Goal: Task Accomplishment & Management: Complete application form

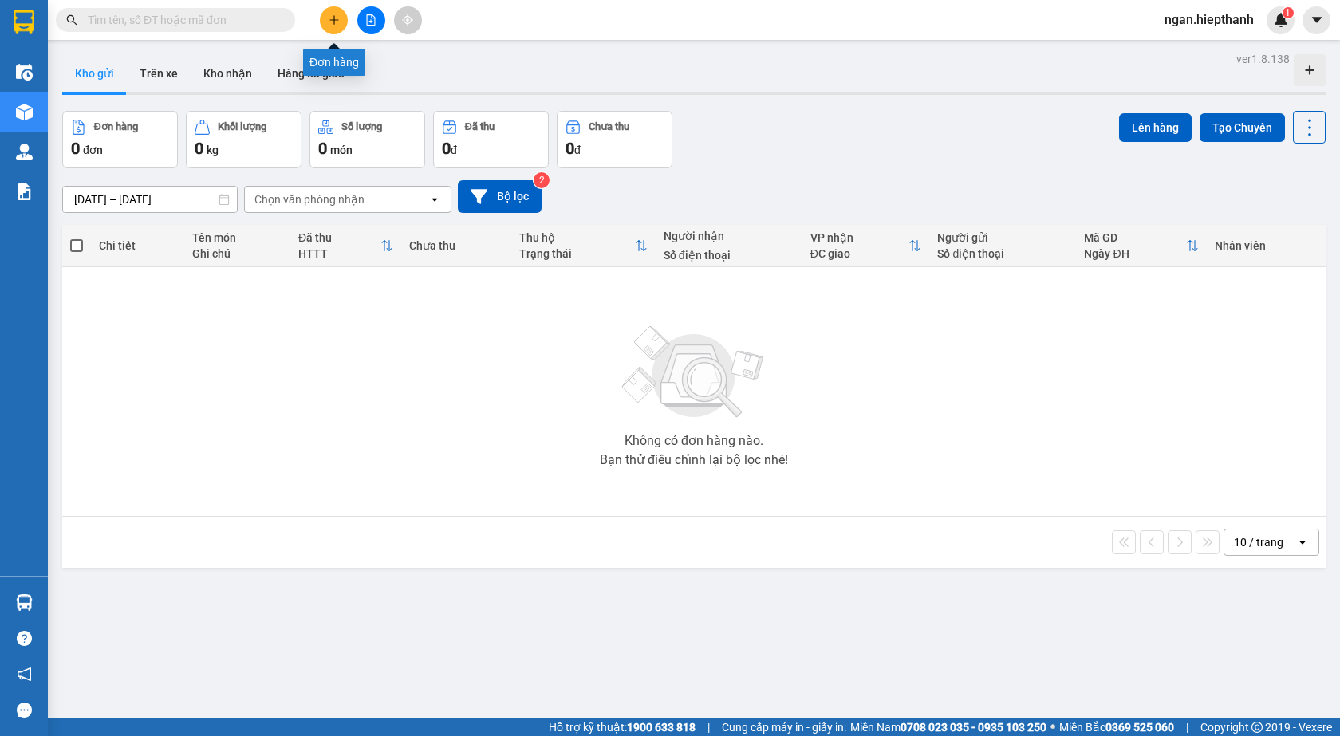
click at [331, 24] on icon "plus" at bounding box center [334, 19] width 11 height 11
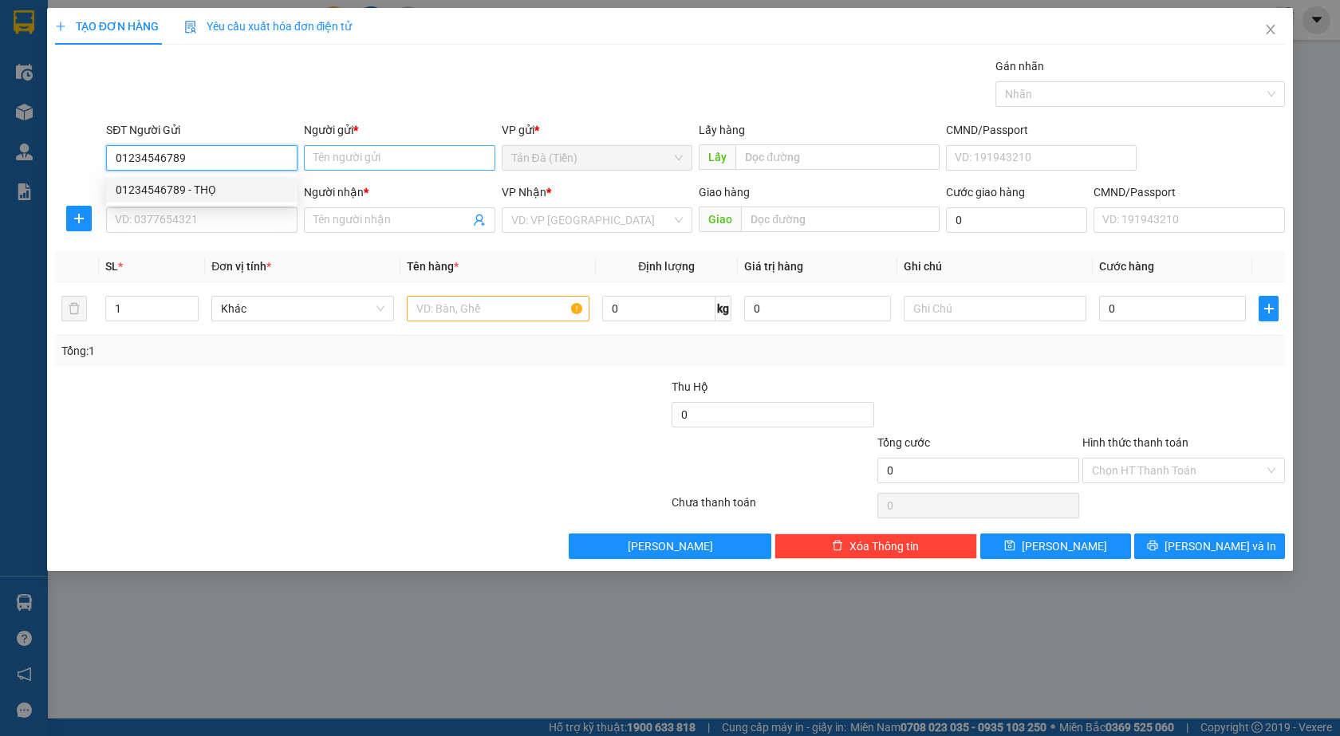
type input "01234546789"
click at [337, 157] on input "Người gửi *" at bounding box center [399, 158] width 191 height 26
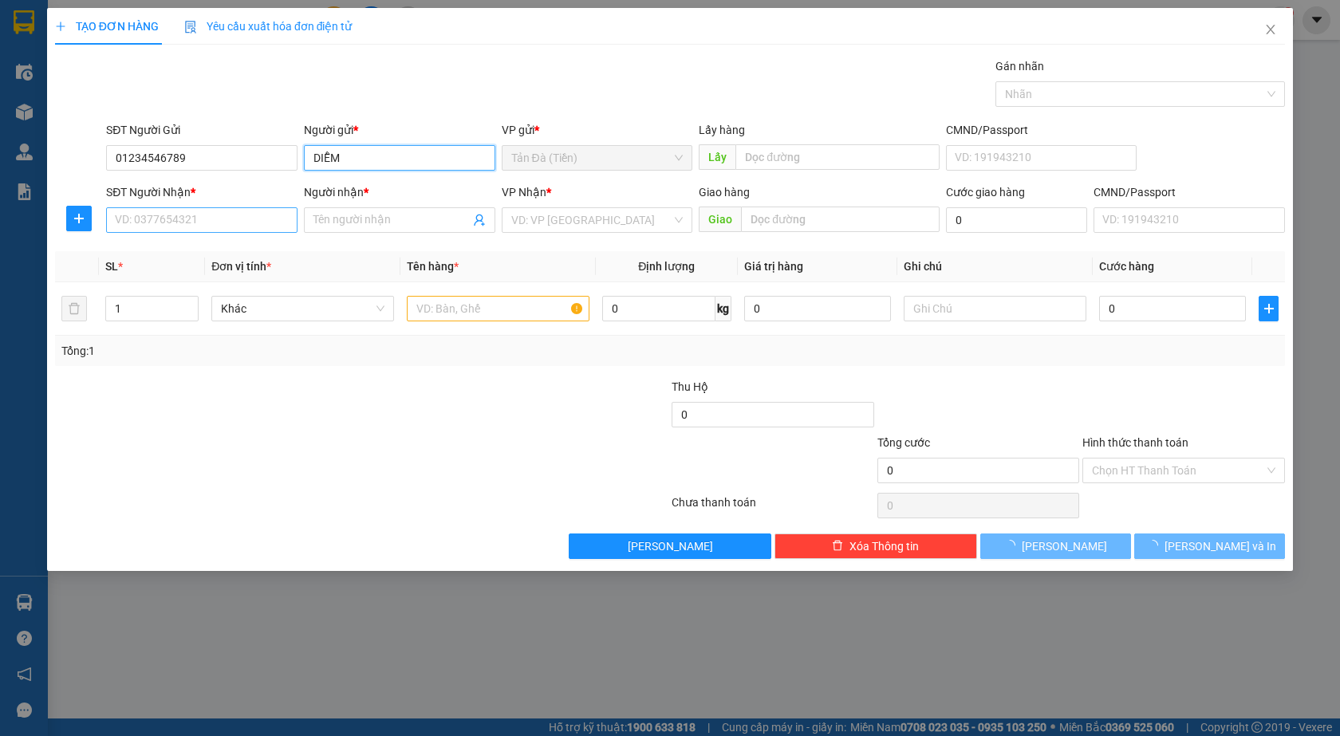
type input "DIỄM"
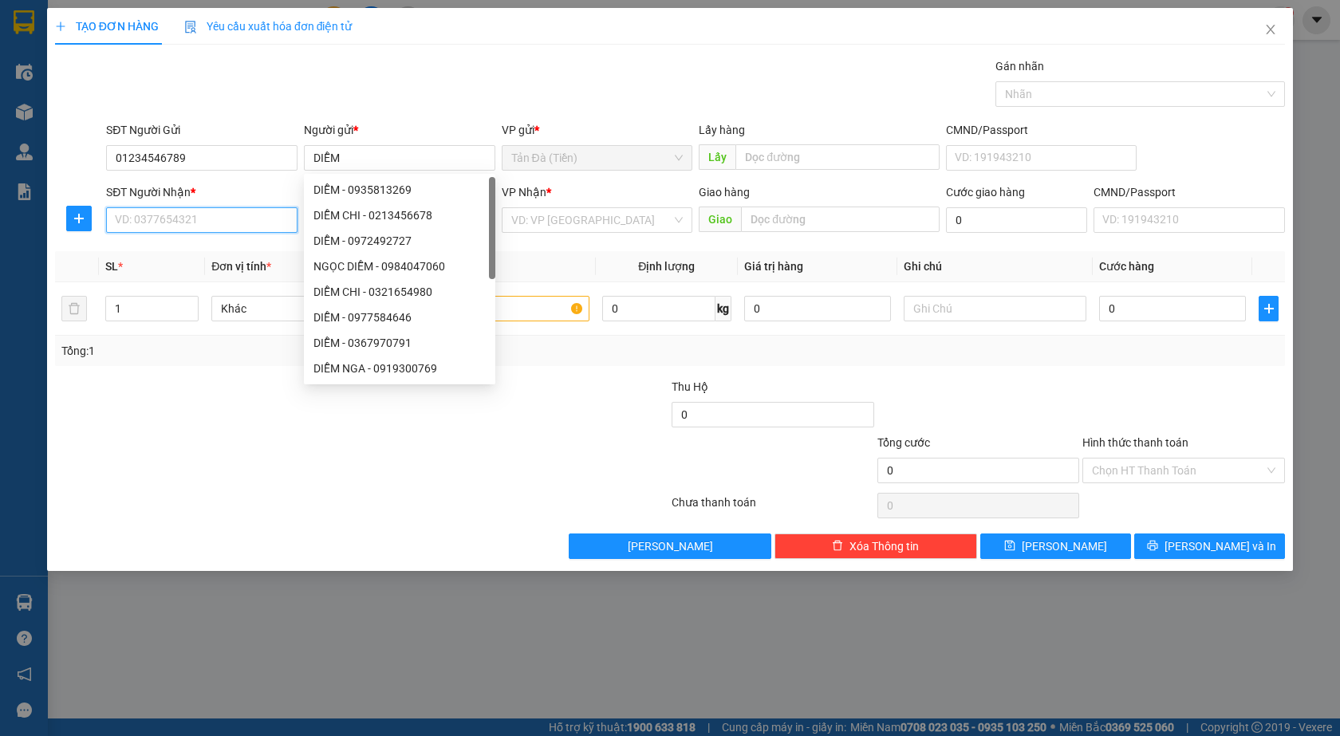
click at [262, 220] on input "SĐT Người Nhận *" at bounding box center [201, 220] width 191 height 26
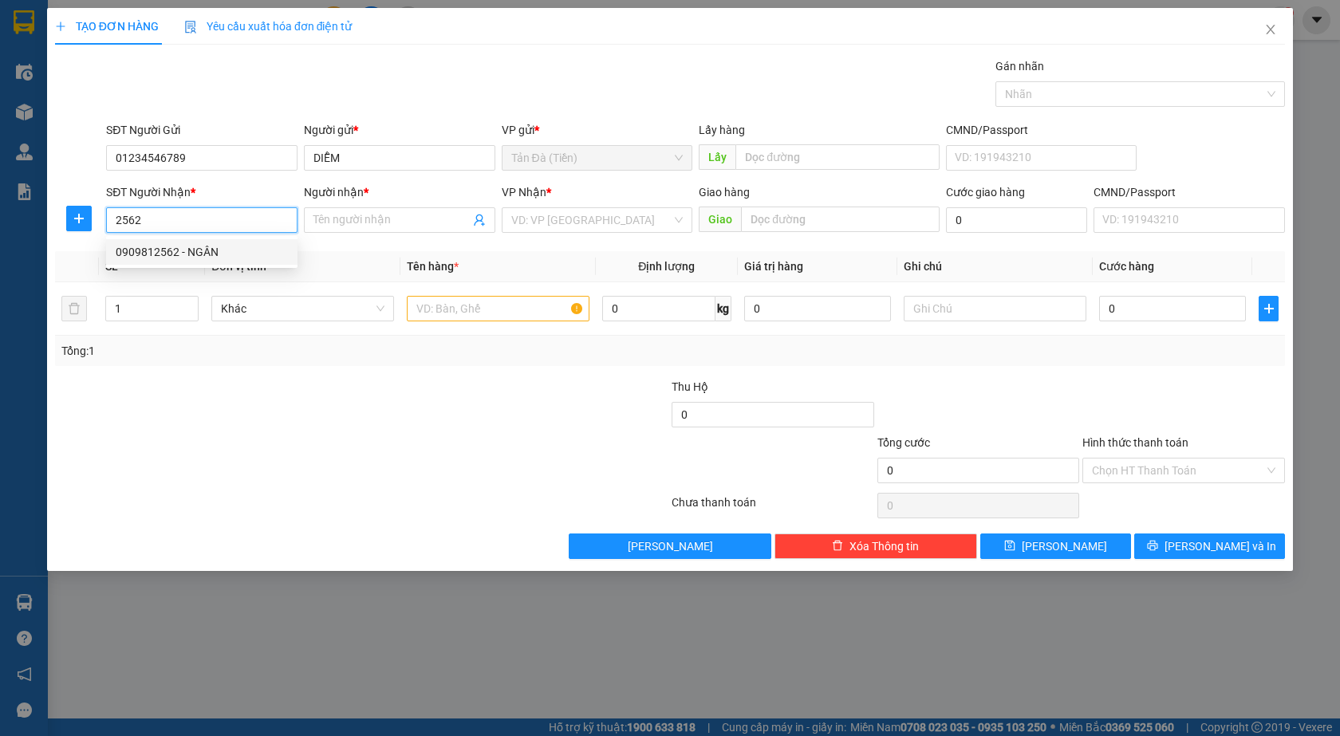
click at [229, 249] on div "0909812562 - NGÂN" at bounding box center [202, 252] width 172 height 18
type input "0909812562"
type input "NGÂN"
type input "0909812562"
click at [571, 220] on input "search" at bounding box center [591, 220] width 161 height 24
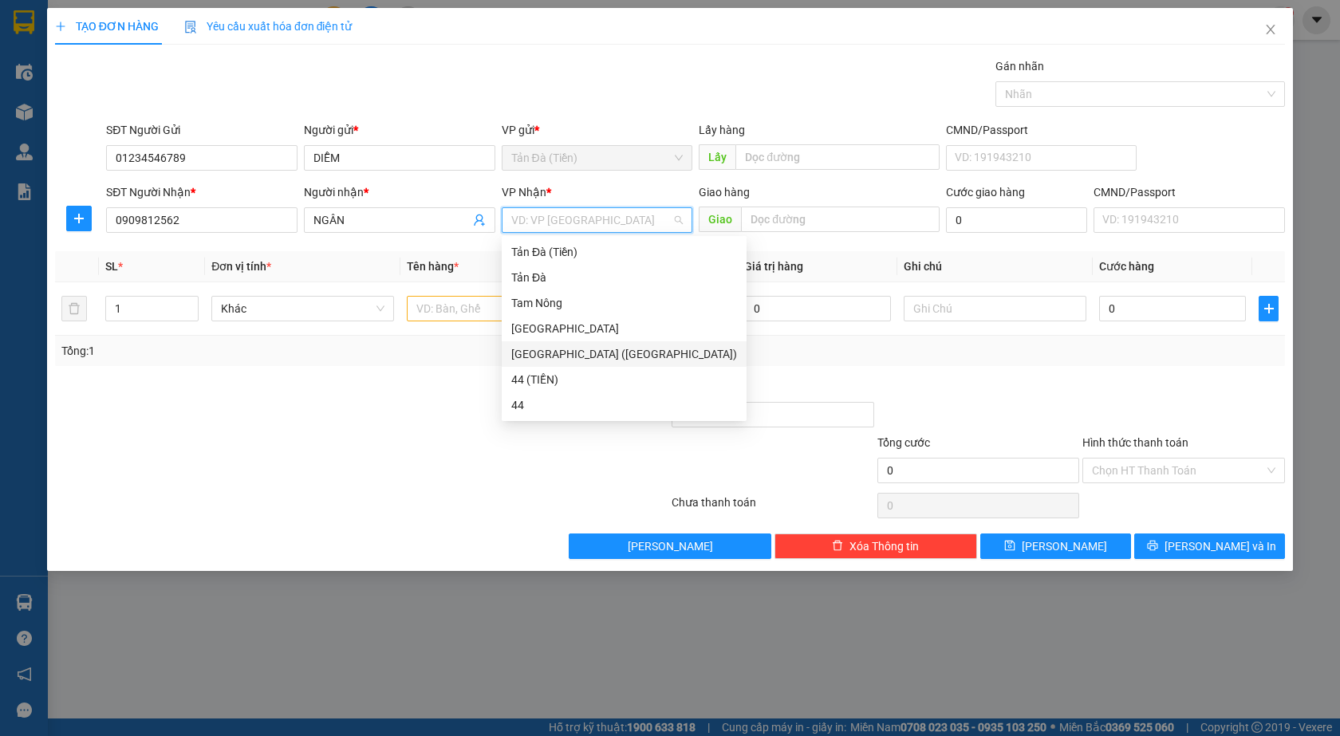
click at [542, 354] on div "[GEOGRAPHIC_DATA] ([GEOGRAPHIC_DATA])" at bounding box center [624, 354] width 226 height 18
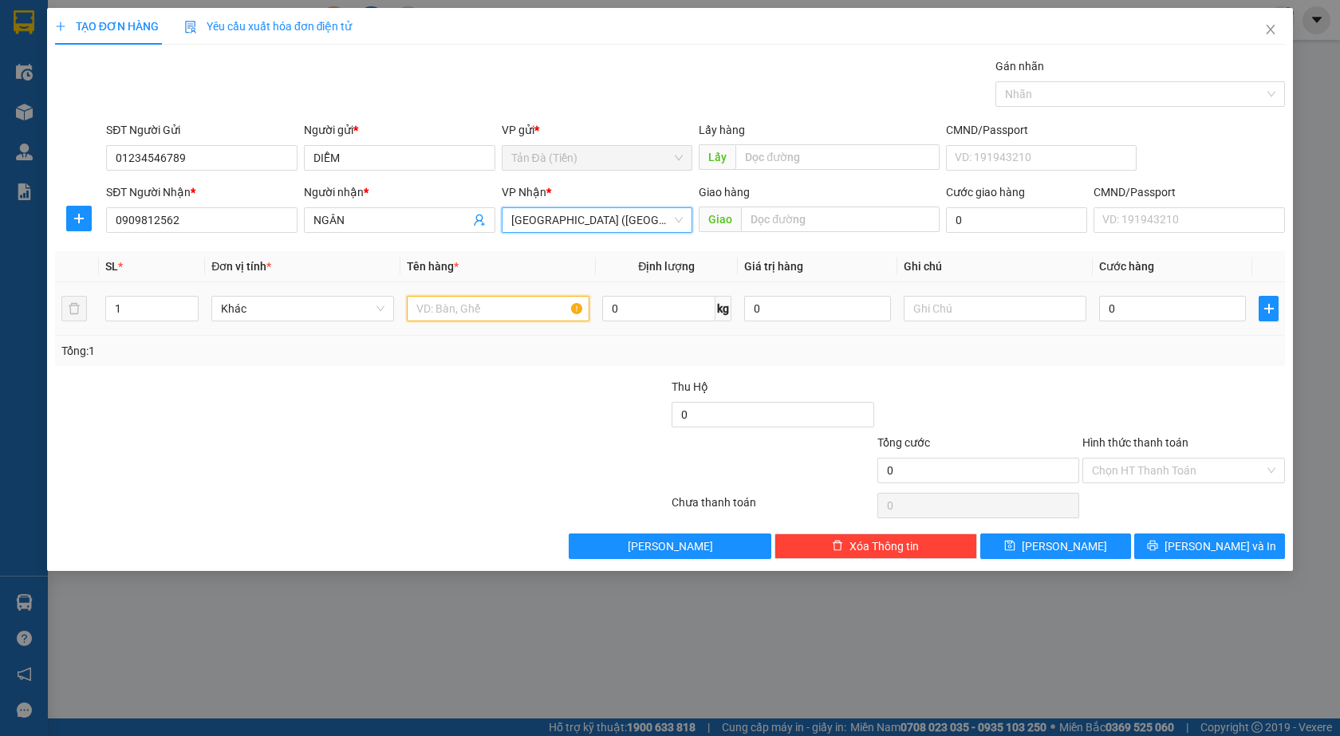
click at [463, 303] on input "text" at bounding box center [498, 309] width 183 height 26
type input "TT HT 500K"
click at [1139, 309] on input "0" at bounding box center [1172, 309] width 147 height 26
type input "1"
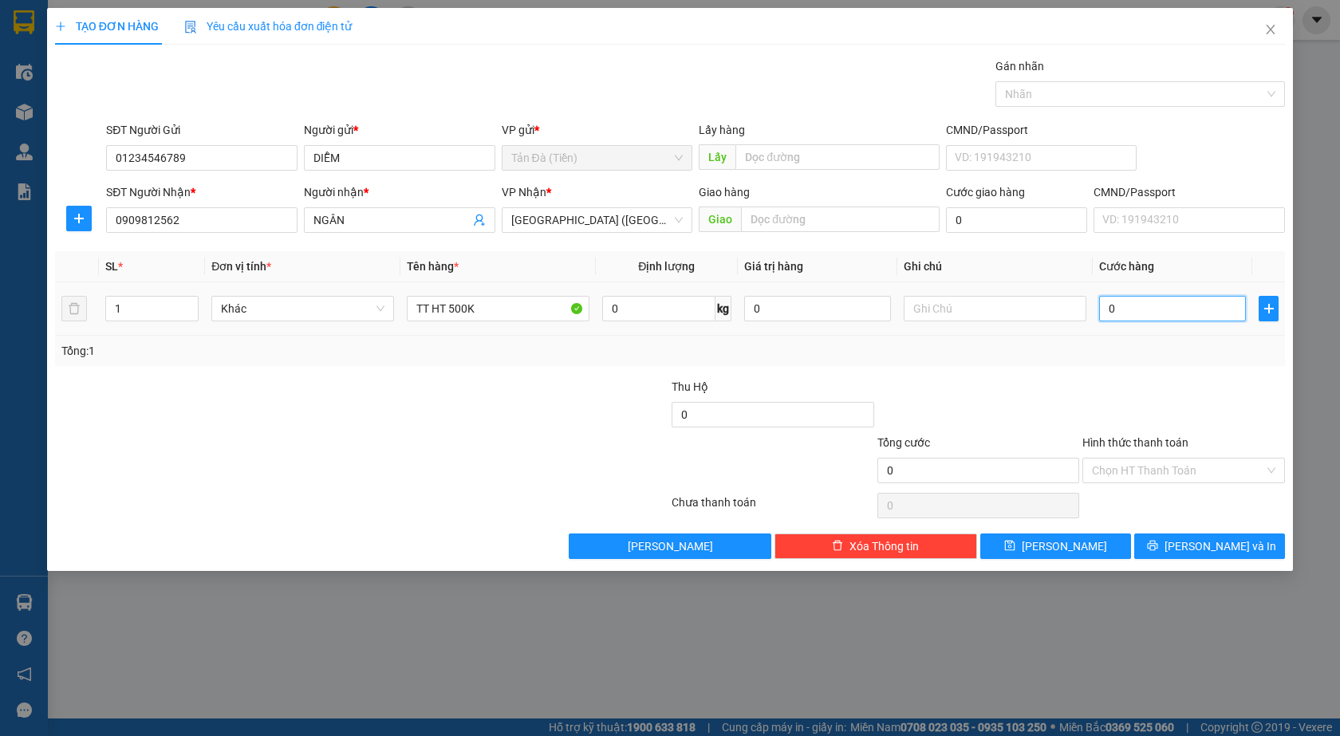
type input "1"
type input "15"
type input "15.000"
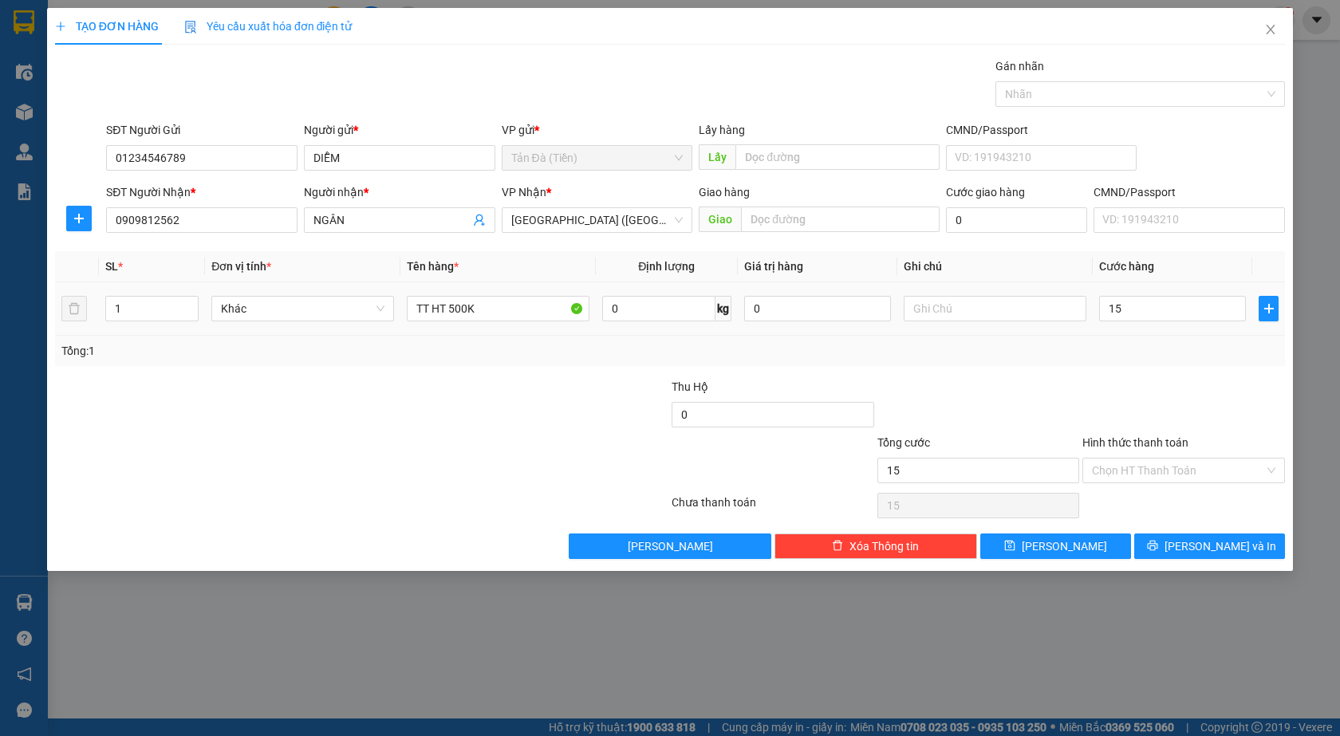
type input "15.000"
drag, startPoint x: 1141, startPoint y: 381, endPoint x: 1147, endPoint y: 468, distance: 87.1
click at [1141, 384] on div at bounding box center [1183, 406] width 206 height 56
click at [1148, 483] on div "Hình thức thanh toán Chọn HT Thanh Toán" at bounding box center [1183, 462] width 203 height 56
click at [1133, 463] on input "Hình thức thanh toán" at bounding box center [1178, 470] width 172 height 24
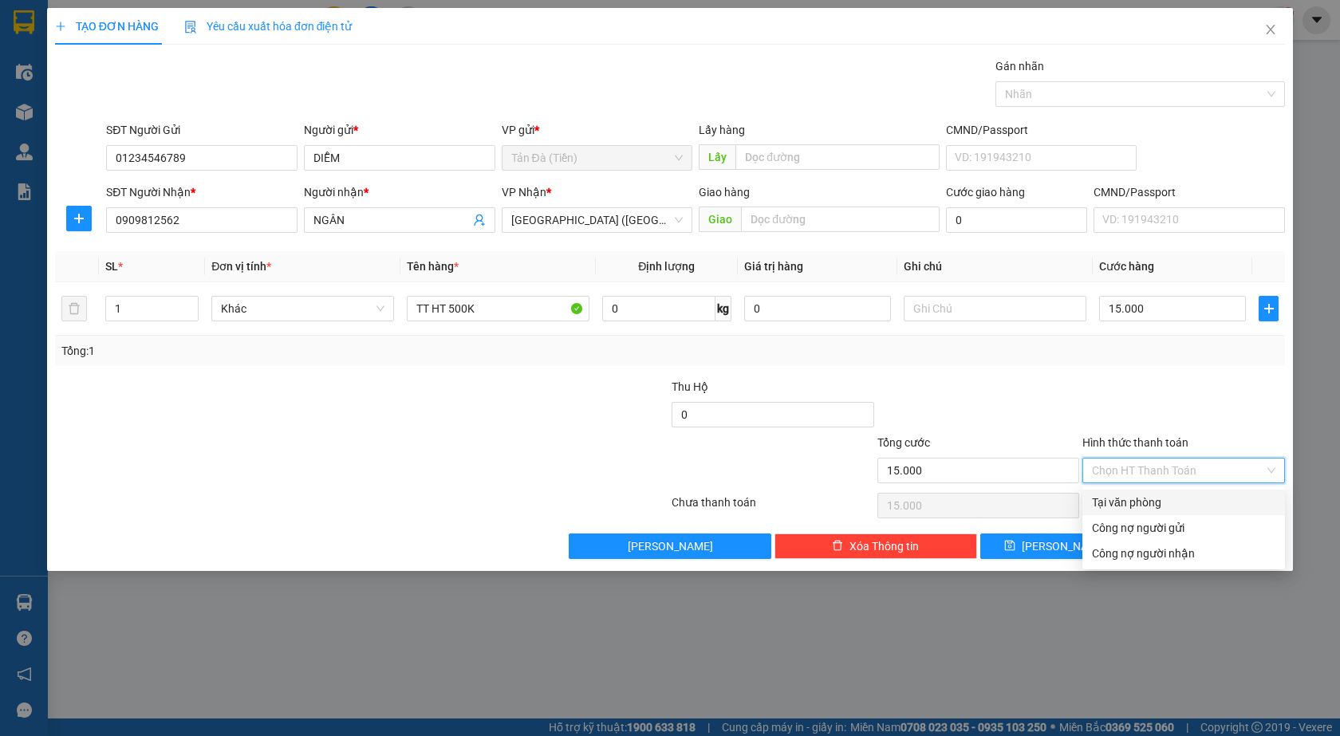
click at [1120, 499] on div "Tại văn phòng" at bounding box center [1183, 503] width 183 height 18
type input "0"
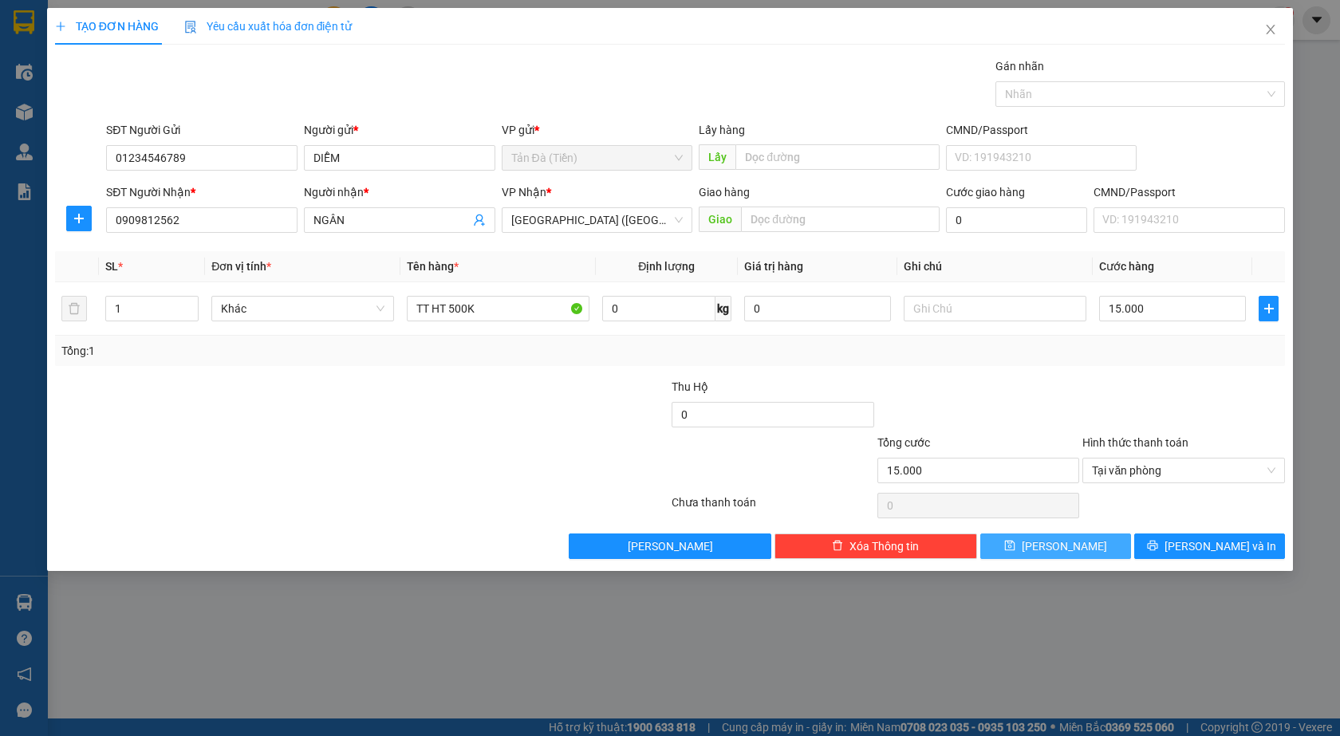
click at [1072, 541] on span "[PERSON_NAME]" at bounding box center [1063, 546] width 85 height 18
type input "0"
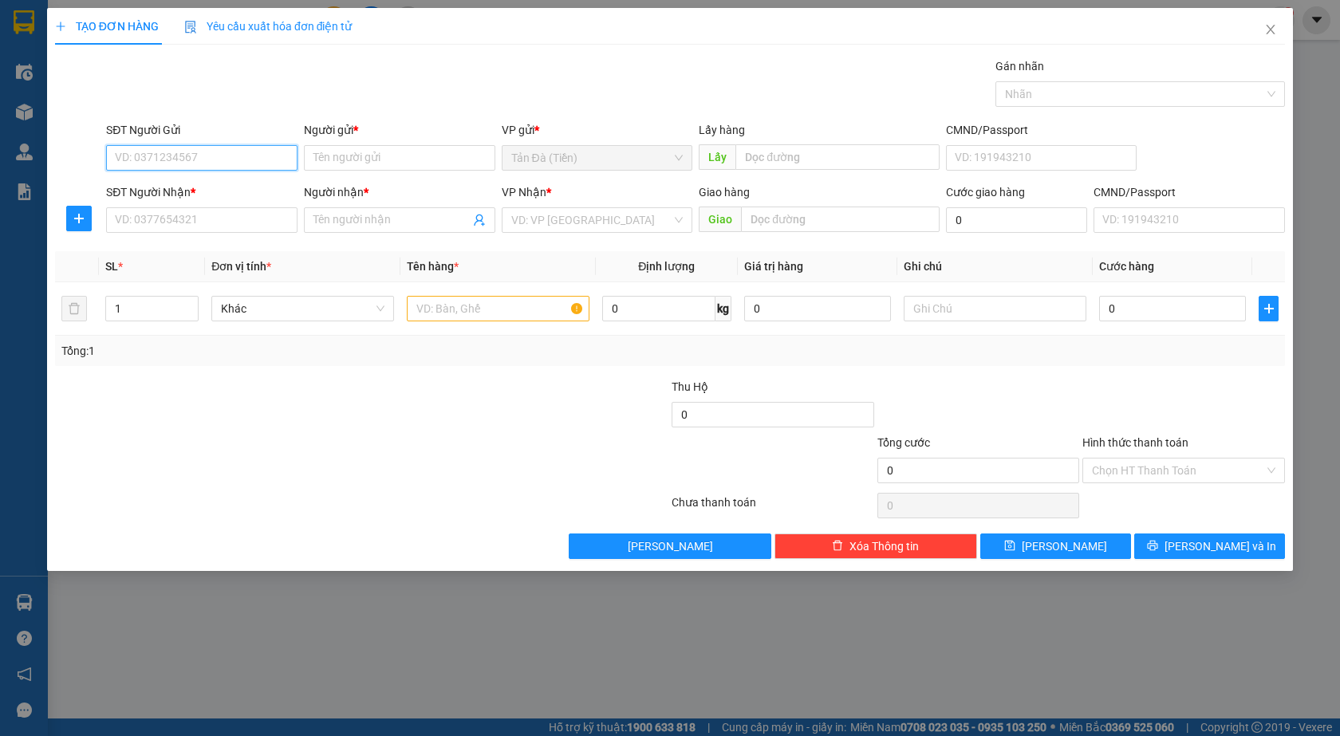
click at [135, 152] on input "SĐT Người Gửi" at bounding box center [201, 158] width 191 height 26
type input "0123456789"
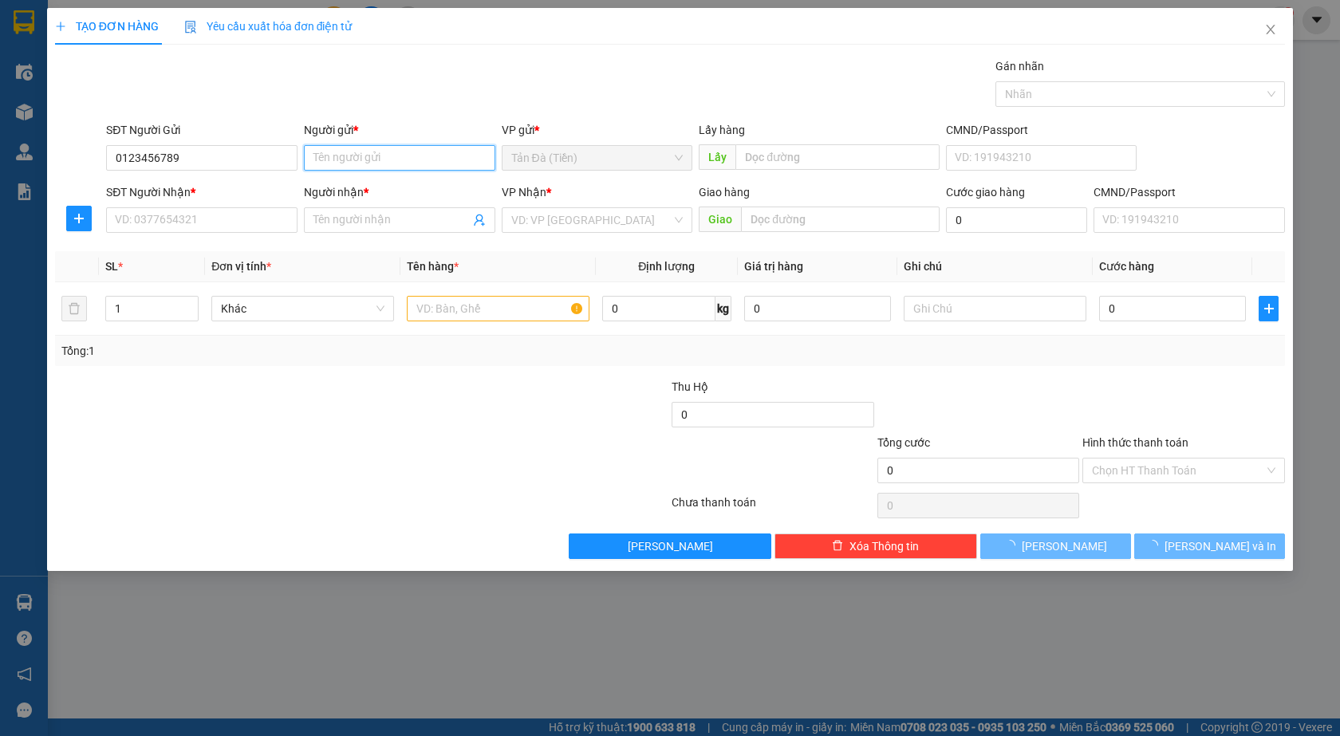
click at [324, 157] on input "Người gửi *" at bounding box center [399, 158] width 191 height 26
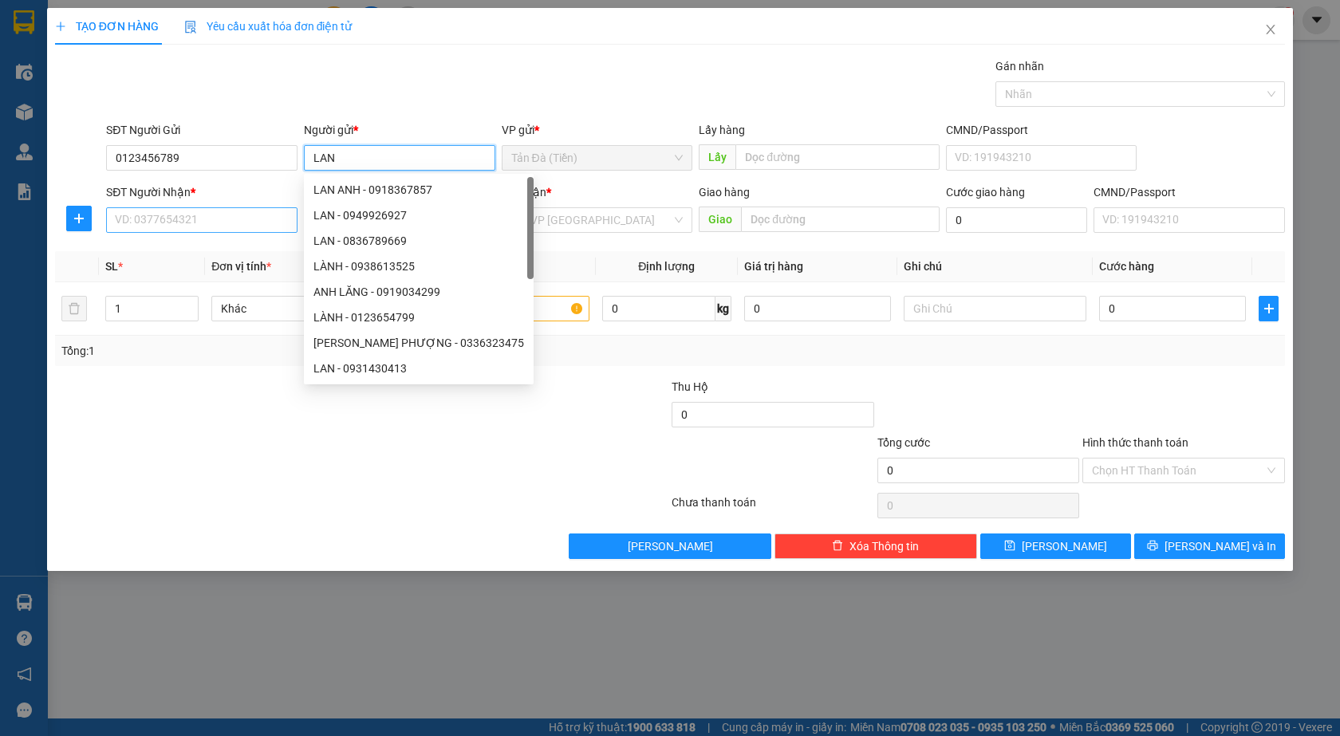
type input "LAN"
click at [238, 226] on input "SĐT Người Nhận *" at bounding box center [201, 220] width 191 height 26
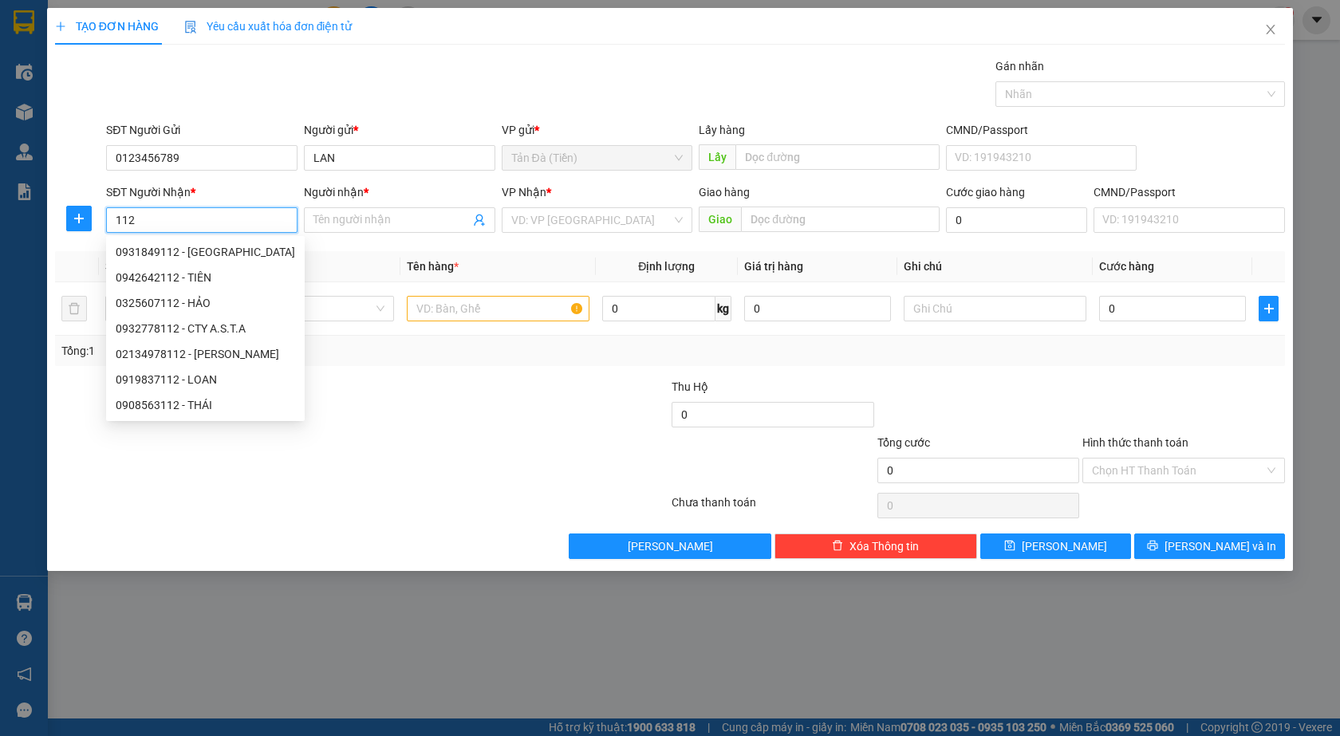
click at [118, 222] on input "112" at bounding box center [201, 220] width 191 height 26
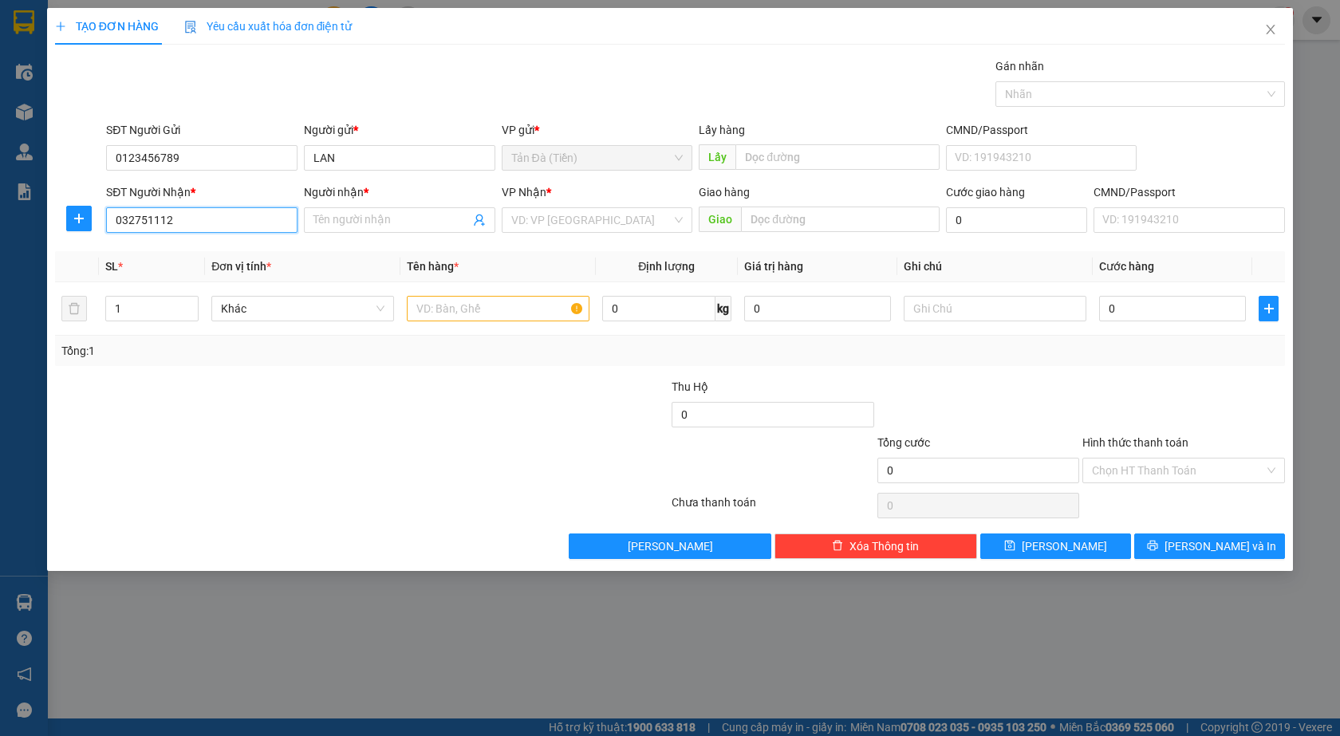
type input "0327514112"
drag, startPoint x: 220, startPoint y: 248, endPoint x: 249, endPoint y: 244, distance: 29.0
click at [221, 248] on div "0327514112 - BE" at bounding box center [202, 252] width 172 height 18
type input "BE"
type input "0327514112"
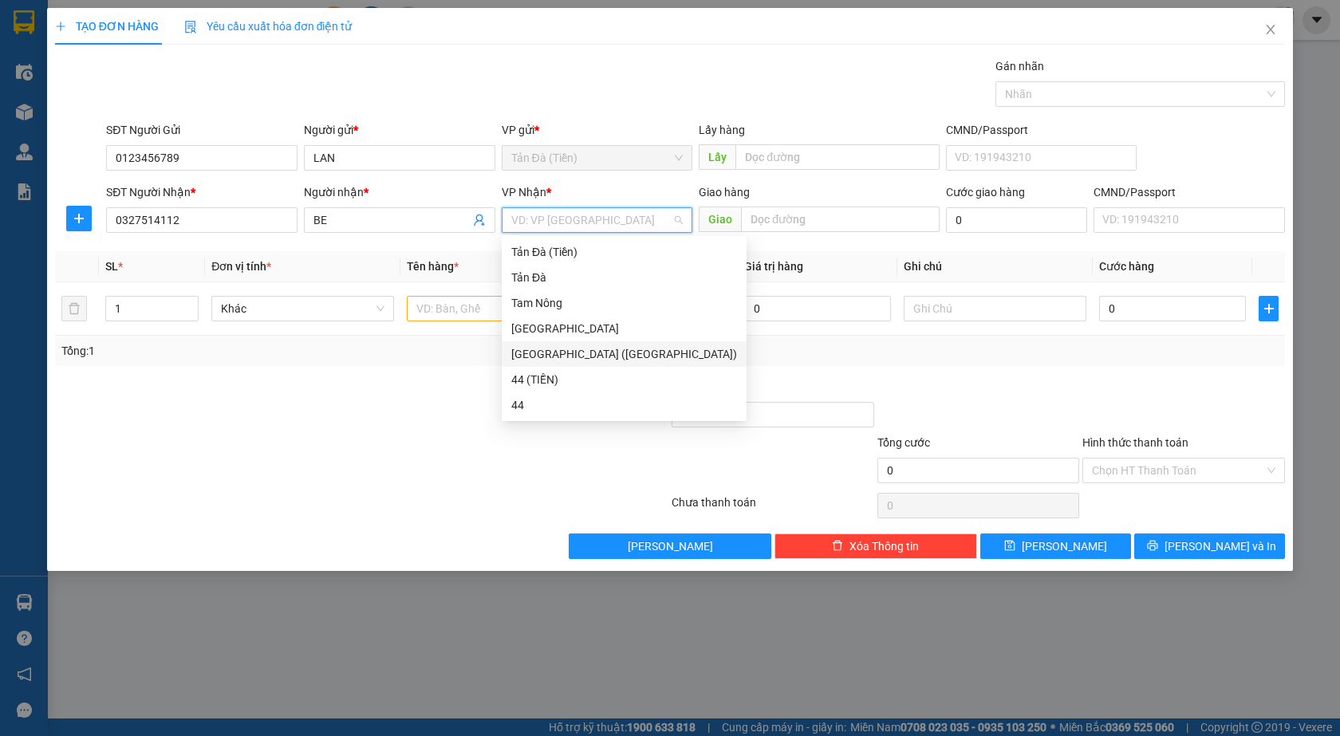
click at [546, 215] on input "search" at bounding box center [591, 220] width 161 height 24
drag, startPoint x: 541, startPoint y: 356, endPoint x: 523, endPoint y: 344, distance: 22.3
click at [541, 357] on div "[GEOGRAPHIC_DATA] ([GEOGRAPHIC_DATA])" at bounding box center [624, 354] width 226 height 18
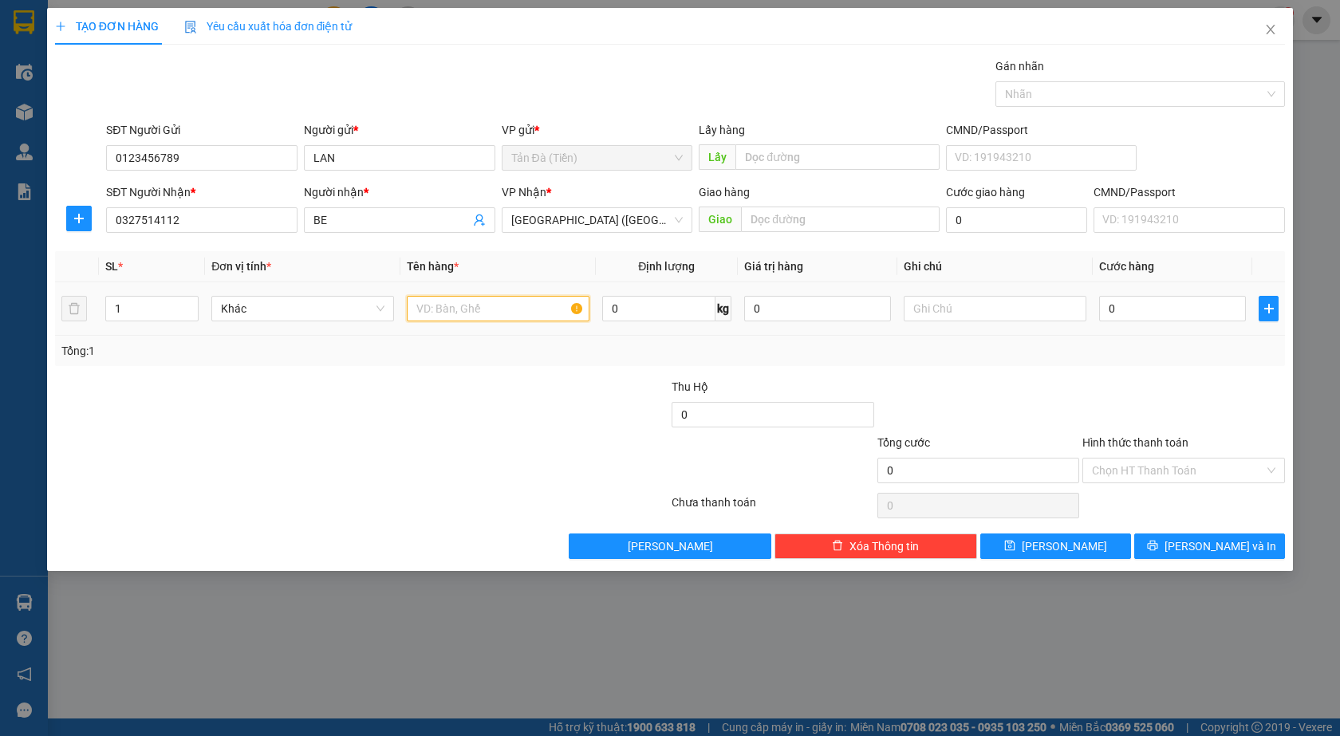
click at [484, 305] on input "text" at bounding box center [498, 309] width 183 height 26
type input "TT 2TR500K"
click at [1123, 307] on input "0" at bounding box center [1172, 309] width 147 height 26
type input "3"
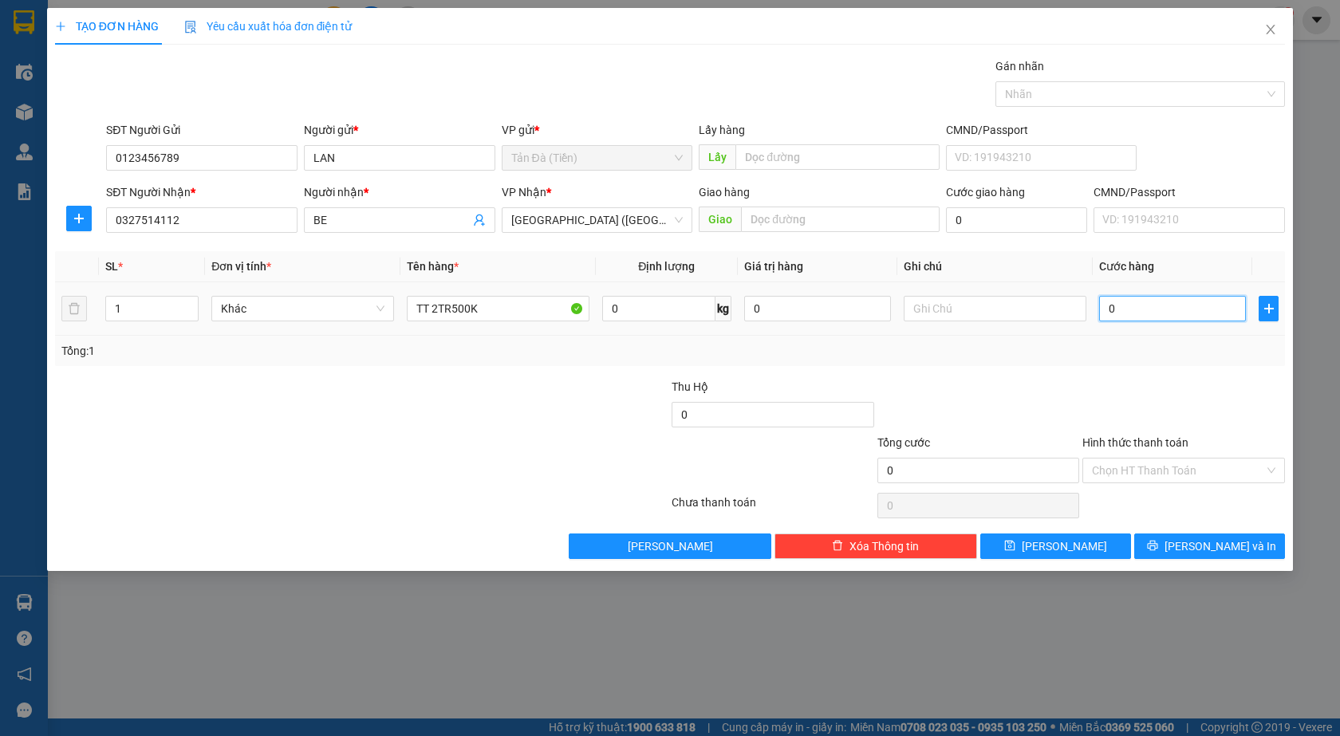
type input "3"
type input "30"
click at [1134, 347] on div "Tổng: 1" at bounding box center [669, 351] width 1217 height 18
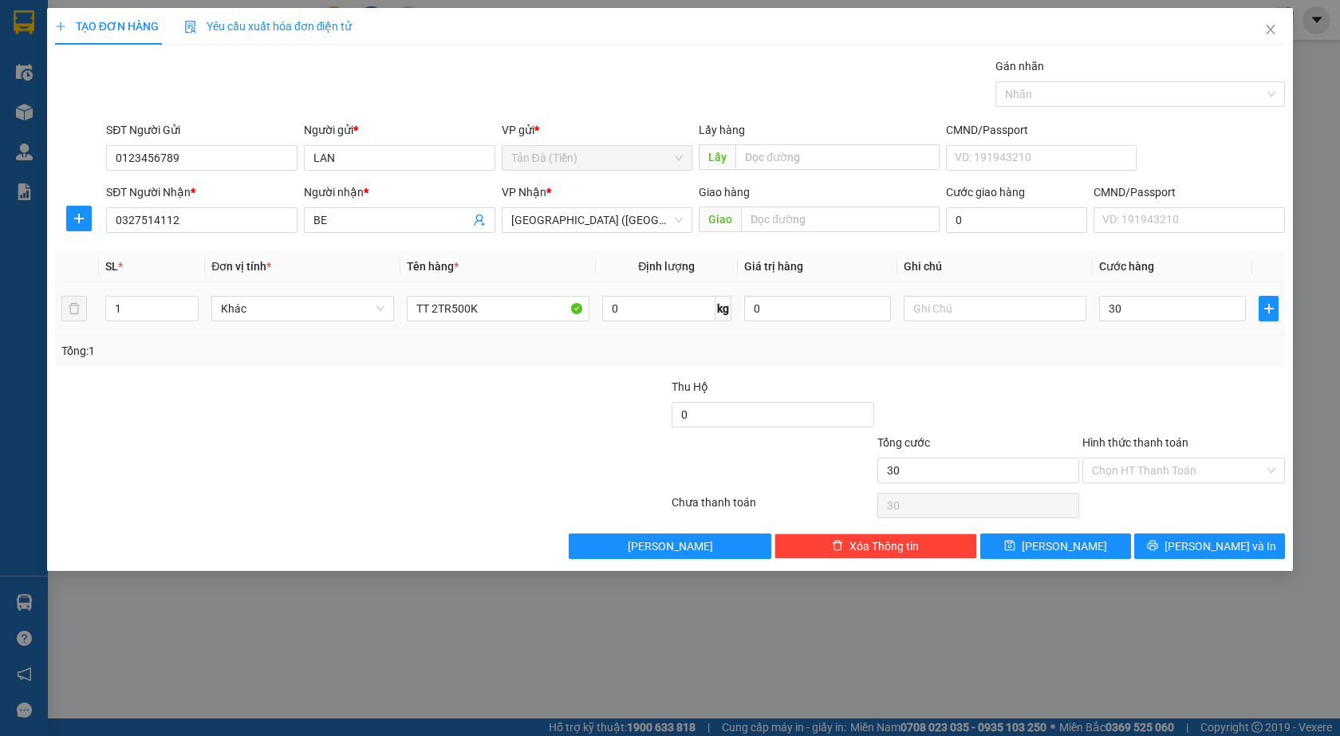
type input "30.000"
click at [1124, 470] on input "Hình thức thanh toán" at bounding box center [1178, 470] width 172 height 24
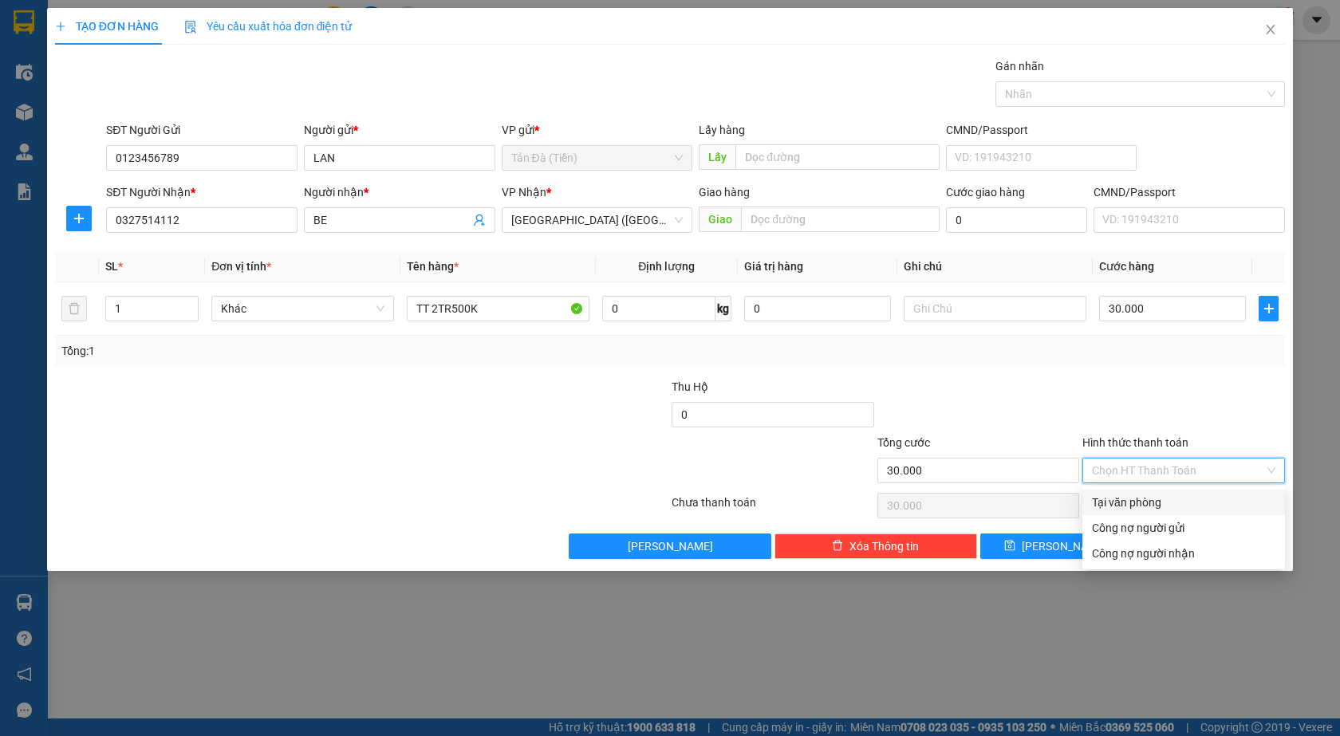
click at [1116, 509] on div "Tại văn phòng" at bounding box center [1183, 503] width 183 height 18
type input "0"
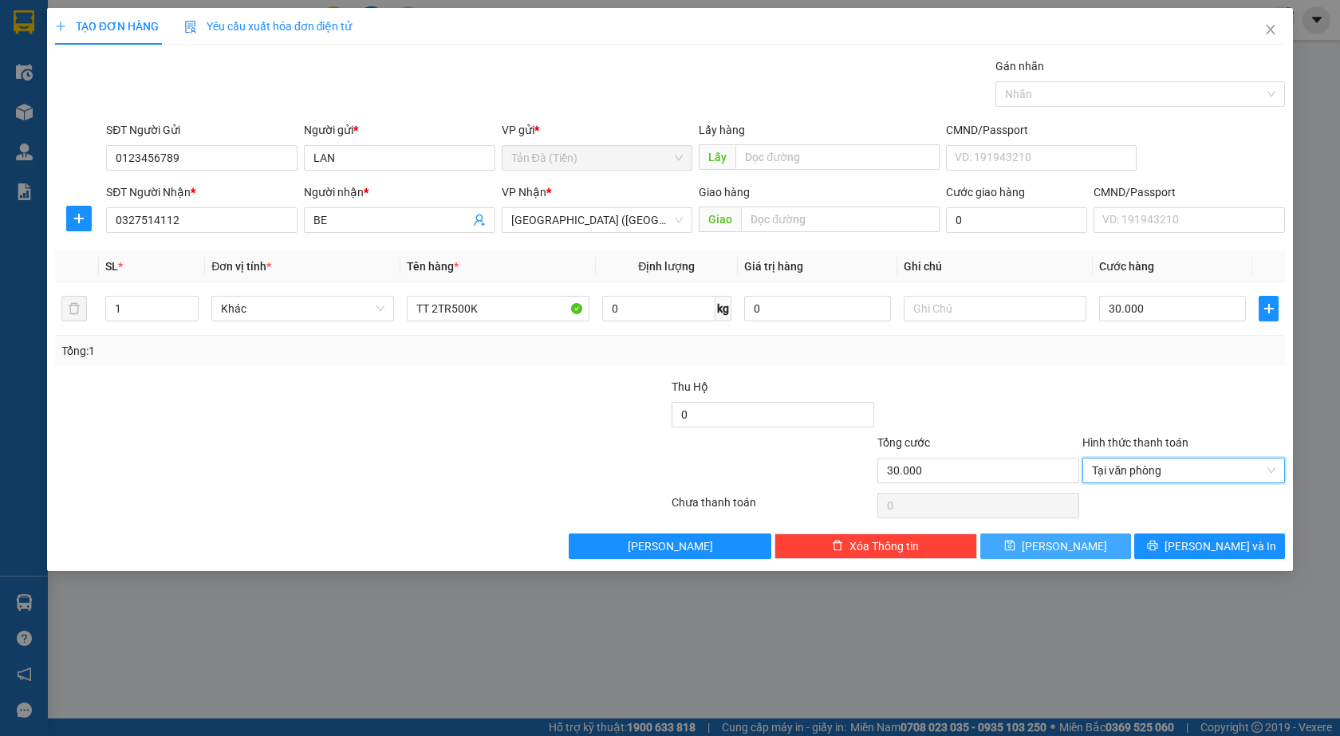
click at [1080, 543] on button "[PERSON_NAME]" at bounding box center [1055, 546] width 151 height 26
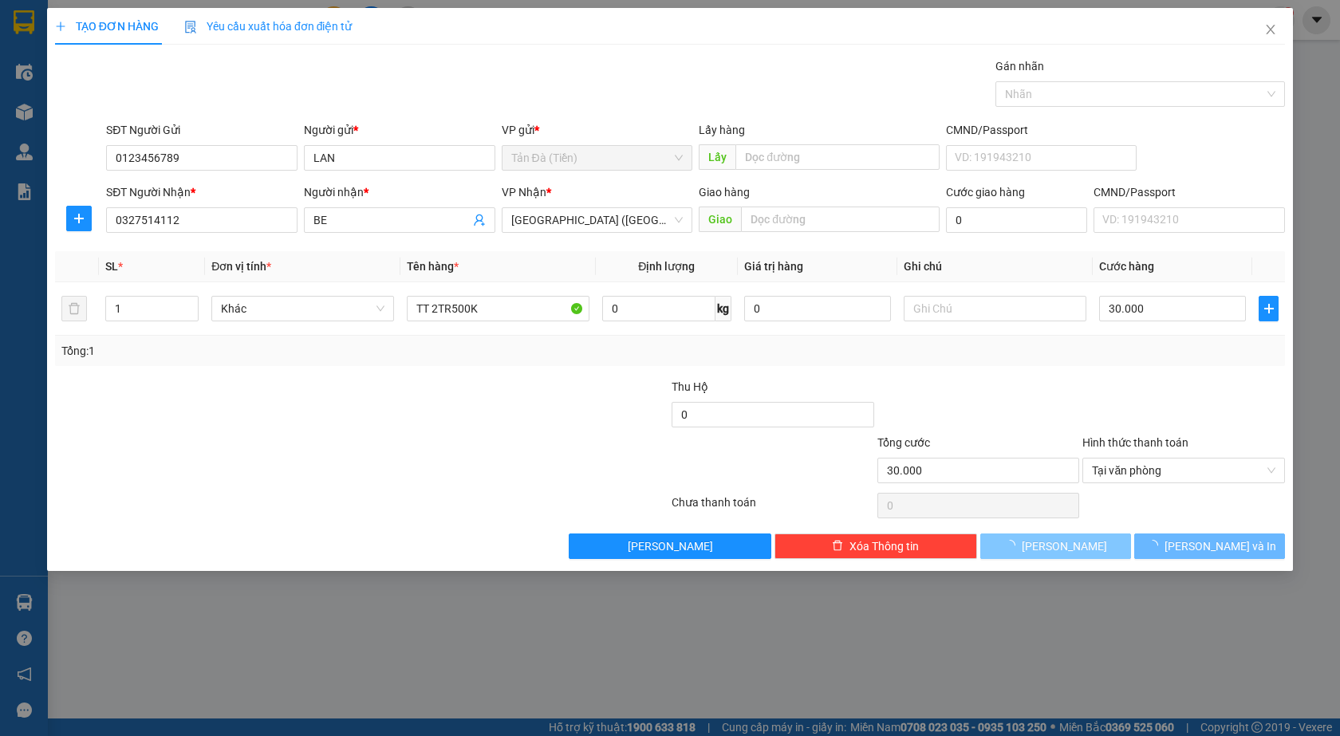
type input "0"
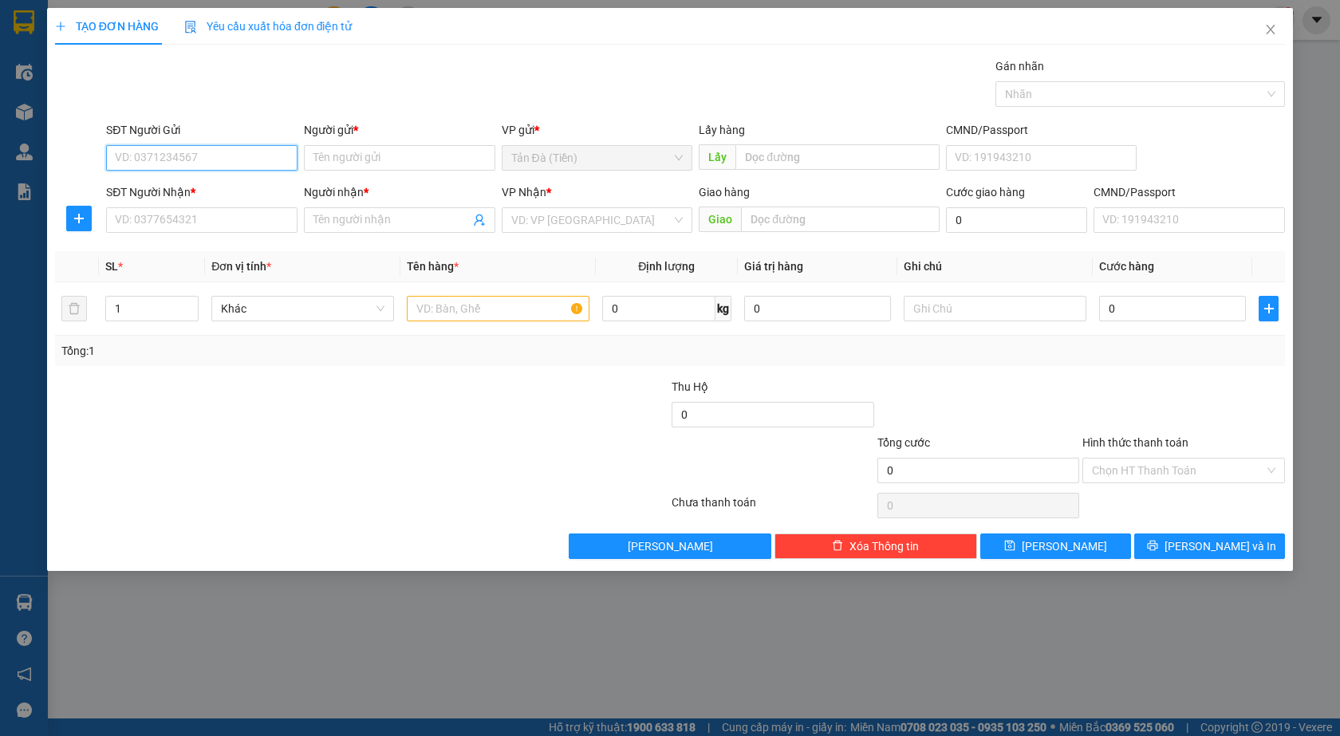
click at [235, 159] on input "SĐT Người Gửi" at bounding box center [201, 158] width 191 height 26
type input "0123456789"
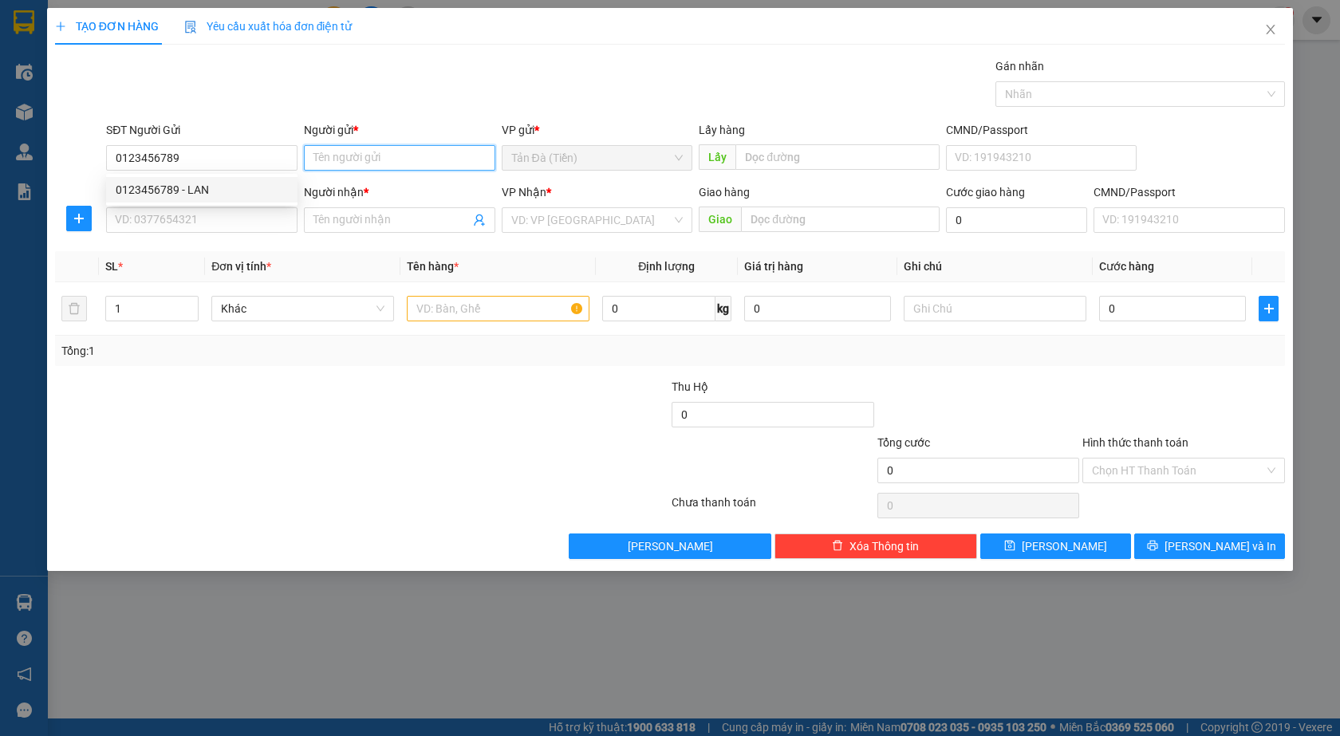
click at [329, 154] on input "Người gửi *" at bounding box center [399, 158] width 191 height 26
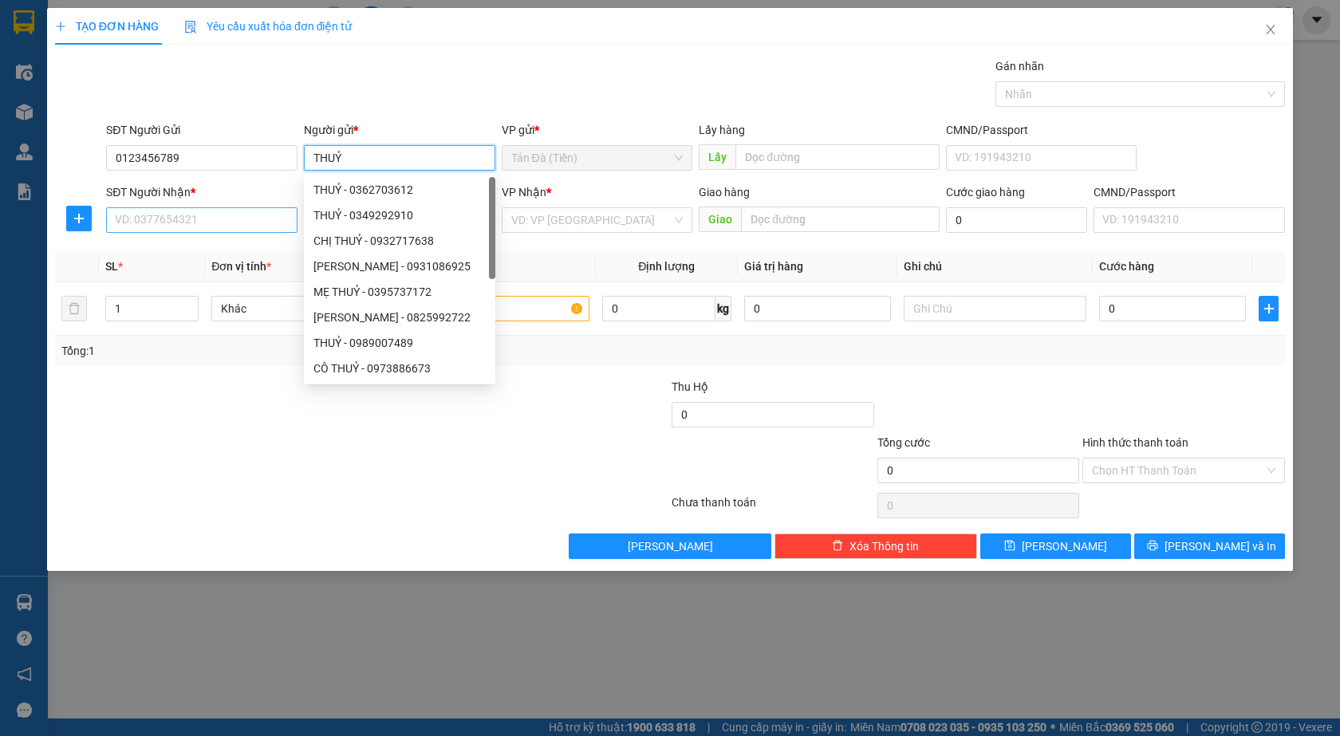
type input "THUỶ"
click at [261, 216] on input "SĐT Người Nhận *" at bounding box center [201, 220] width 191 height 26
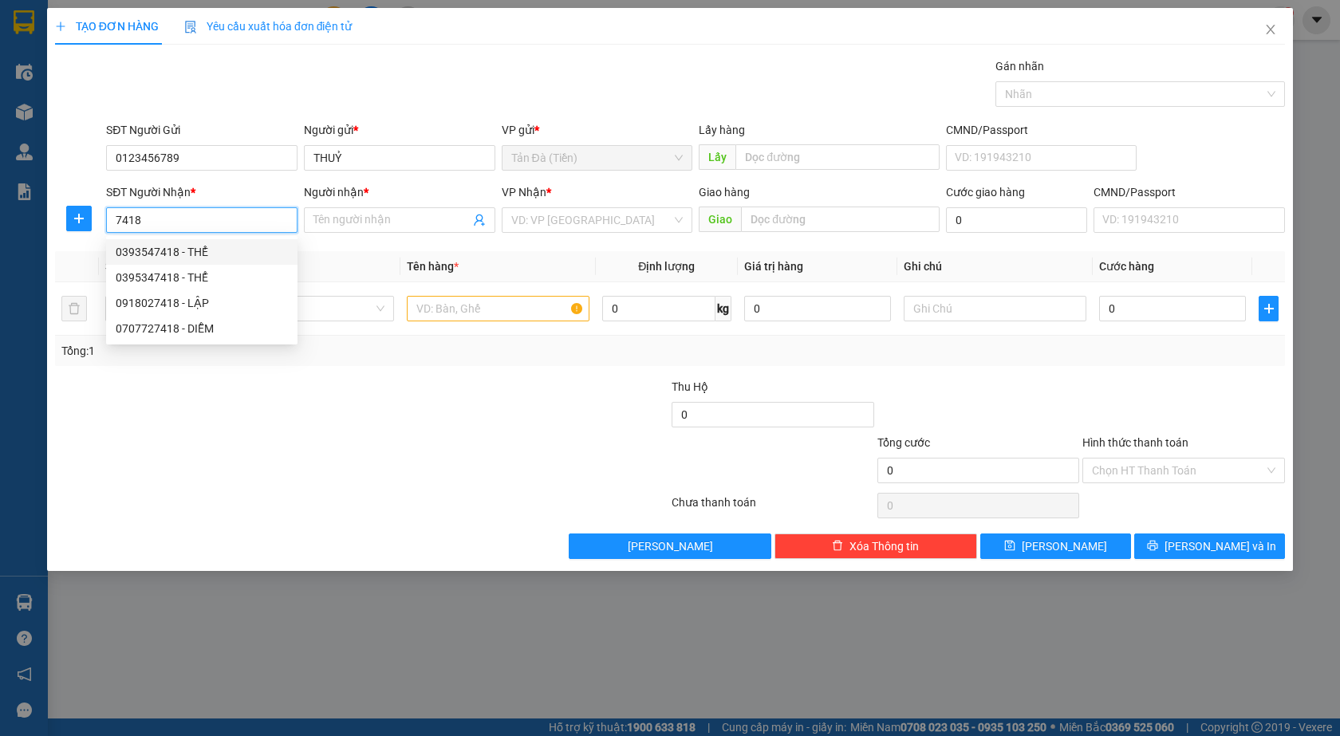
click at [193, 248] on div "0393547418 - THỂ" at bounding box center [202, 252] width 172 height 18
type input "0393547418"
type input "THỂ"
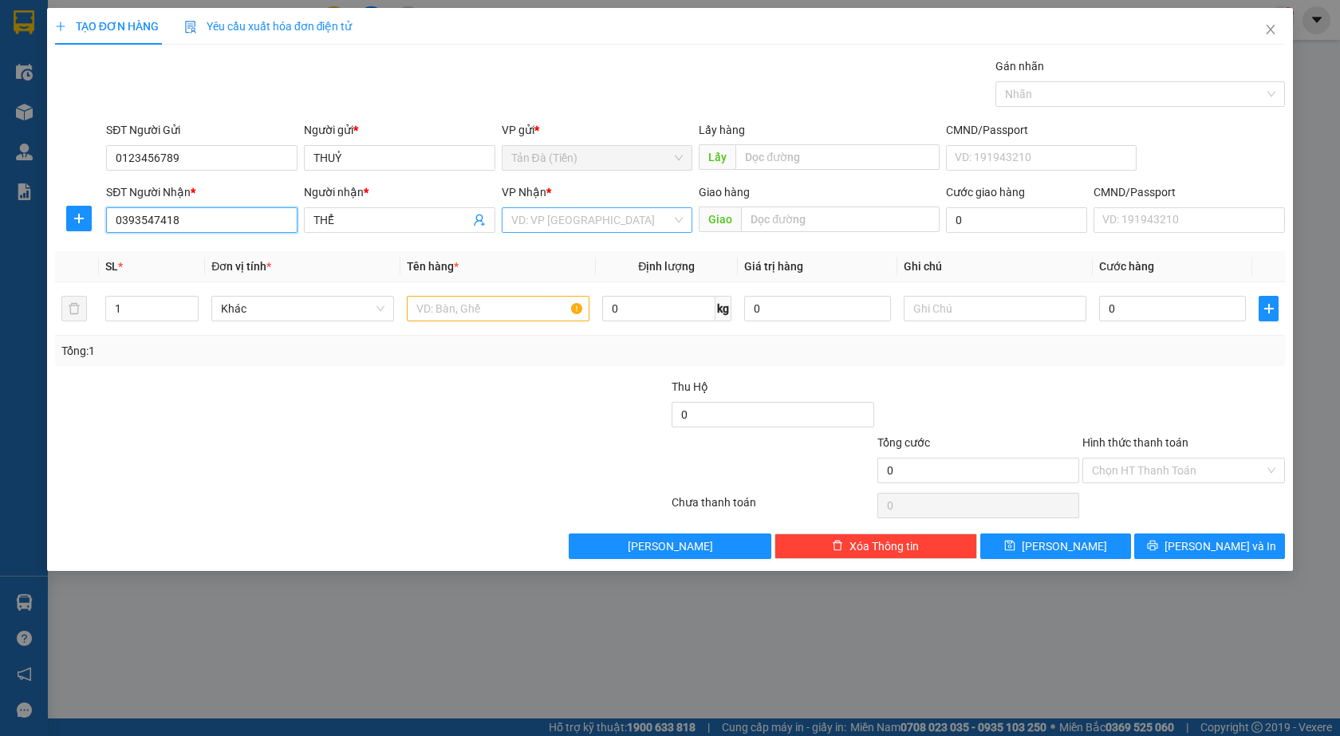
type input "0393547418"
drag, startPoint x: 579, startPoint y: 228, endPoint x: 580, endPoint y: 237, distance: 8.8
click at [580, 237] on body "Kết quả tìm kiếm ( 15 ) Bộ lọc Mã ĐH Trạng thái Món hàng Thu hộ Tổng cước Chưa …" at bounding box center [670, 368] width 1340 height 736
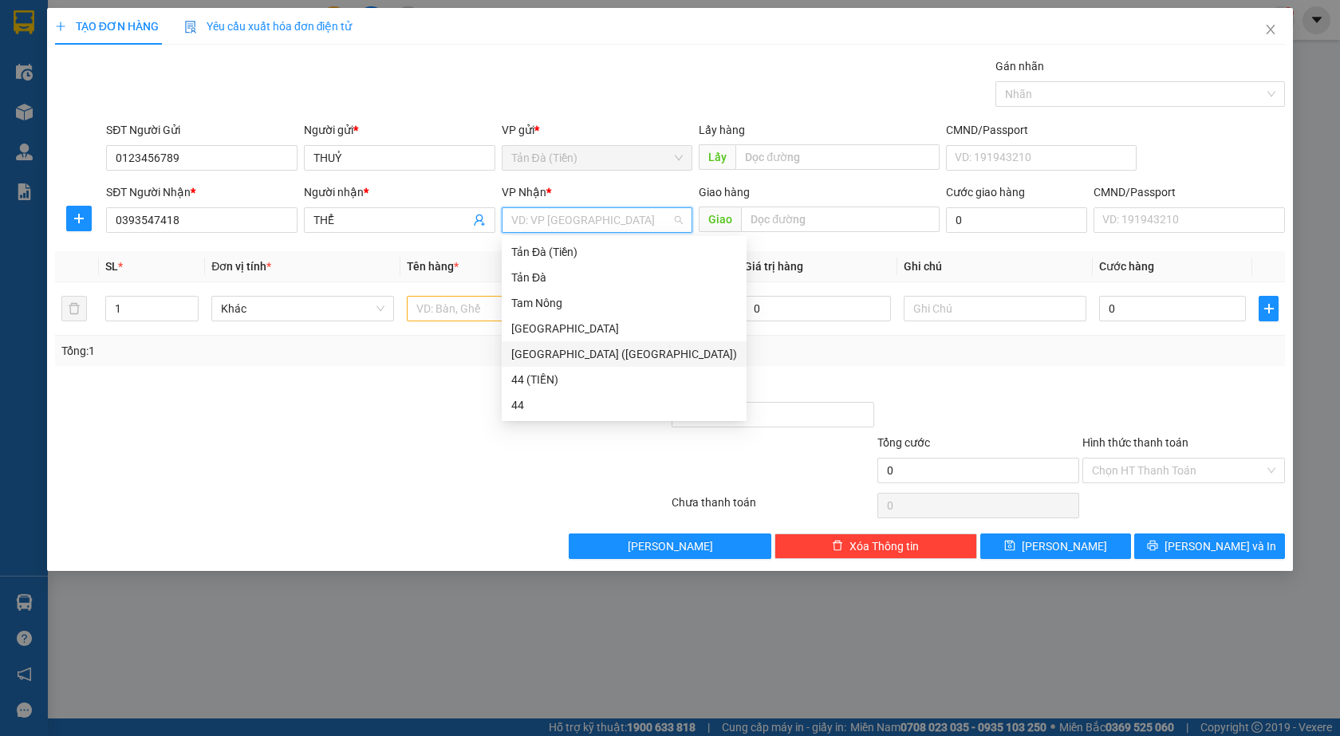
click at [561, 359] on div "[GEOGRAPHIC_DATA] ([GEOGRAPHIC_DATA])" at bounding box center [624, 354] width 226 height 18
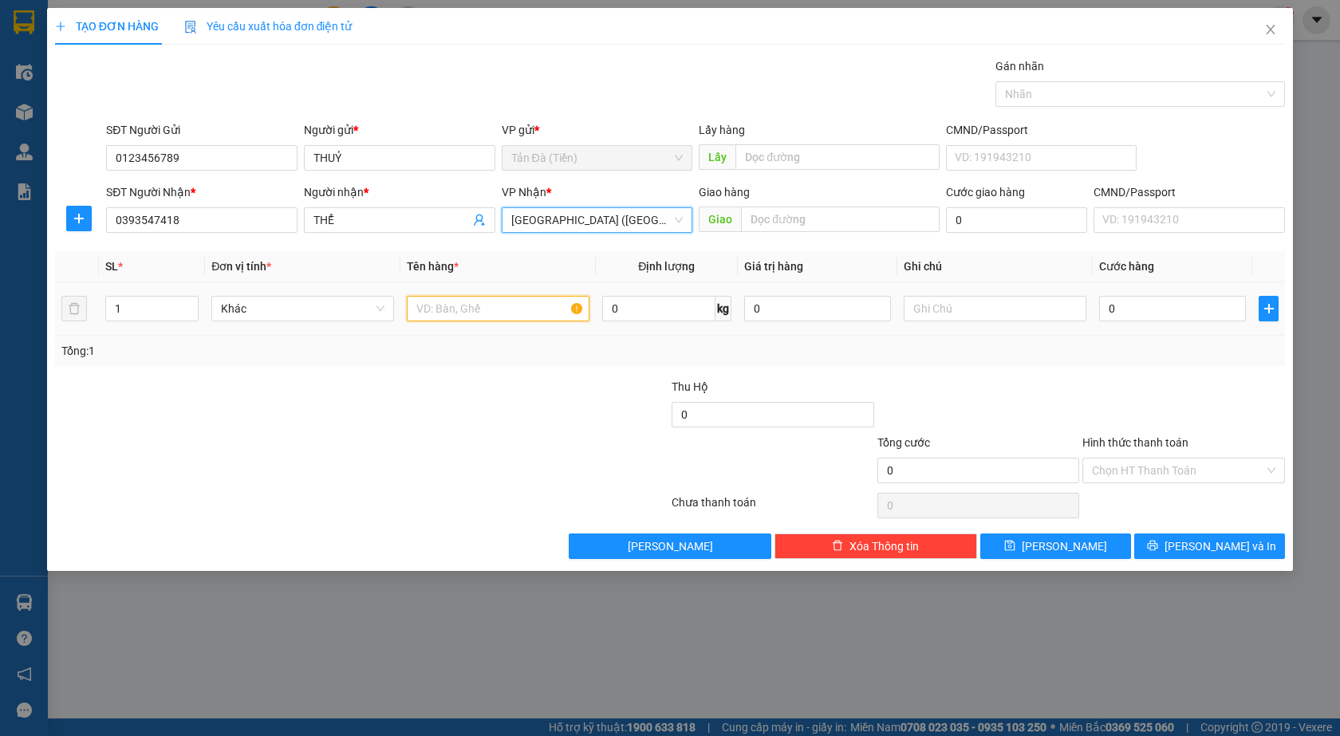
click at [510, 314] on input "text" at bounding box center [498, 309] width 183 height 26
type input "TT 2TR"
click at [1138, 317] on input "0" at bounding box center [1172, 309] width 147 height 26
type input "2"
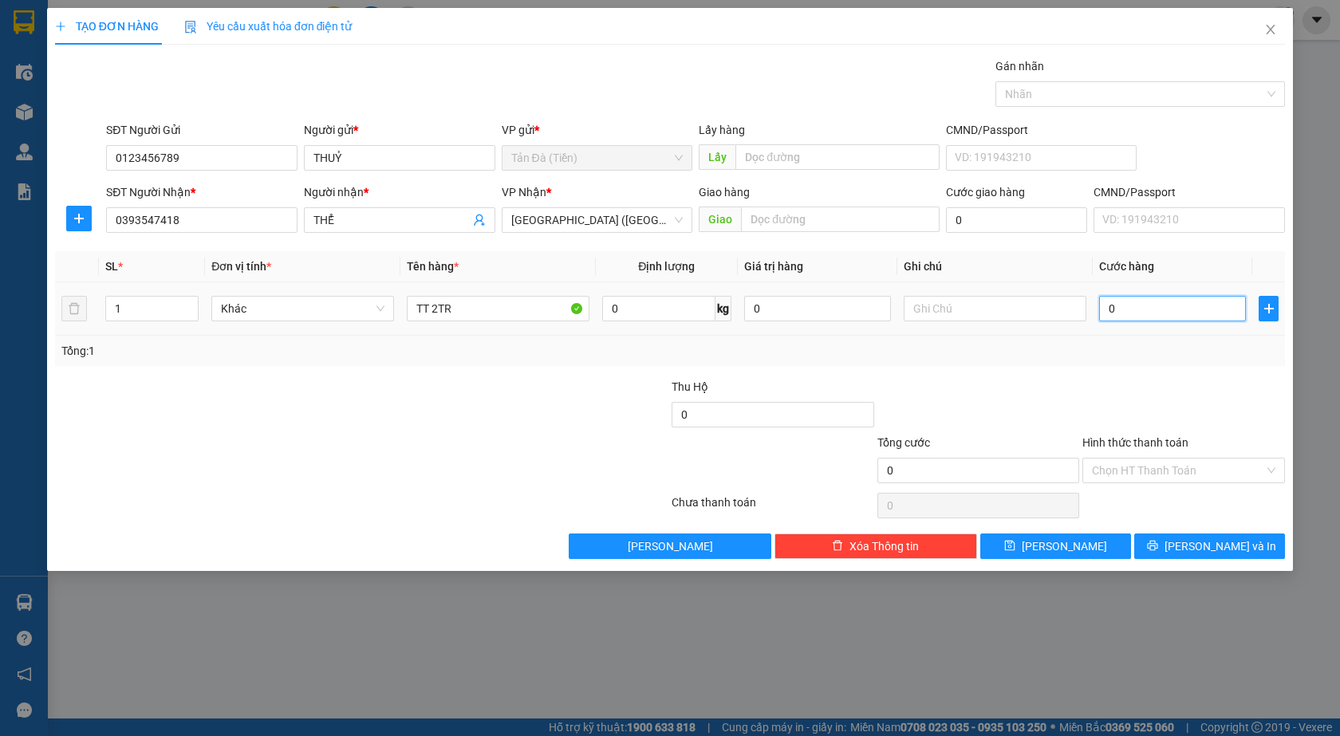
type input "2"
type input "20"
type input "20.000"
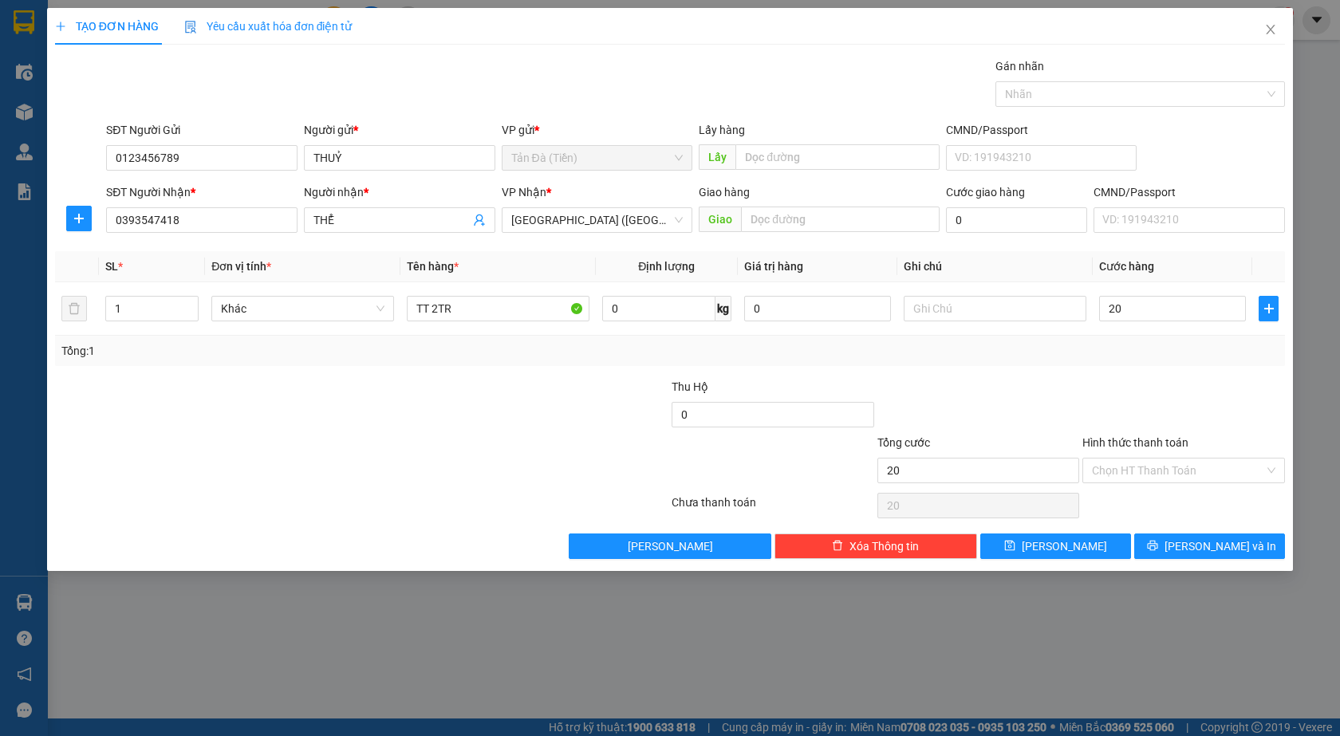
type input "20.000"
drag, startPoint x: 1149, startPoint y: 377, endPoint x: 1151, endPoint y: 409, distance: 31.9
click at [1151, 386] on div at bounding box center [1183, 406] width 206 height 56
drag, startPoint x: 1149, startPoint y: 475, endPoint x: 1138, endPoint y: 499, distance: 26.4
click at [1148, 477] on input "Hình thức thanh toán" at bounding box center [1178, 470] width 172 height 24
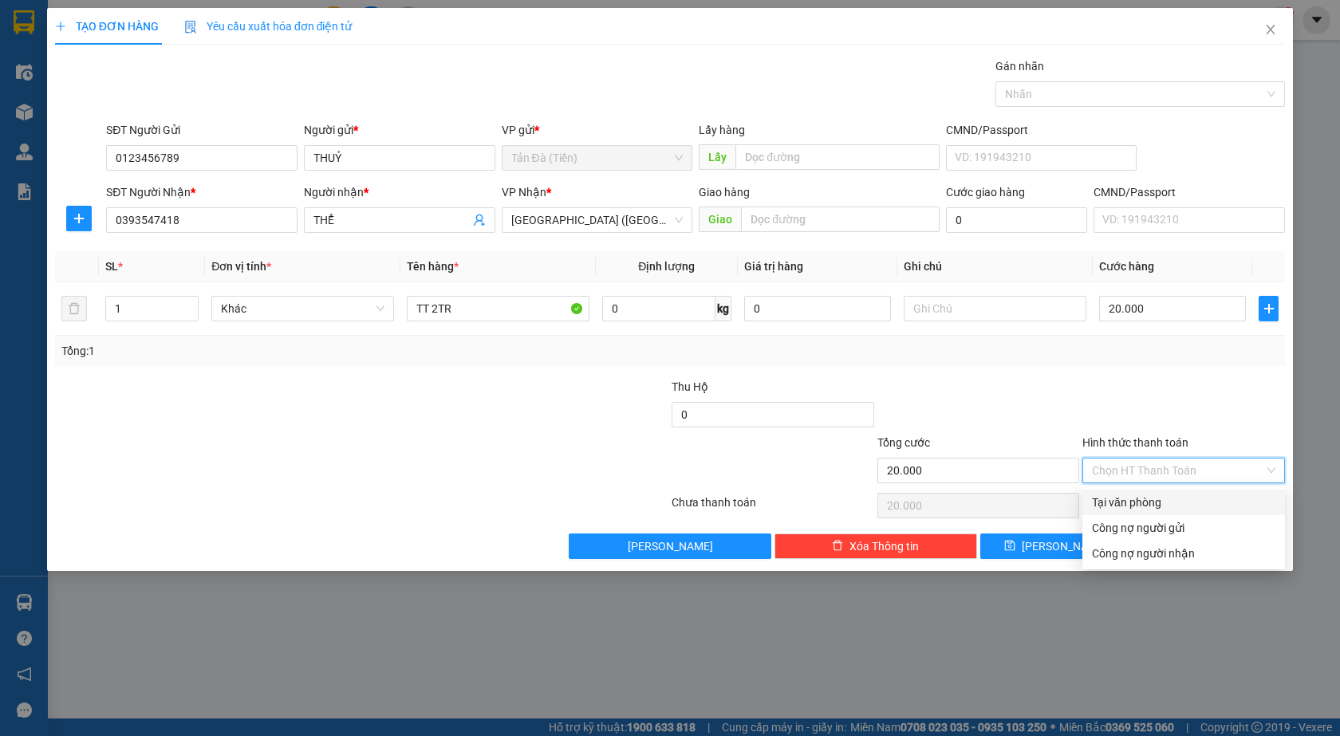
click at [1134, 507] on div "Tại văn phòng" at bounding box center [1183, 503] width 183 height 18
type input "0"
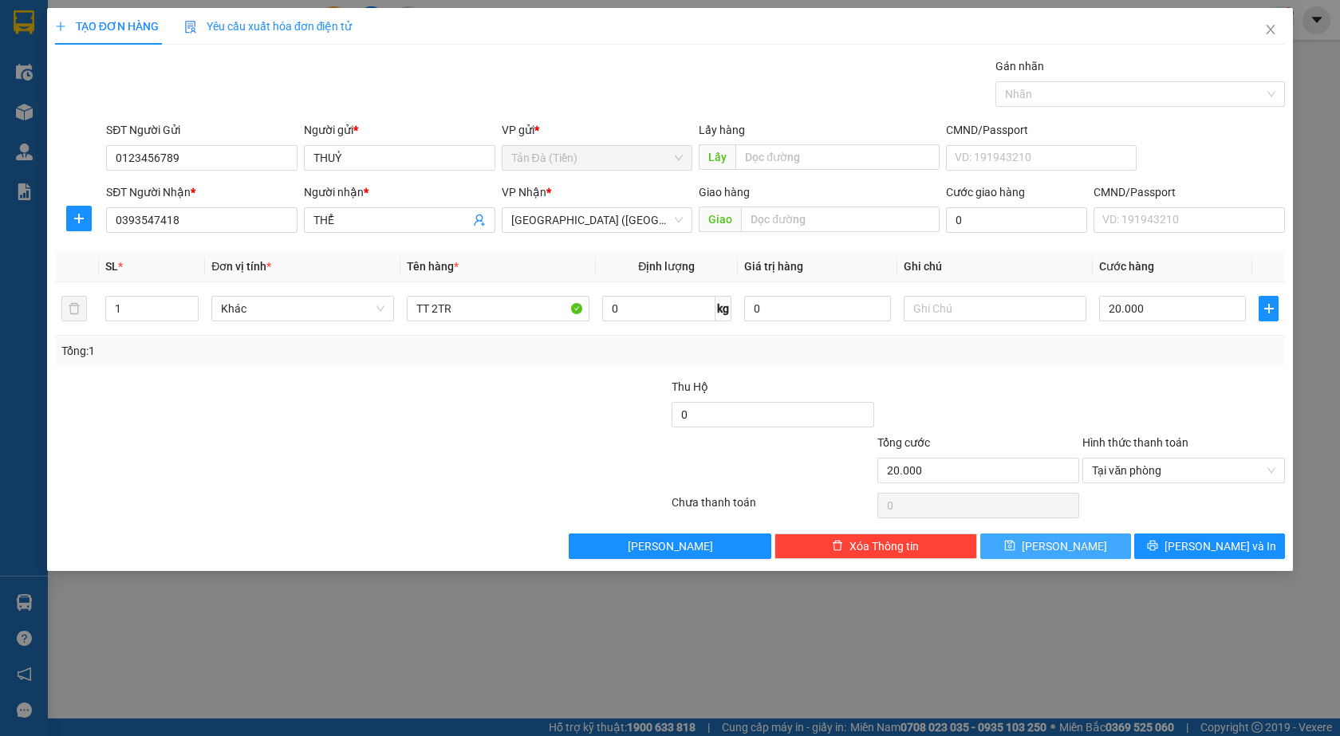
click at [1090, 547] on button "[PERSON_NAME]" at bounding box center [1055, 546] width 151 height 26
type input "0"
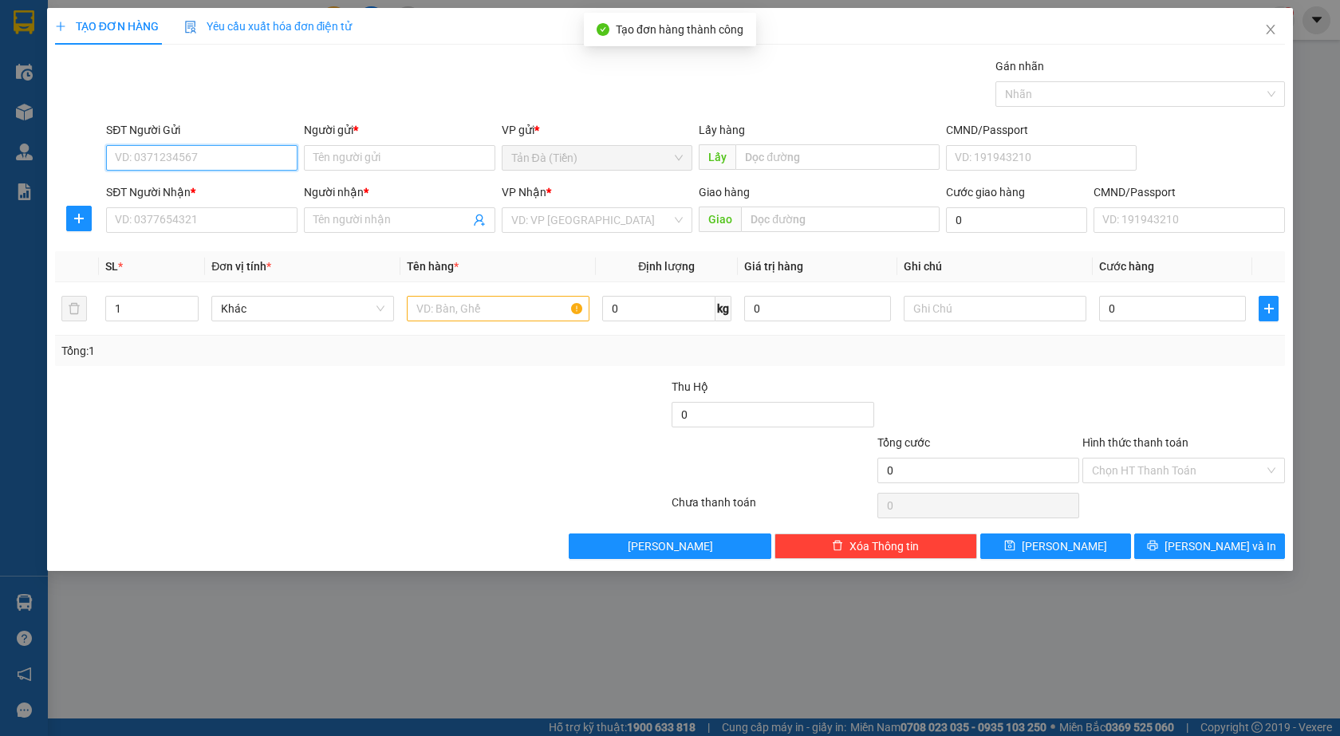
click at [195, 165] on input "SĐT Người Gửi" at bounding box center [201, 158] width 191 height 26
type input "0123456789"
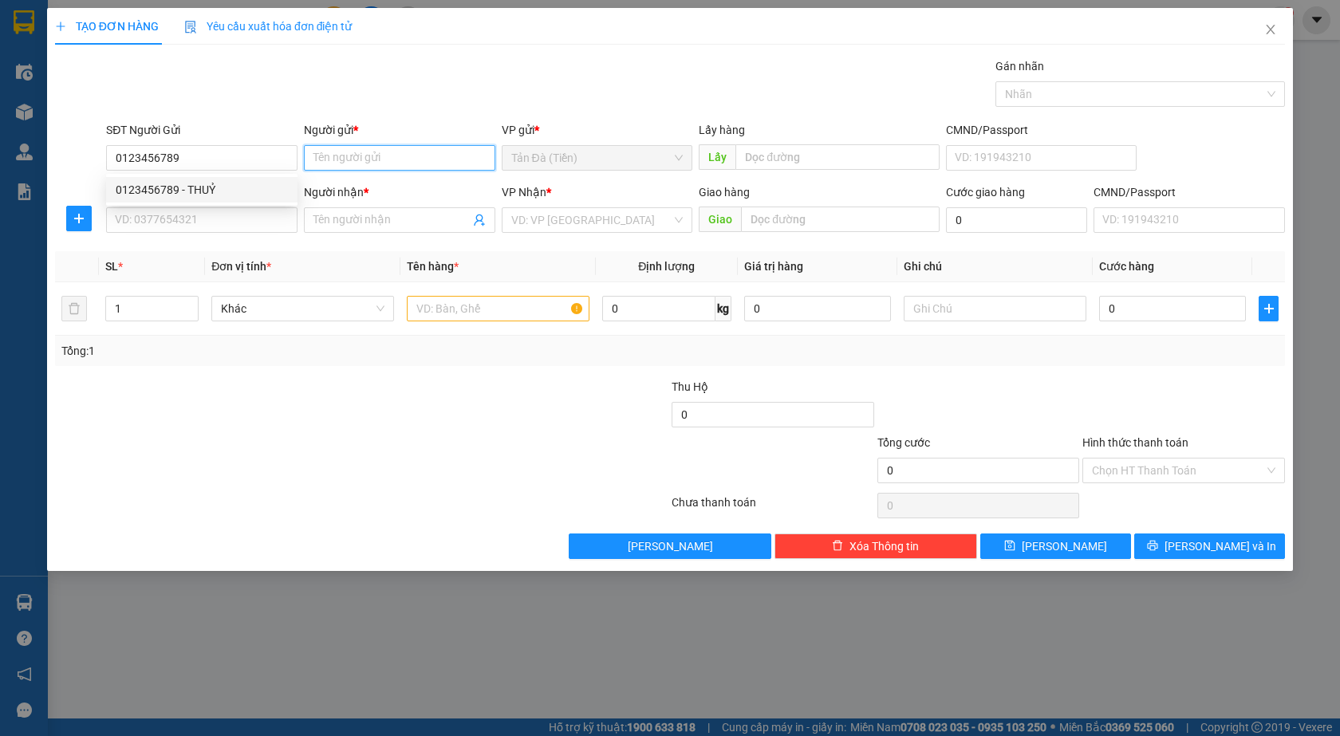
click at [337, 159] on input "Người gửi *" at bounding box center [399, 158] width 191 height 26
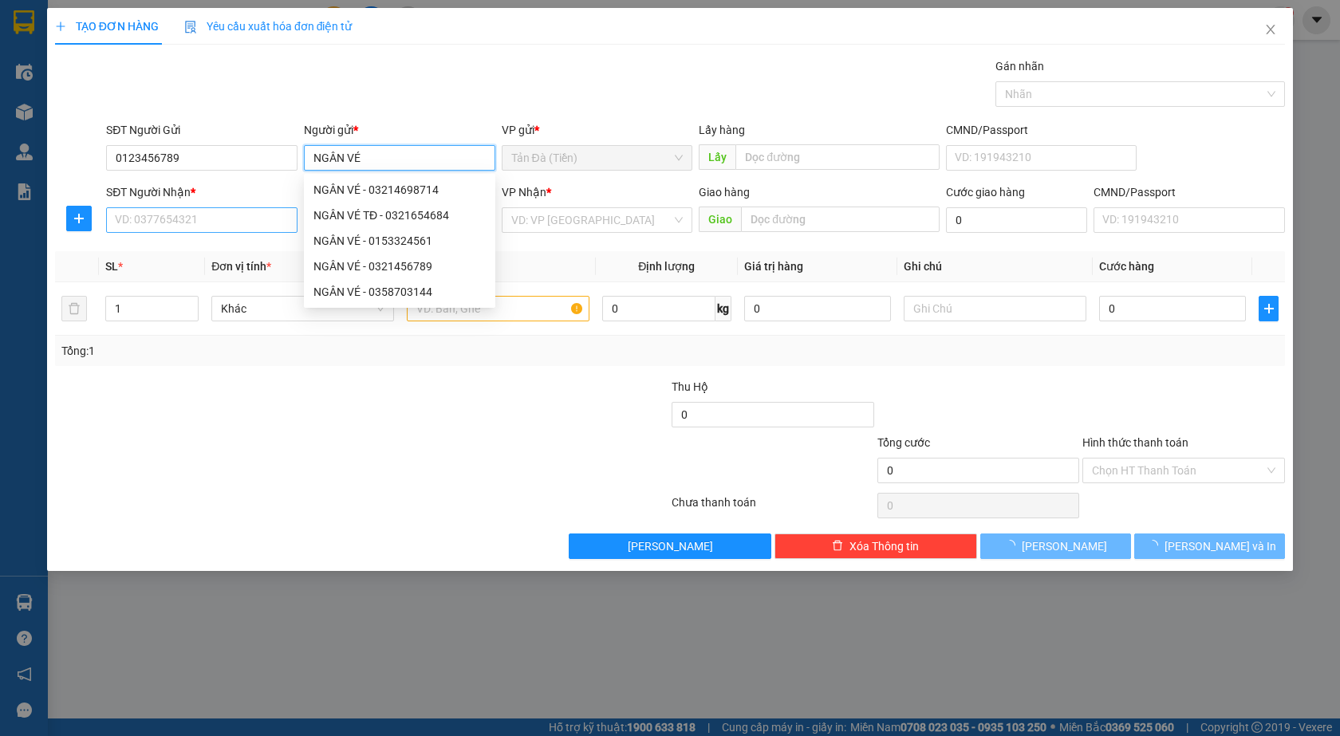
type input "NGÂN VÉ"
click at [237, 218] on input "SĐT Người Nhận *" at bounding box center [201, 220] width 191 height 26
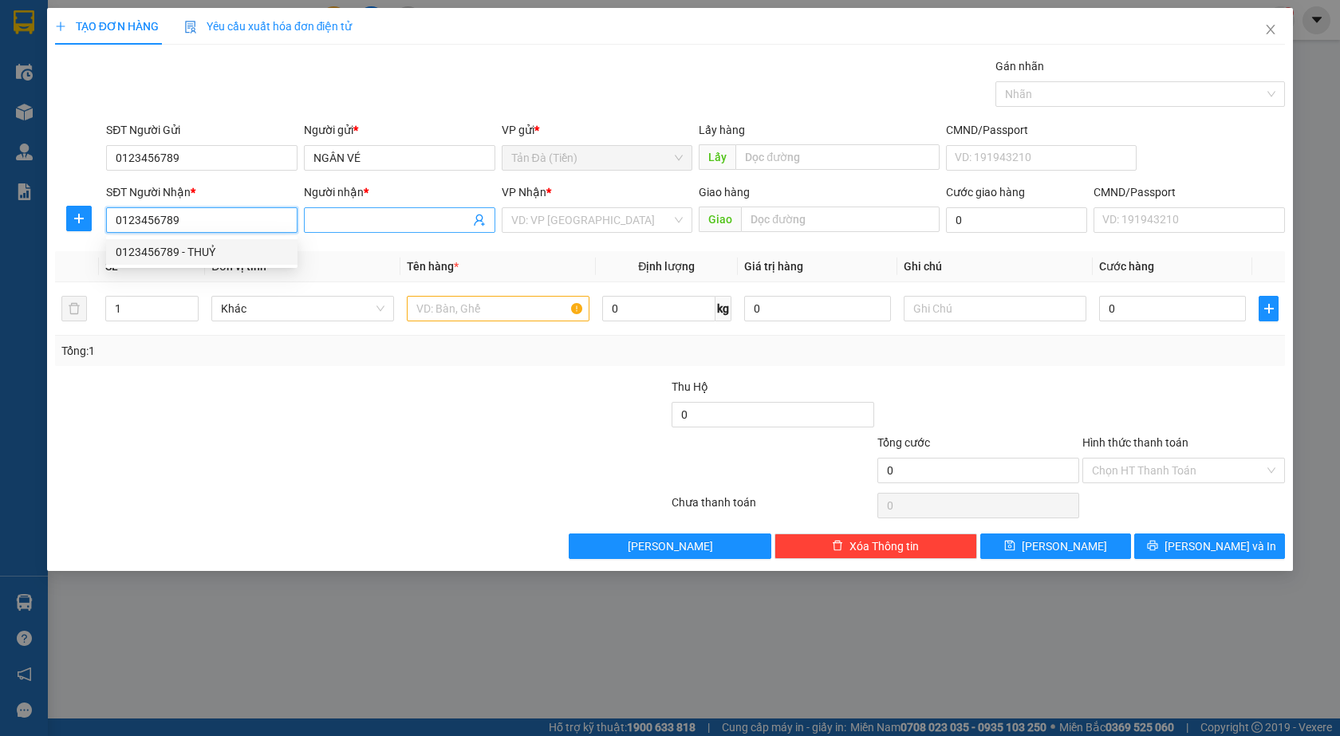
type input "0123456789"
click at [377, 214] on input "Người nhận *" at bounding box center [391, 220] width 156 height 18
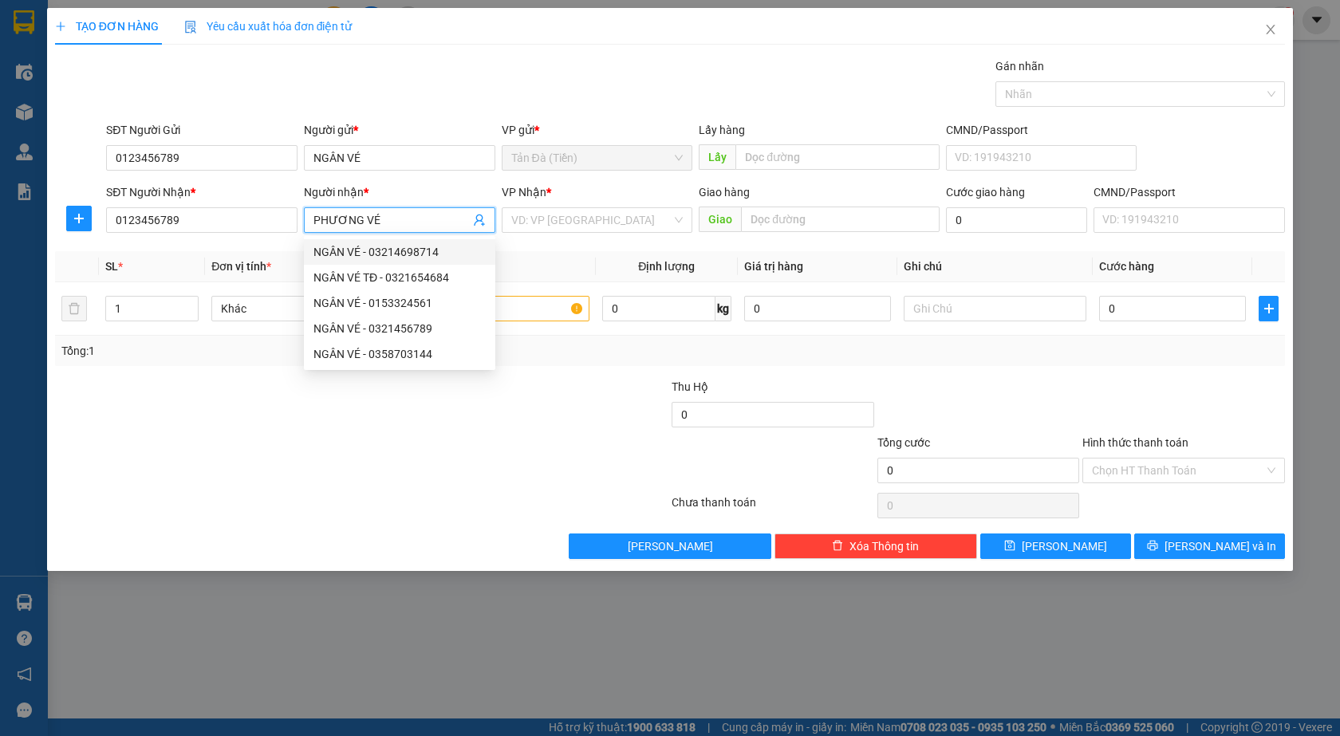
type input "PHƯƠNG VÉ"
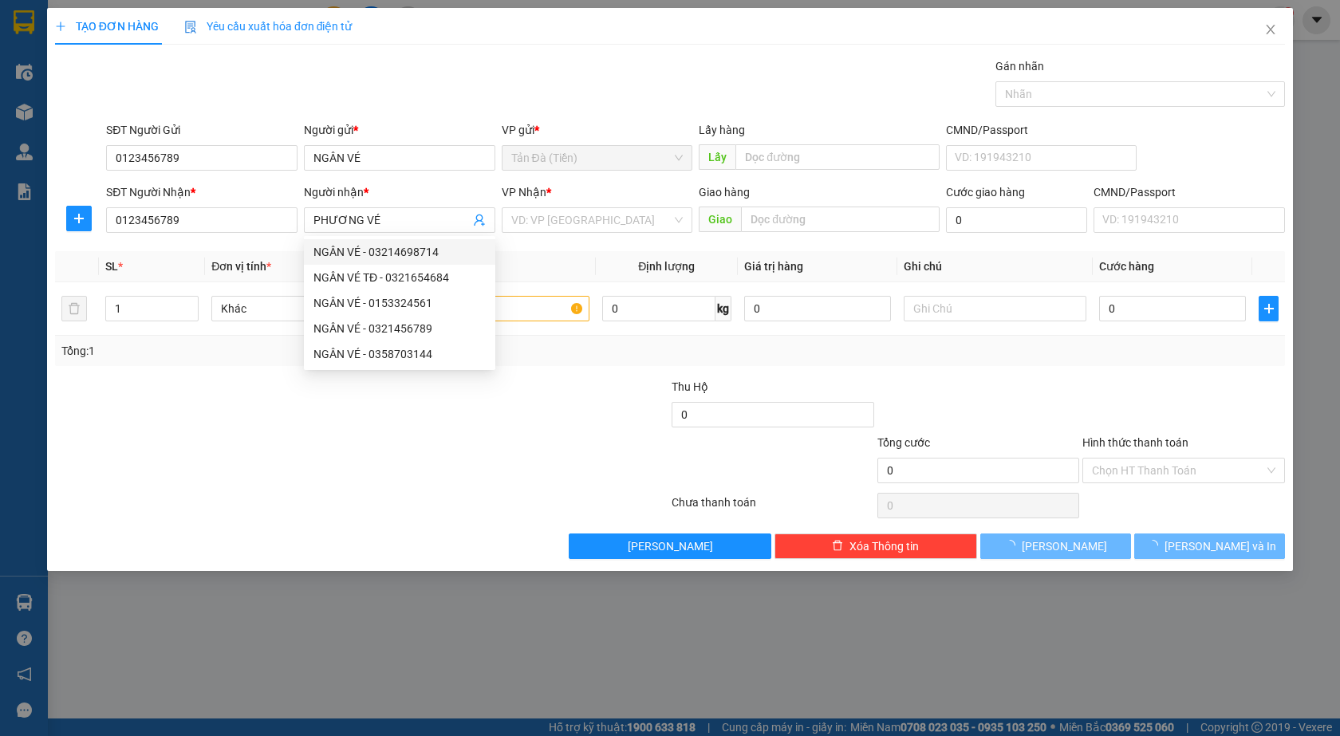
drag, startPoint x: 518, startPoint y: 182, endPoint x: 580, endPoint y: 239, distance: 84.1
click at [537, 225] on form "SĐT Người Gửi 0123456789 Người gửi * NGÂN VÉ VP gửi * Tản Đà (Tiền) Lấy hàng…" at bounding box center [670, 180] width 1230 height 118
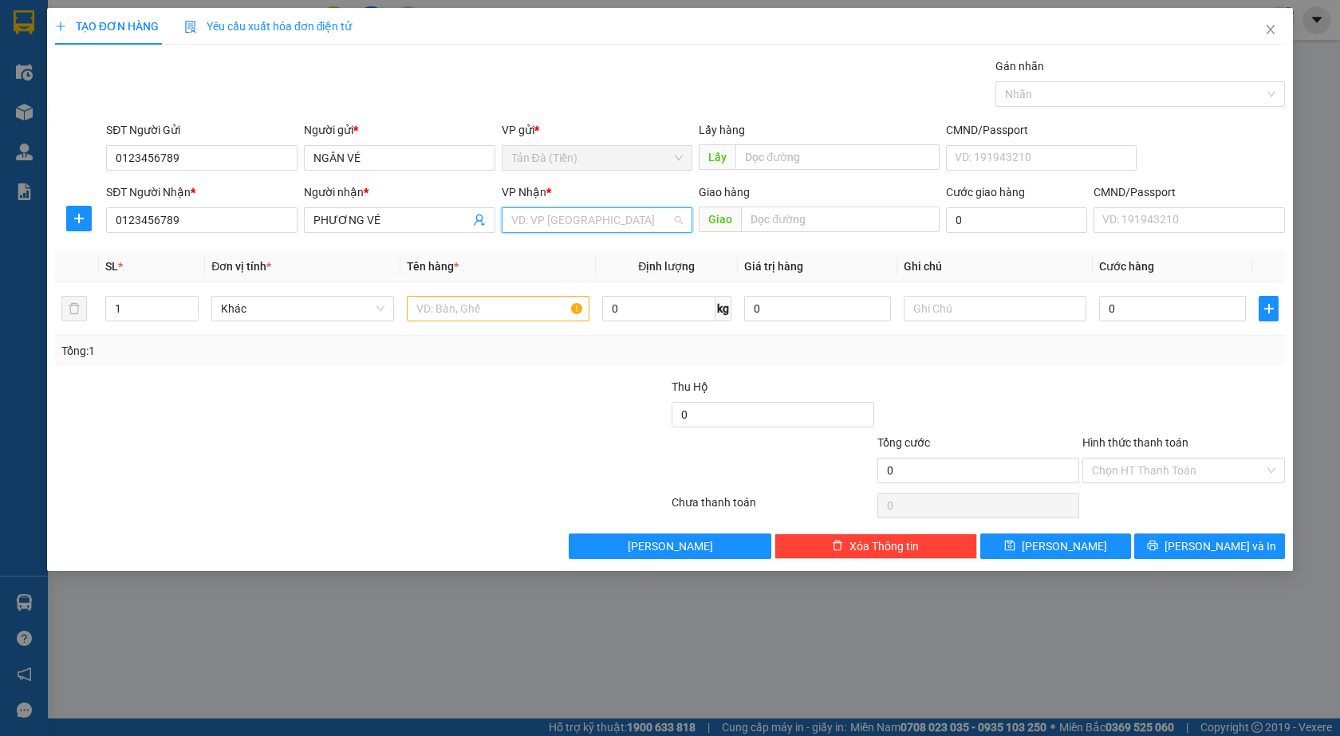
drag, startPoint x: 578, startPoint y: 219, endPoint x: 562, endPoint y: 258, distance: 41.5
click at [578, 218] on input "search" at bounding box center [591, 220] width 161 height 24
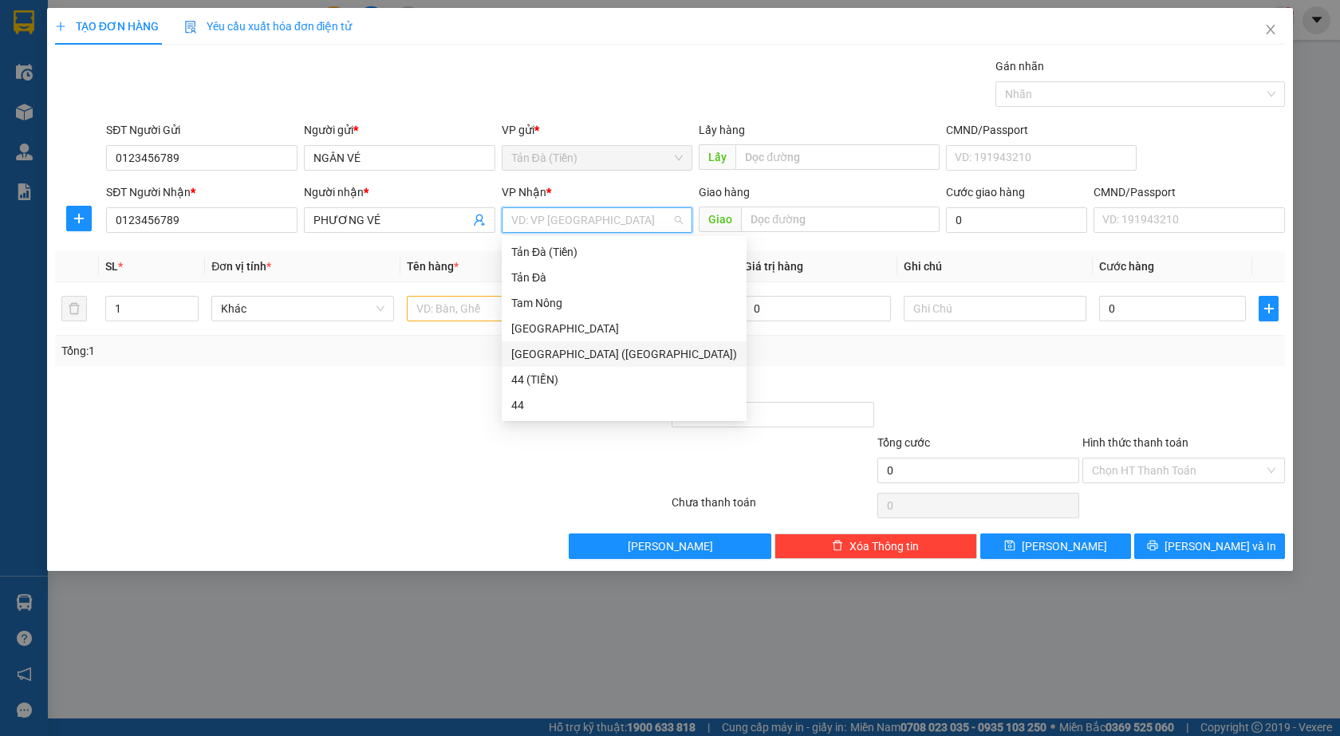
click at [545, 355] on div "[GEOGRAPHIC_DATA] ([GEOGRAPHIC_DATA])" at bounding box center [624, 354] width 226 height 18
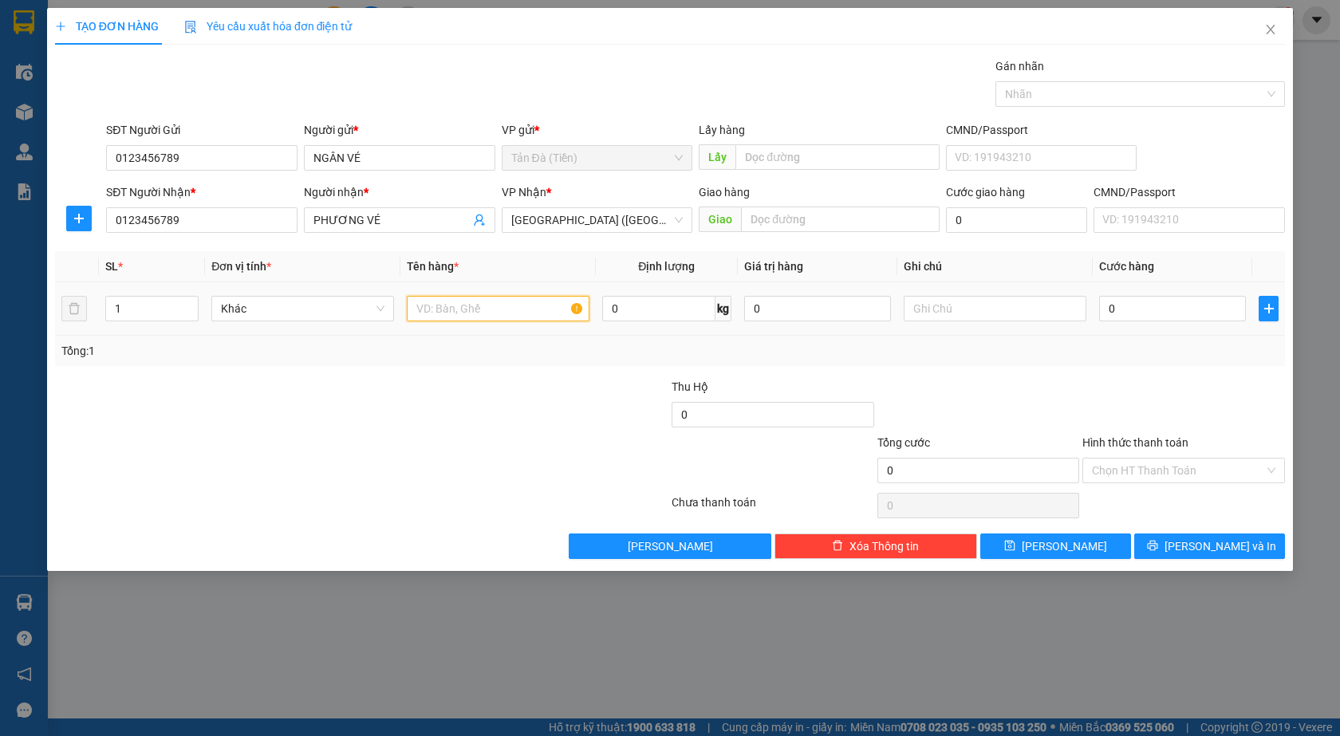
click at [497, 308] on input "text" at bounding box center [498, 309] width 183 height 26
type input "TT 420K"
click at [1131, 314] on input "0" at bounding box center [1172, 309] width 147 height 26
type input "1"
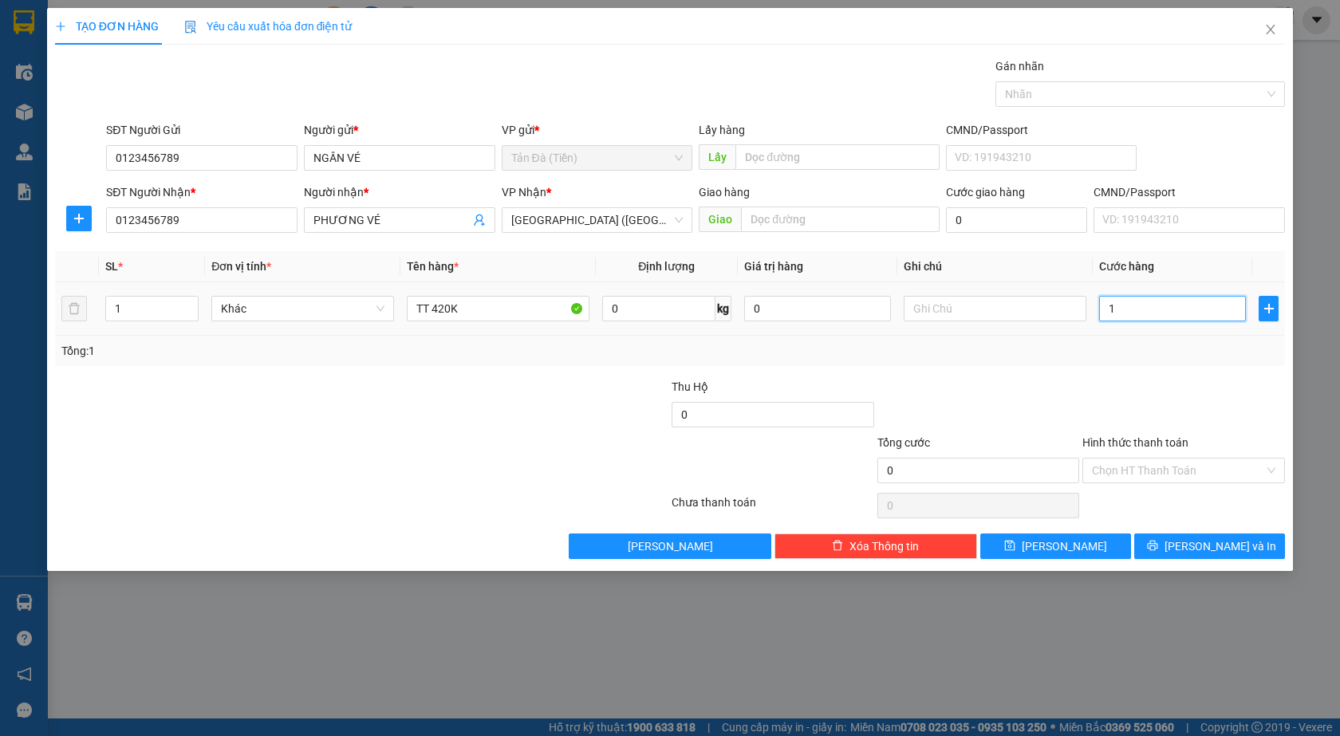
type input "1"
type input "1.000"
click at [962, 308] on input "text" at bounding box center [994, 309] width 183 height 26
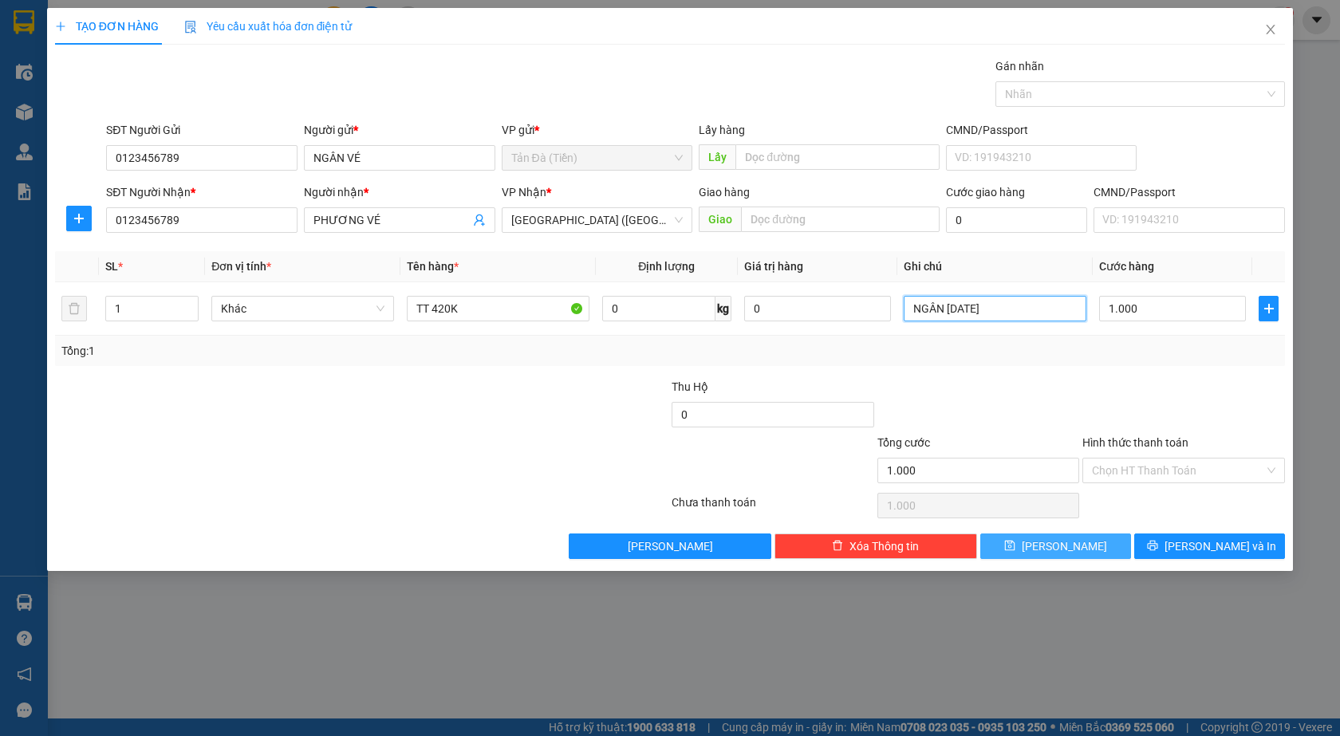
type input "NGÂN [DATE]"
click at [1063, 558] on button "[PERSON_NAME]" at bounding box center [1055, 546] width 151 height 26
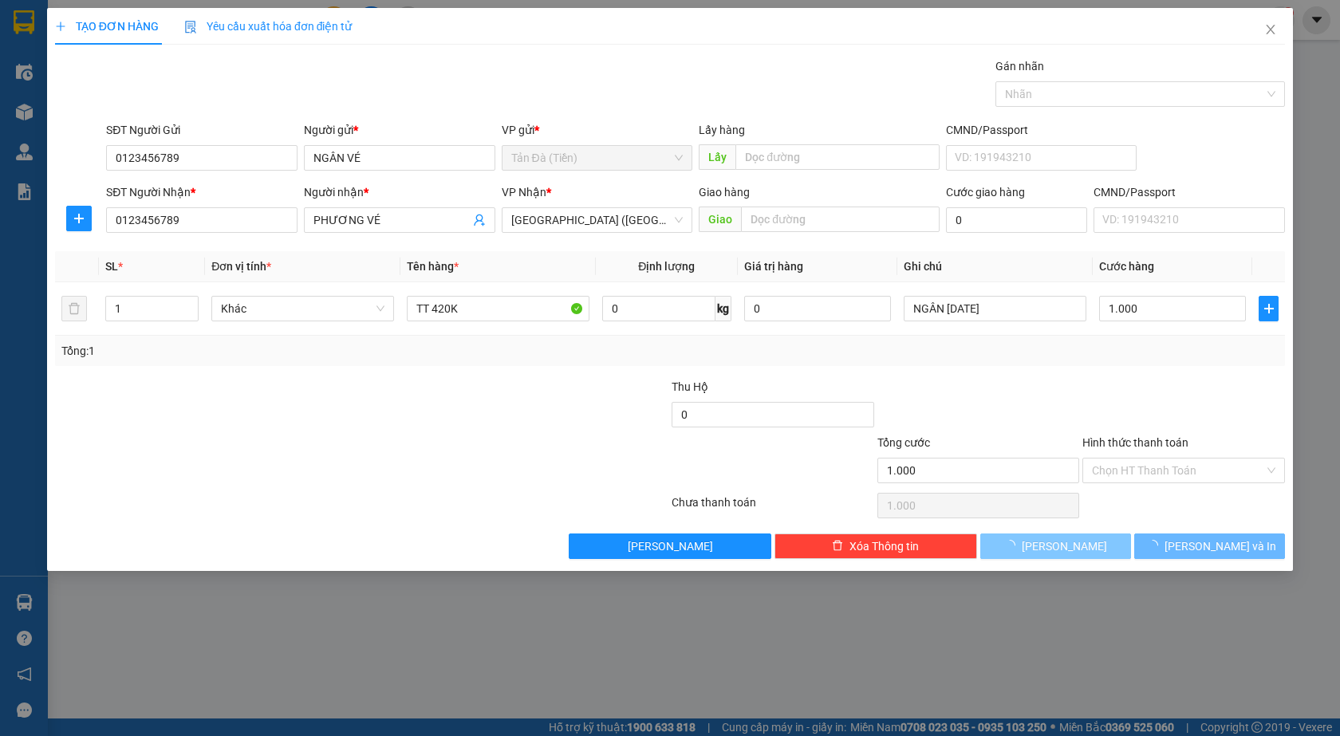
type input "0"
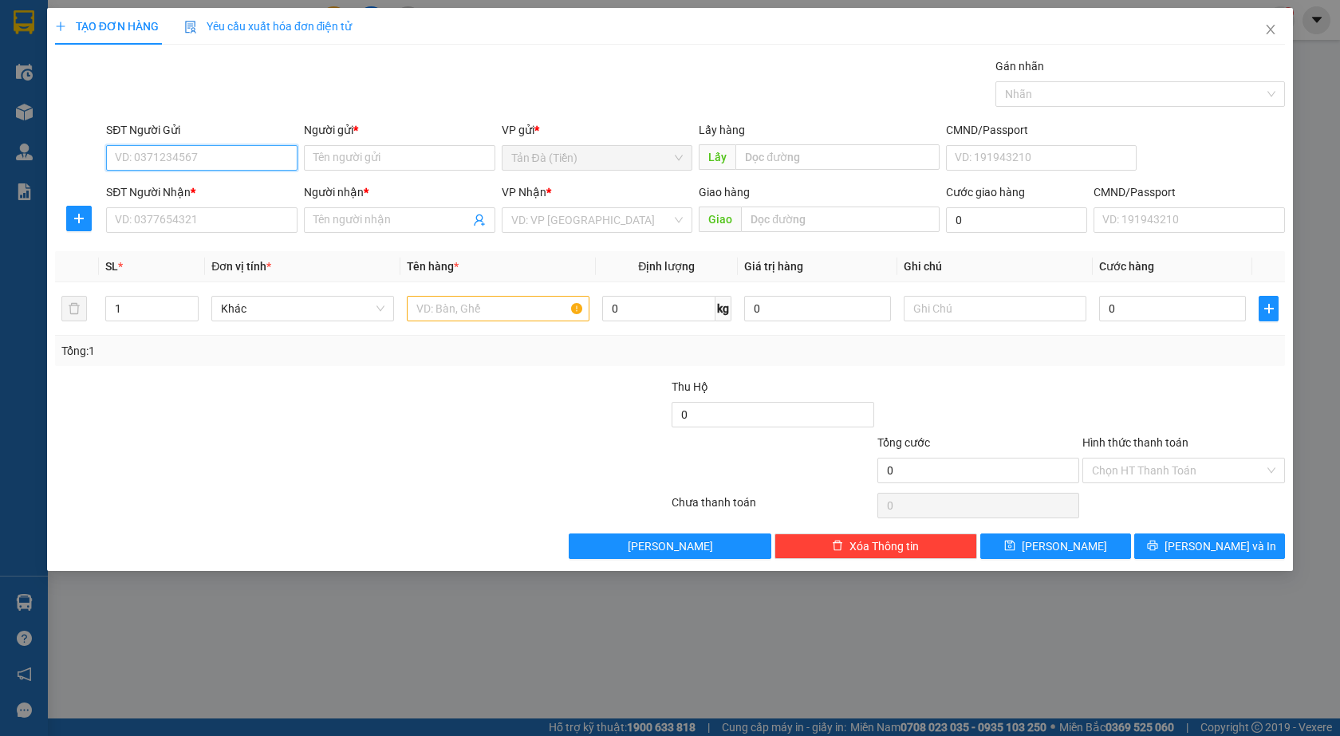
click at [219, 157] on input "SĐT Người Gửi" at bounding box center [201, 158] width 191 height 26
type input "0123456789"
click at [392, 159] on input "Người gửi *" at bounding box center [399, 158] width 191 height 26
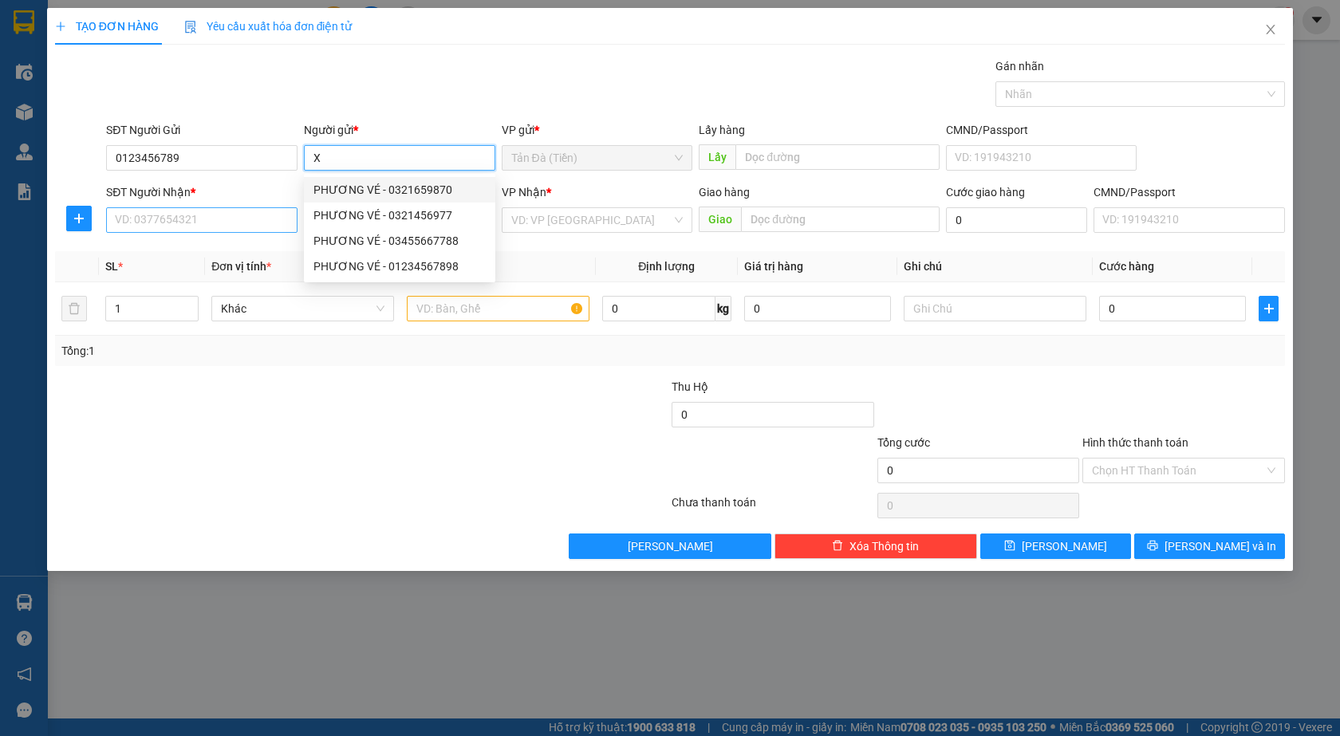
type input "X"
click at [243, 219] on input "SĐT Người Nhận *" at bounding box center [201, 220] width 191 height 26
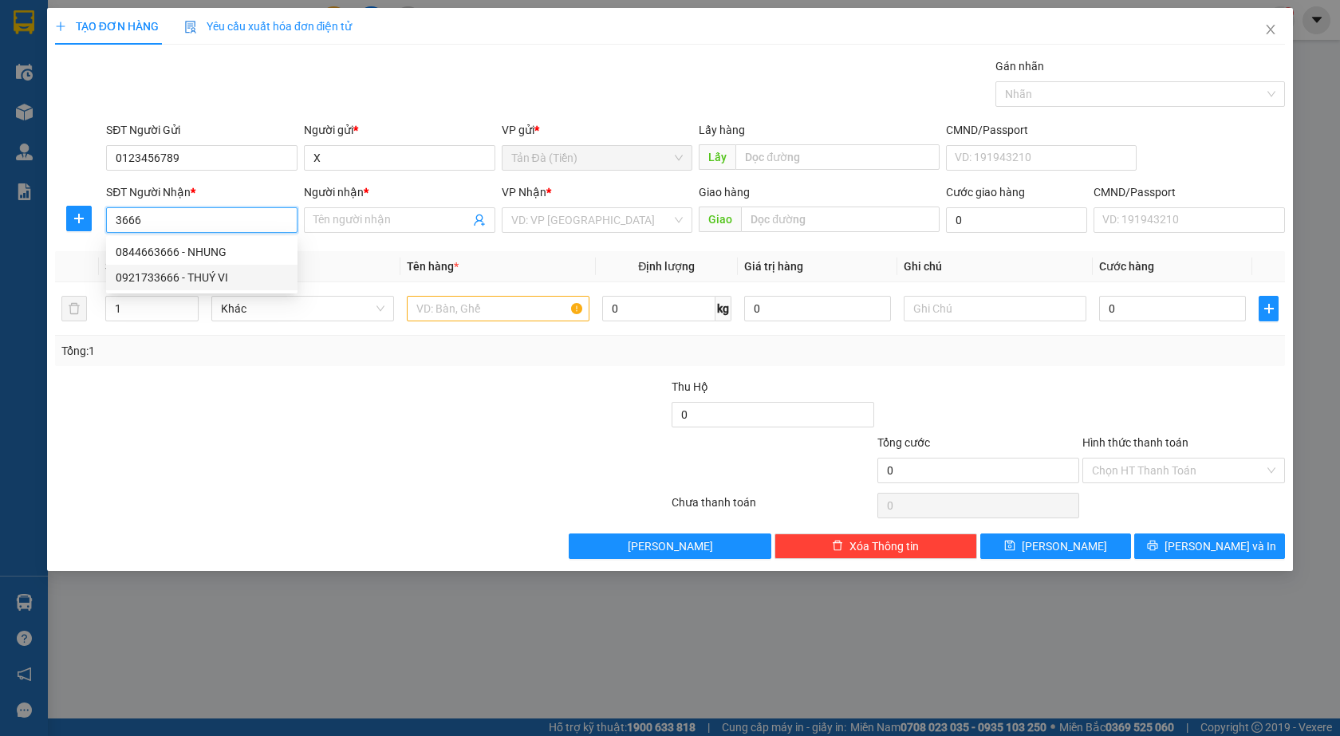
click at [215, 275] on div "0921733666 - THUÝ VI" at bounding box center [202, 278] width 172 height 18
type input "0921733666"
type input "THUÝ VI"
type input "0921733666"
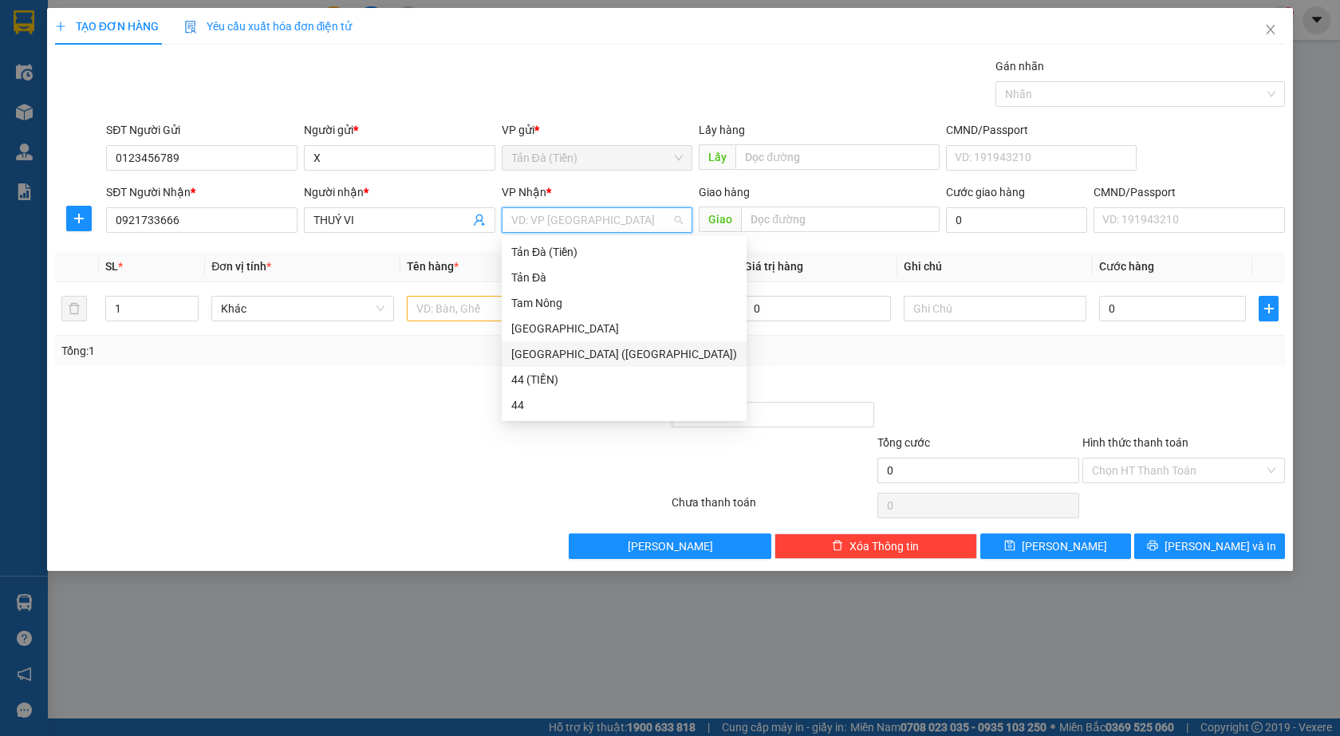
click at [581, 218] on input "search" at bounding box center [591, 220] width 161 height 24
click at [561, 359] on div "[GEOGRAPHIC_DATA] ([GEOGRAPHIC_DATA])" at bounding box center [624, 354] width 226 height 18
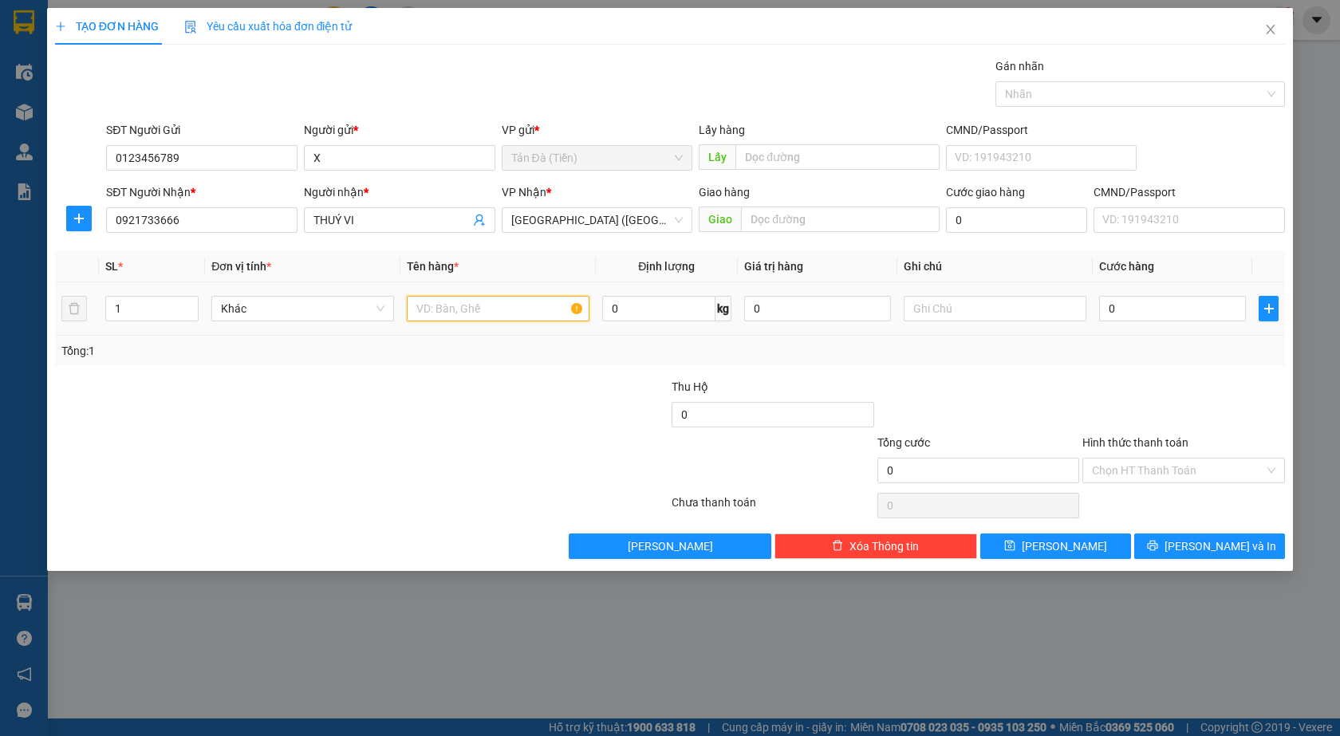
click at [470, 301] on input "text" at bounding box center [498, 309] width 183 height 26
type input "HỘP NP"
click at [1149, 317] on input "0" at bounding box center [1172, 309] width 147 height 26
type input "1"
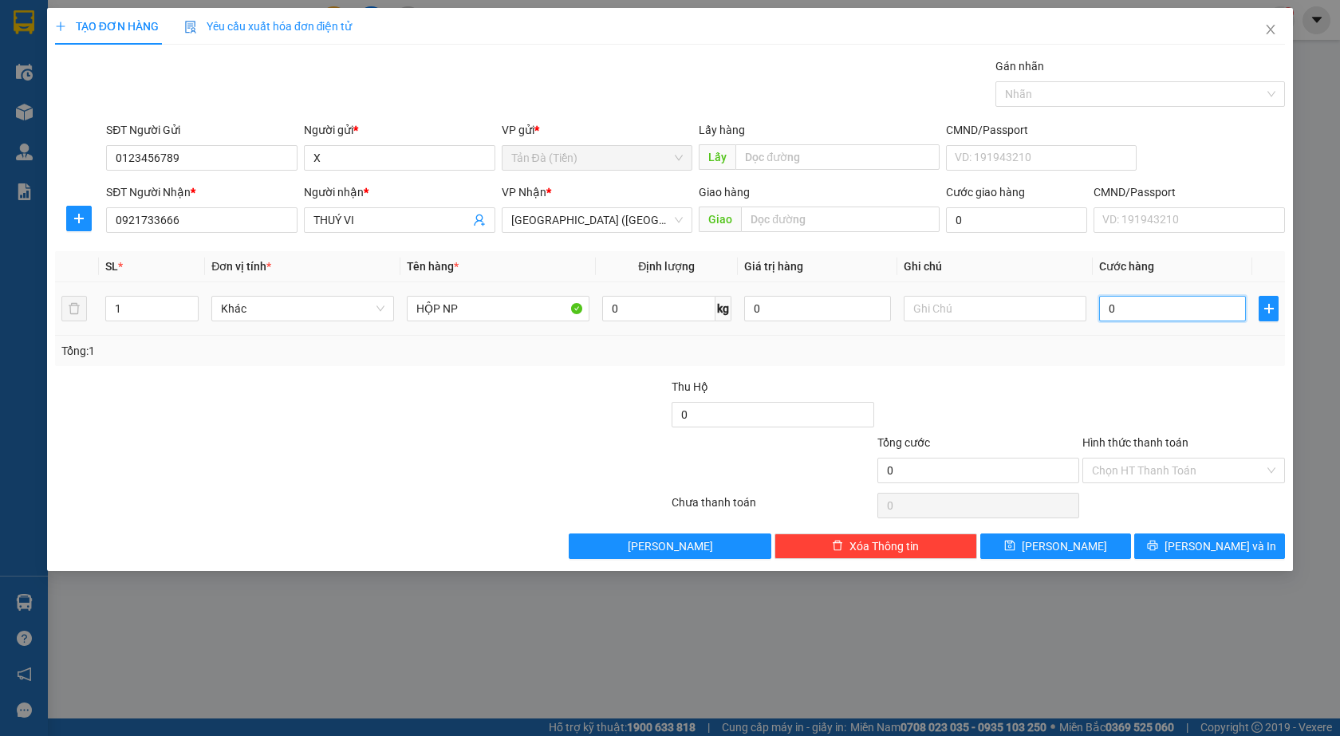
type input "1"
type input "1.000"
click at [1139, 382] on div at bounding box center [1183, 406] width 206 height 56
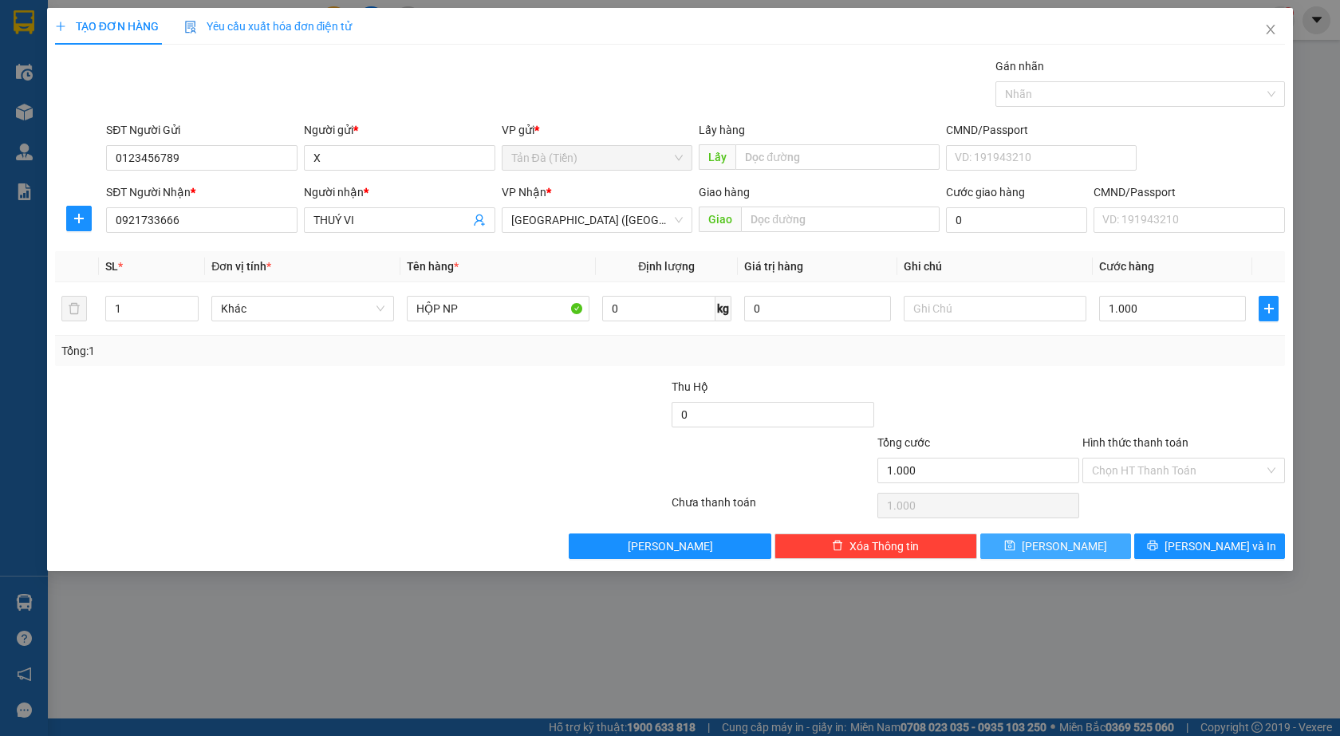
click at [1080, 541] on button "[PERSON_NAME]" at bounding box center [1055, 546] width 151 height 26
type input "0"
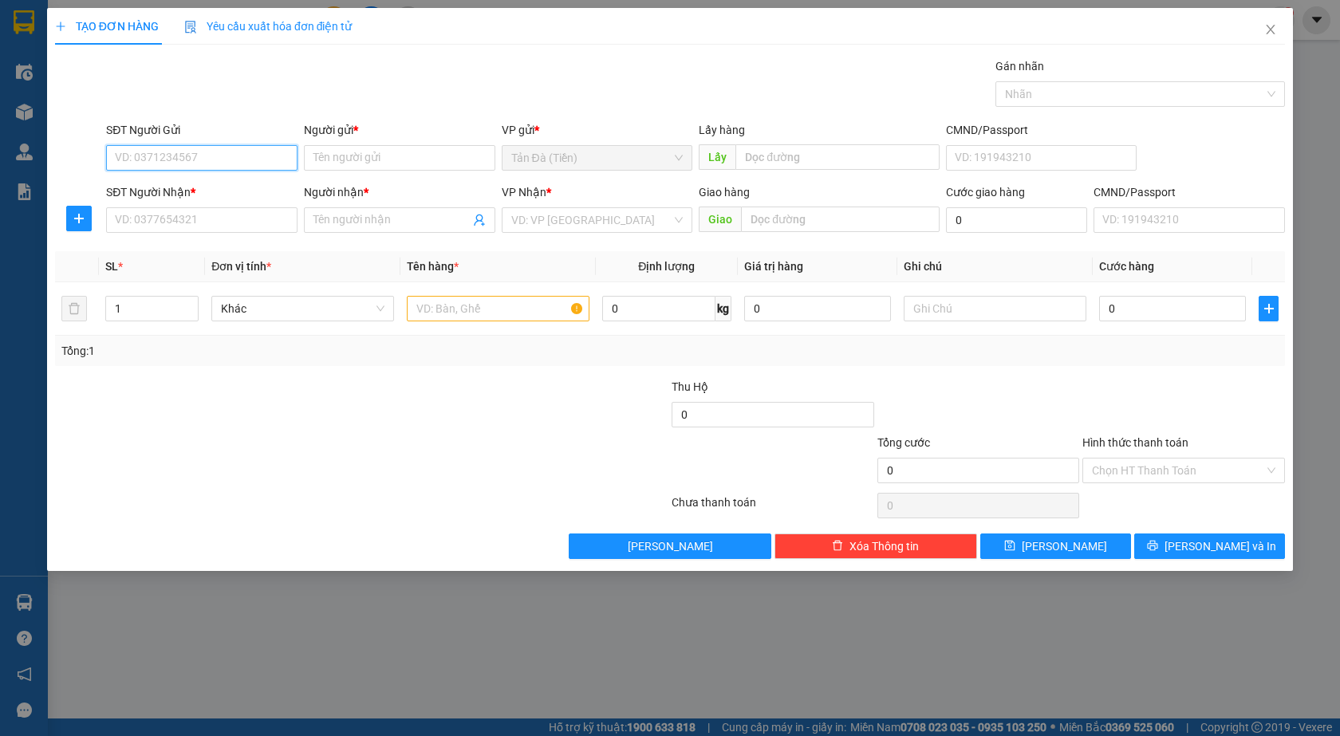
click at [231, 153] on input "SĐT Người Gửi" at bounding box center [201, 158] width 191 height 26
type input "0123456789"
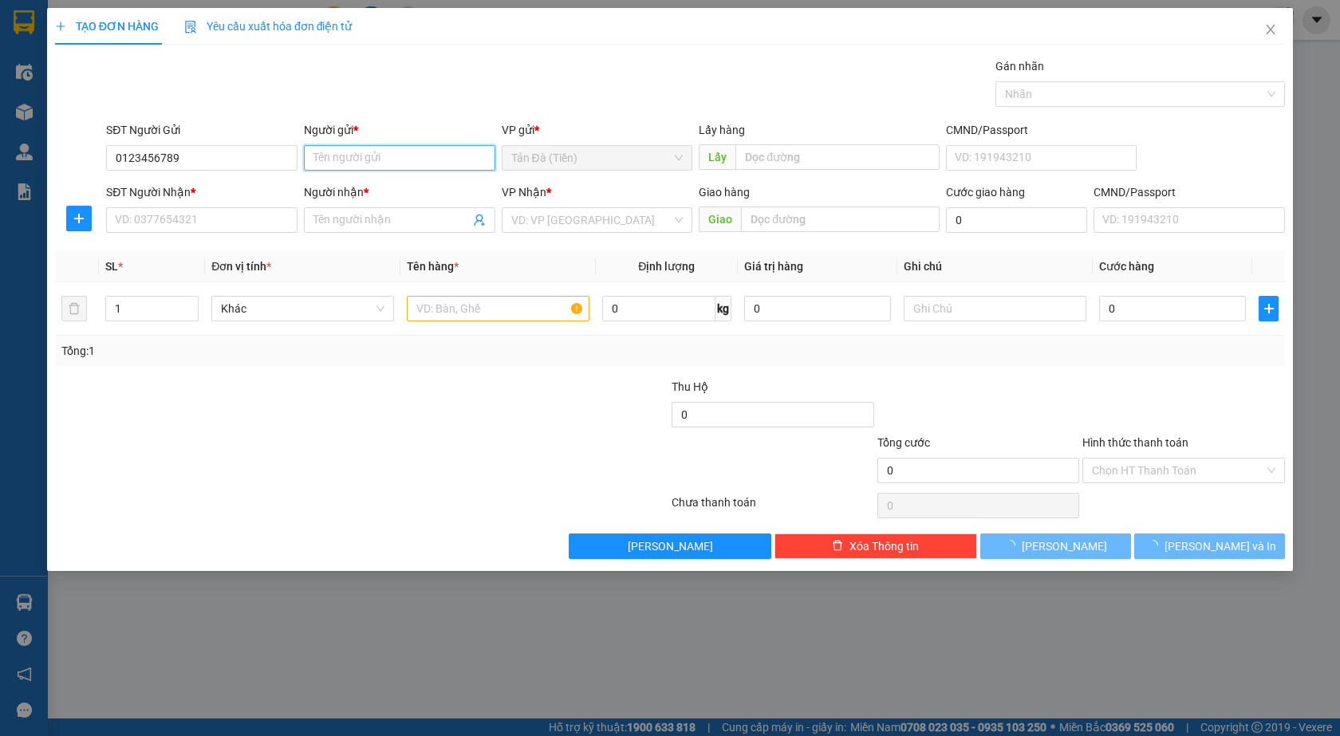
click at [325, 169] on input "Người gửi *" at bounding box center [399, 158] width 191 height 26
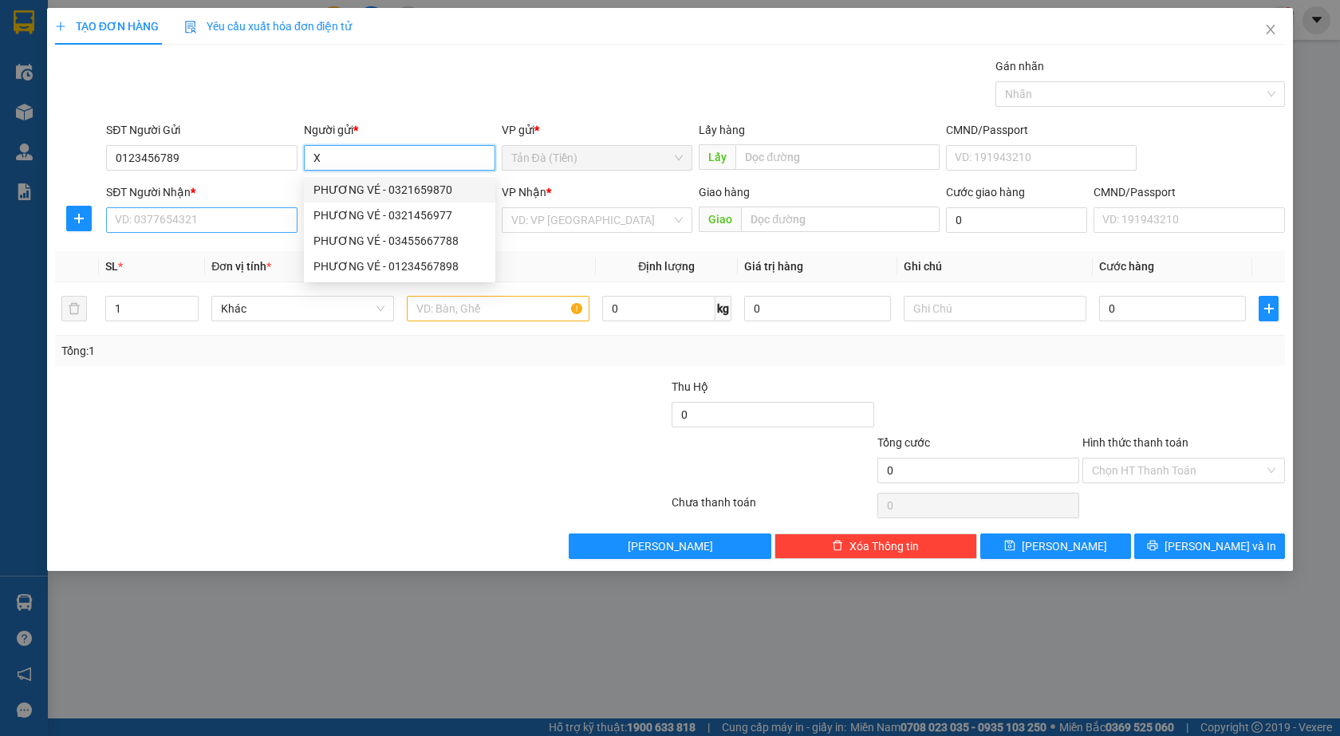
type input "X"
click at [242, 226] on input "SĐT Người Nhận *" at bounding box center [201, 220] width 191 height 26
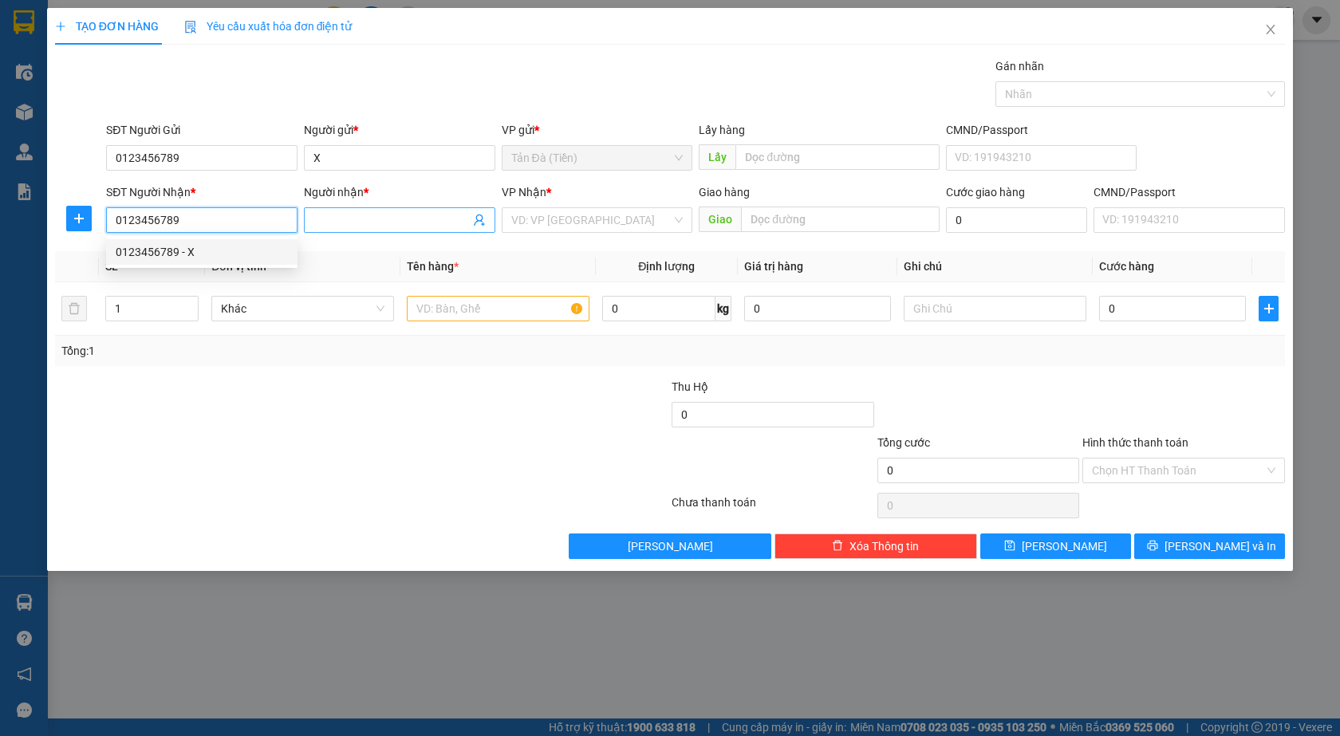
type input "0123456789"
click at [352, 216] on input "Người nhận *" at bounding box center [391, 220] width 156 height 18
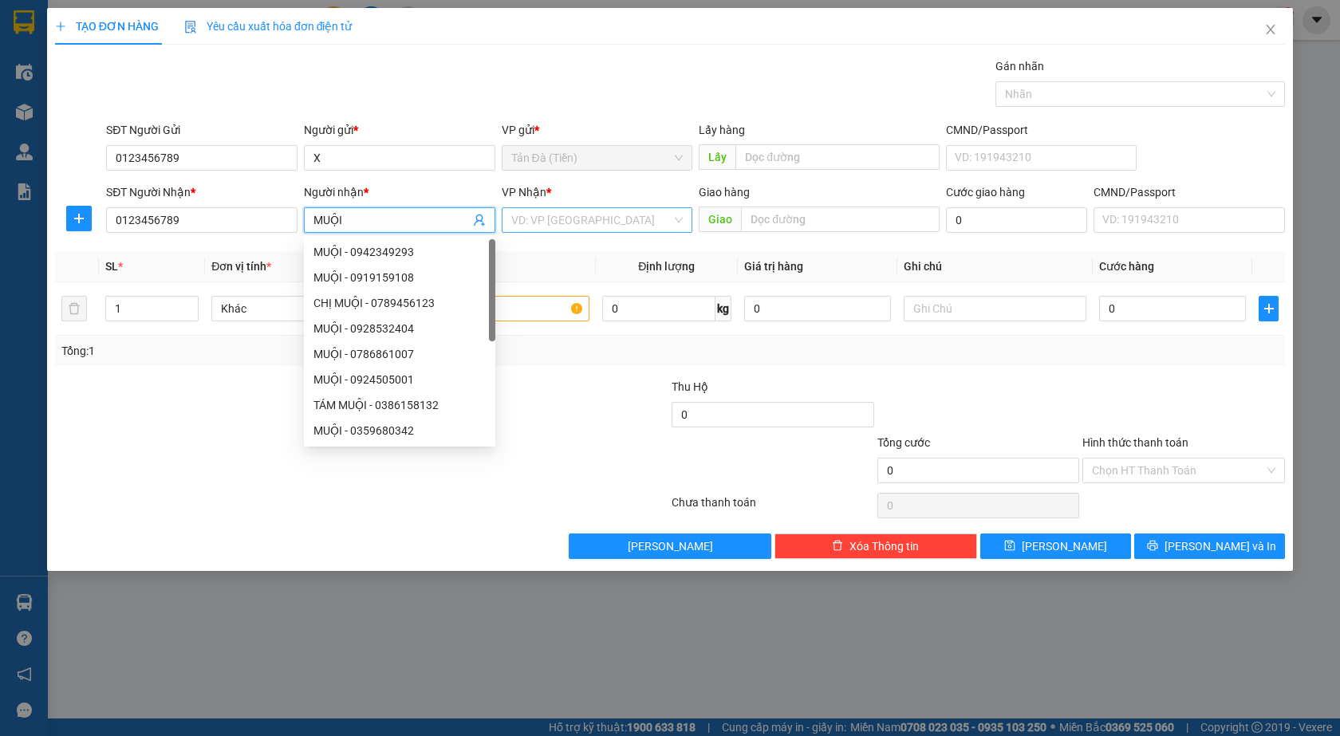
type input "MUỘI"
click at [566, 220] on input "search" at bounding box center [591, 220] width 161 height 24
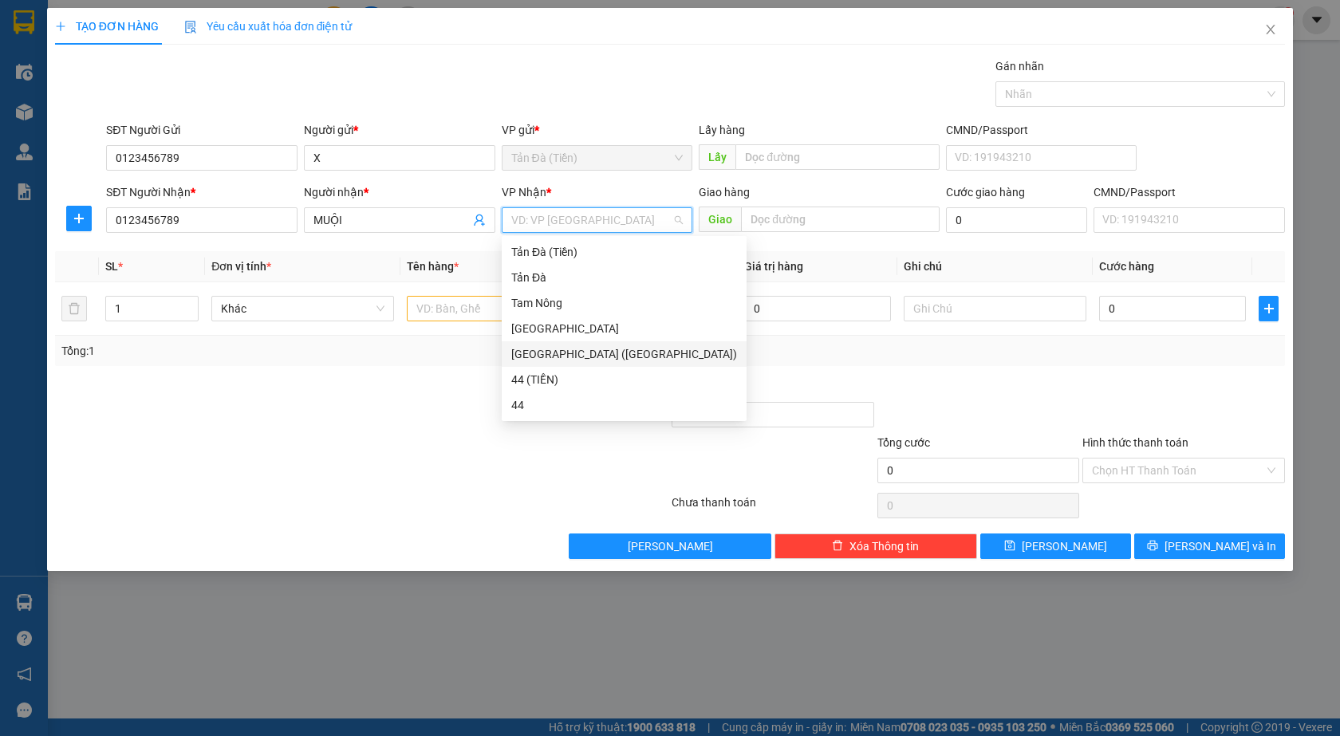
click at [551, 362] on div "[GEOGRAPHIC_DATA] ([GEOGRAPHIC_DATA])" at bounding box center [624, 354] width 226 height 18
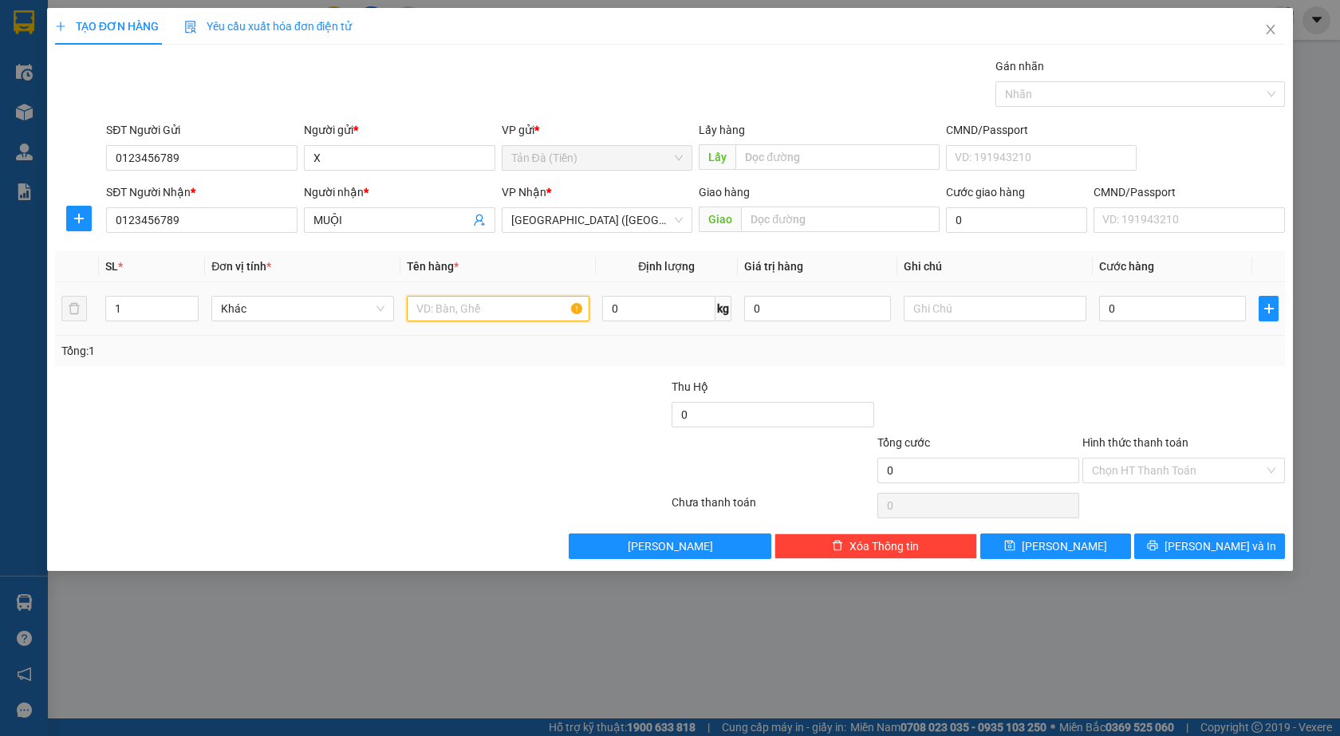
click at [490, 300] on input "text" at bounding box center [498, 309] width 183 height 26
type input "HỘP NP"
click at [1145, 317] on input "0" at bounding box center [1172, 309] width 147 height 26
type input "1"
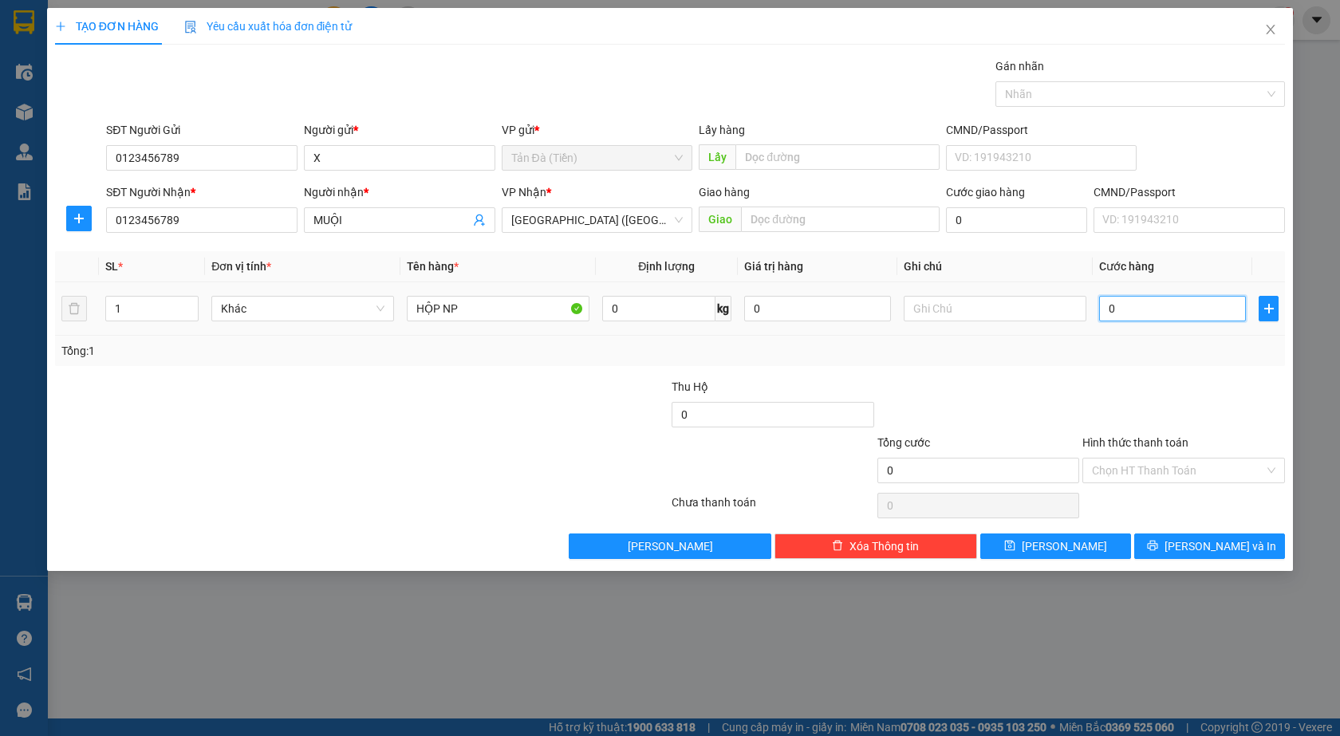
type input "1"
type input "1.000"
drag, startPoint x: 1135, startPoint y: 356, endPoint x: 1100, endPoint y: 482, distance: 130.2
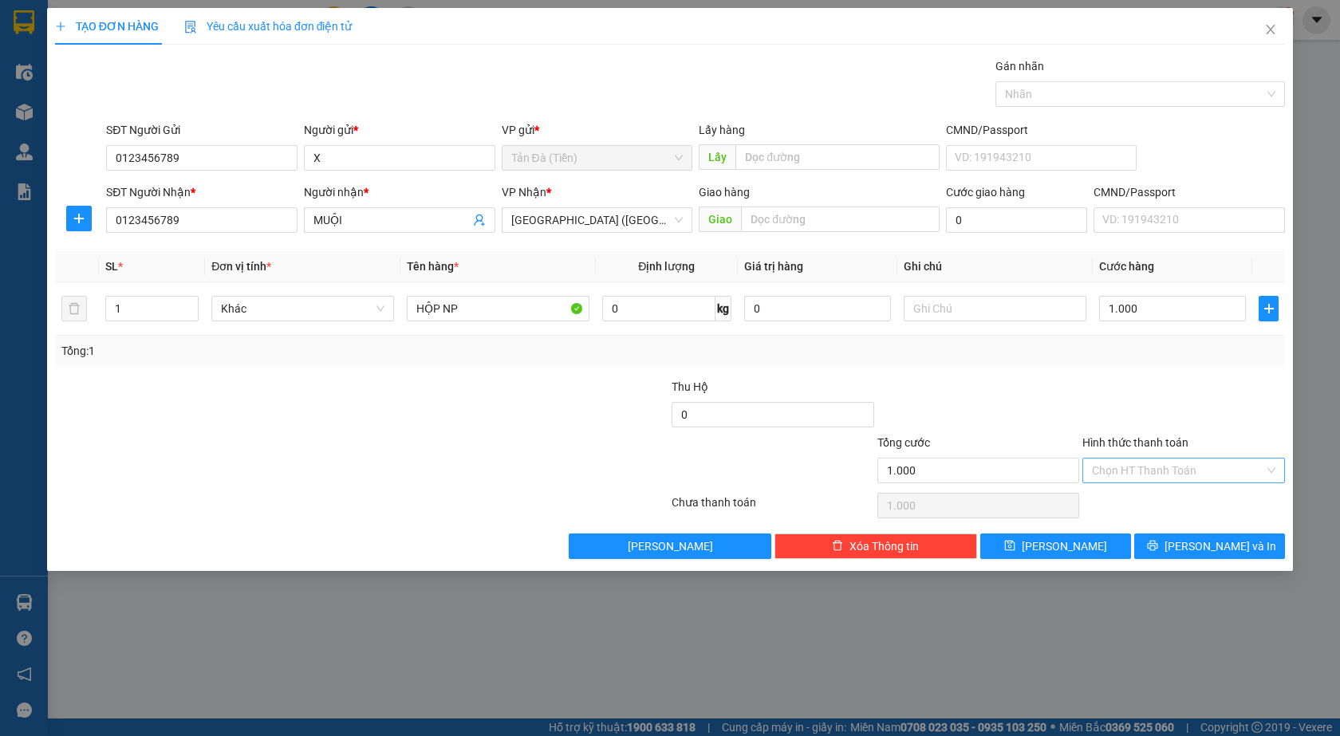
click at [1135, 357] on div "Tổng: 1" at bounding box center [669, 351] width 1217 height 18
click at [1087, 533] on button "[PERSON_NAME]" at bounding box center [1055, 546] width 151 height 26
type input "0"
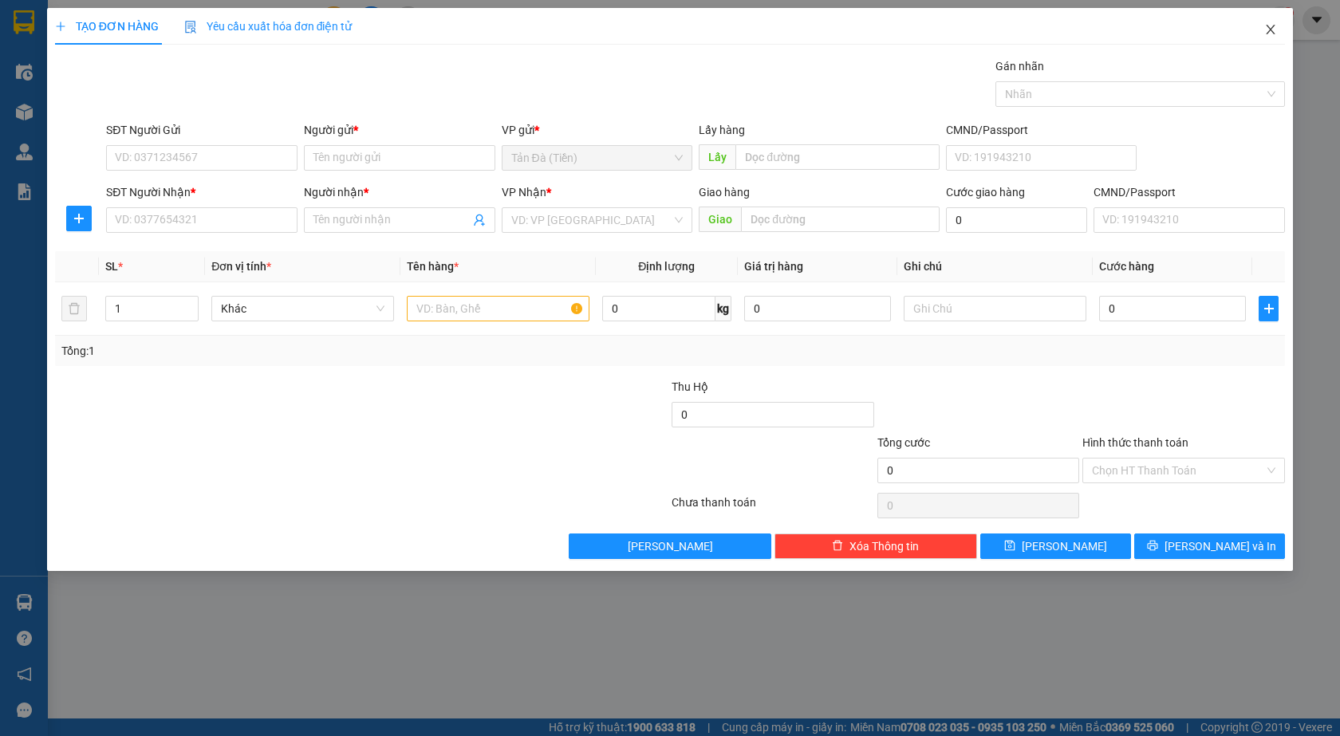
click at [1273, 33] on icon "close" at bounding box center [1270, 30] width 9 height 10
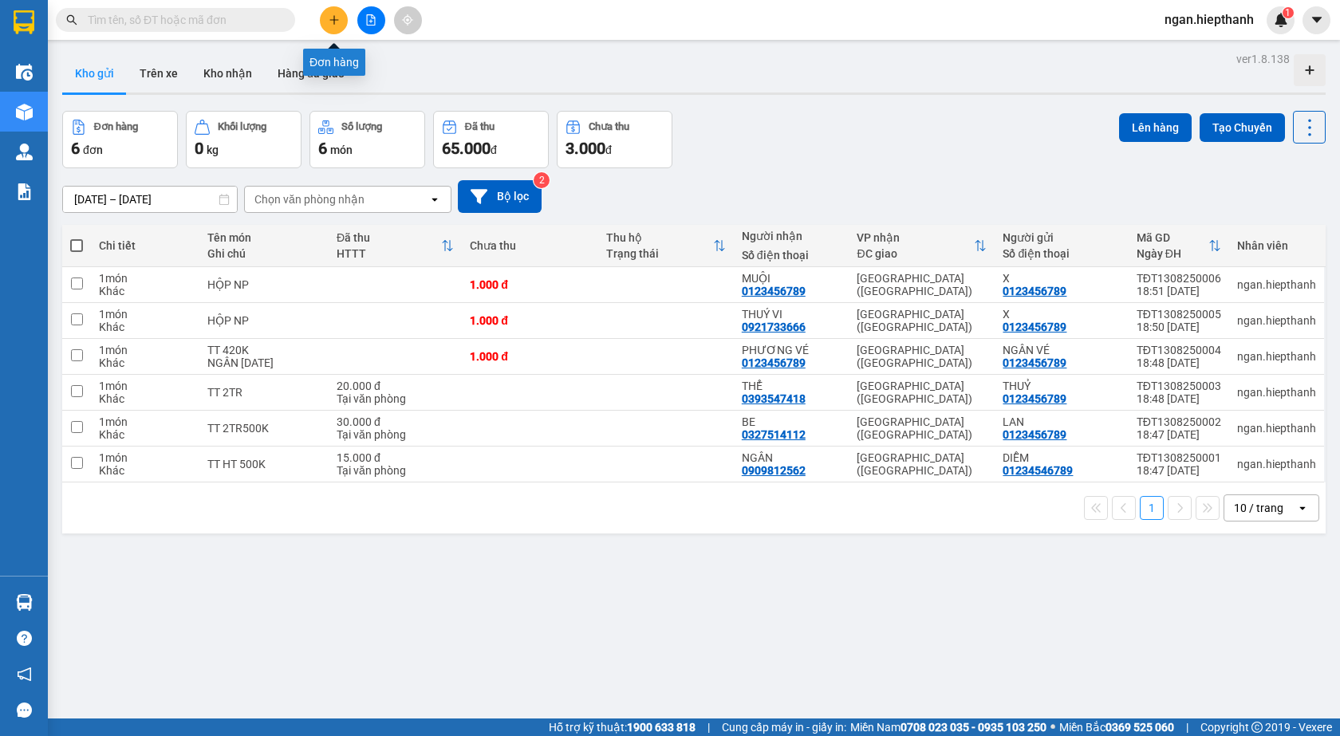
click at [371, 19] on icon "file-add" at bounding box center [370, 19] width 11 height 11
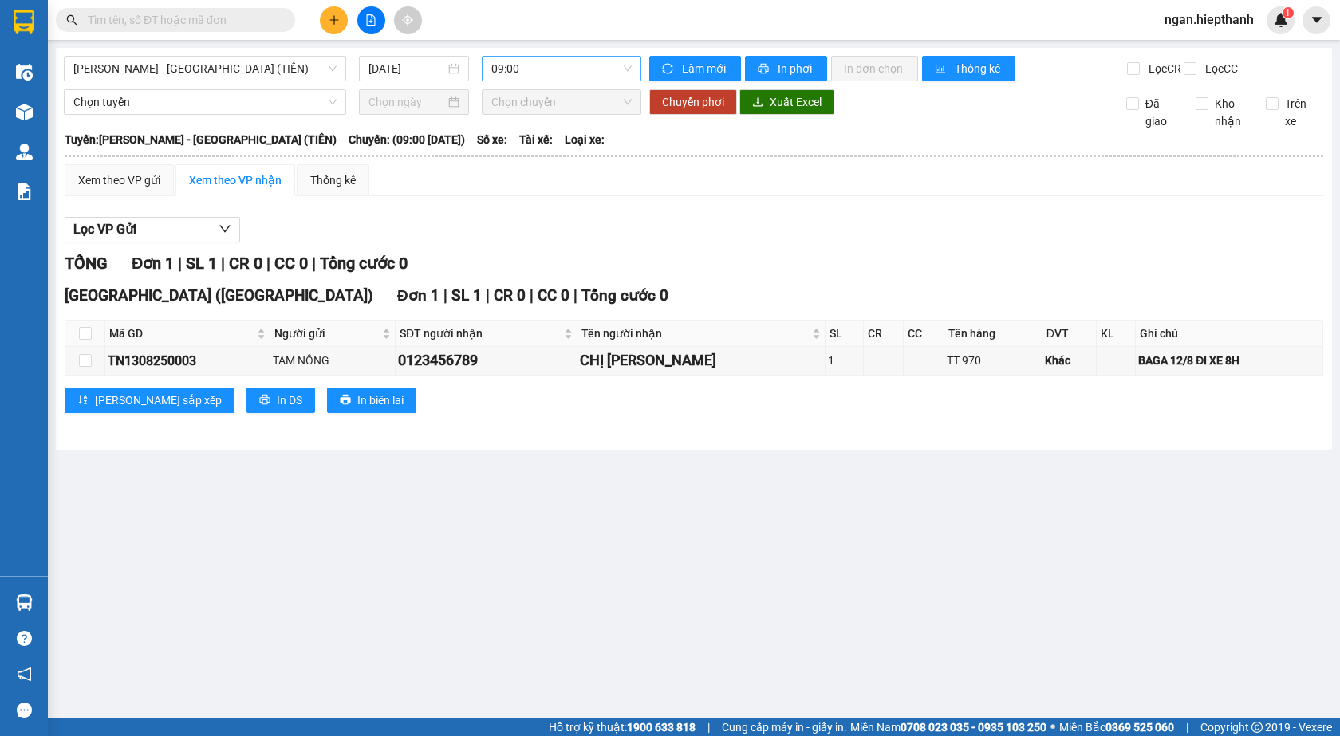
click at [537, 75] on span "09:00" at bounding box center [561, 69] width 140 height 24
click at [520, 155] on div "11:00" at bounding box center [553, 152] width 124 height 18
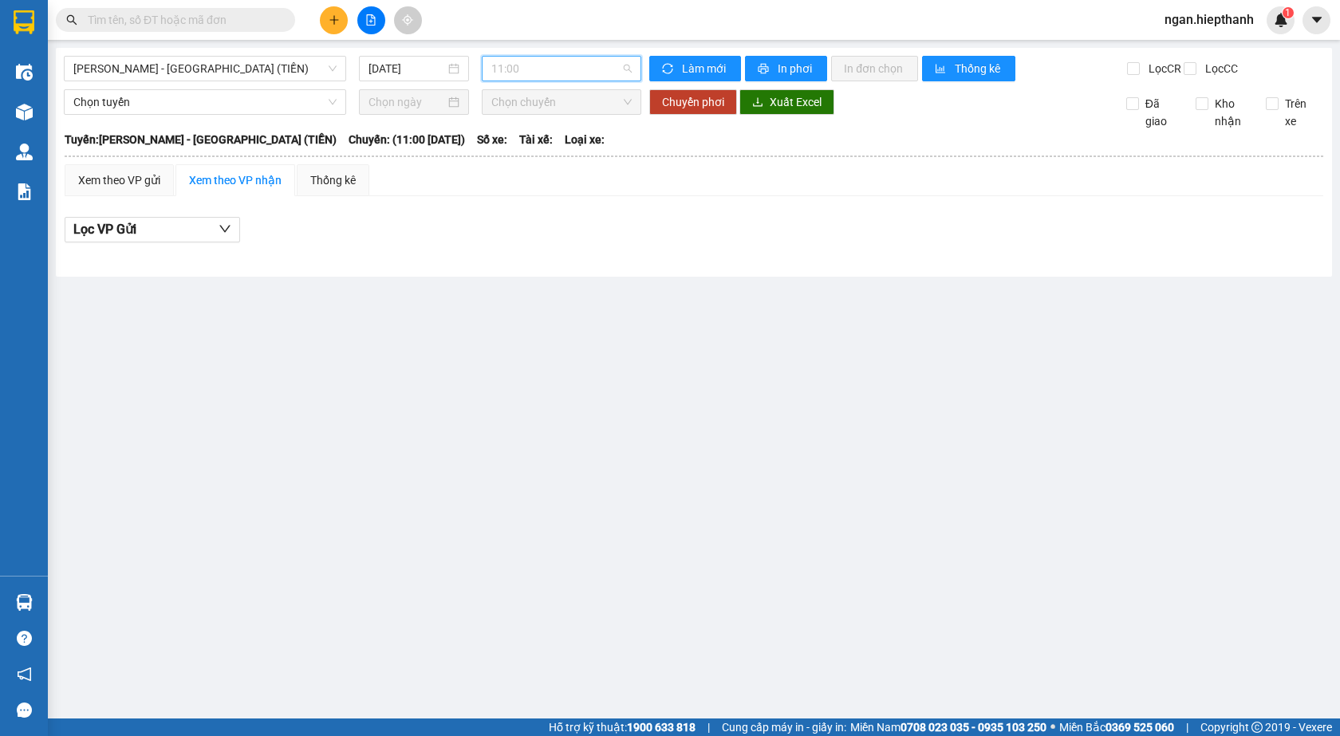
click at [525, 66] on span "11:00" at bounding box center [561, 69] width 140 height 24
click at [514, 177] on div "21:00" at bounding box center [553, 177] width 124 height 18
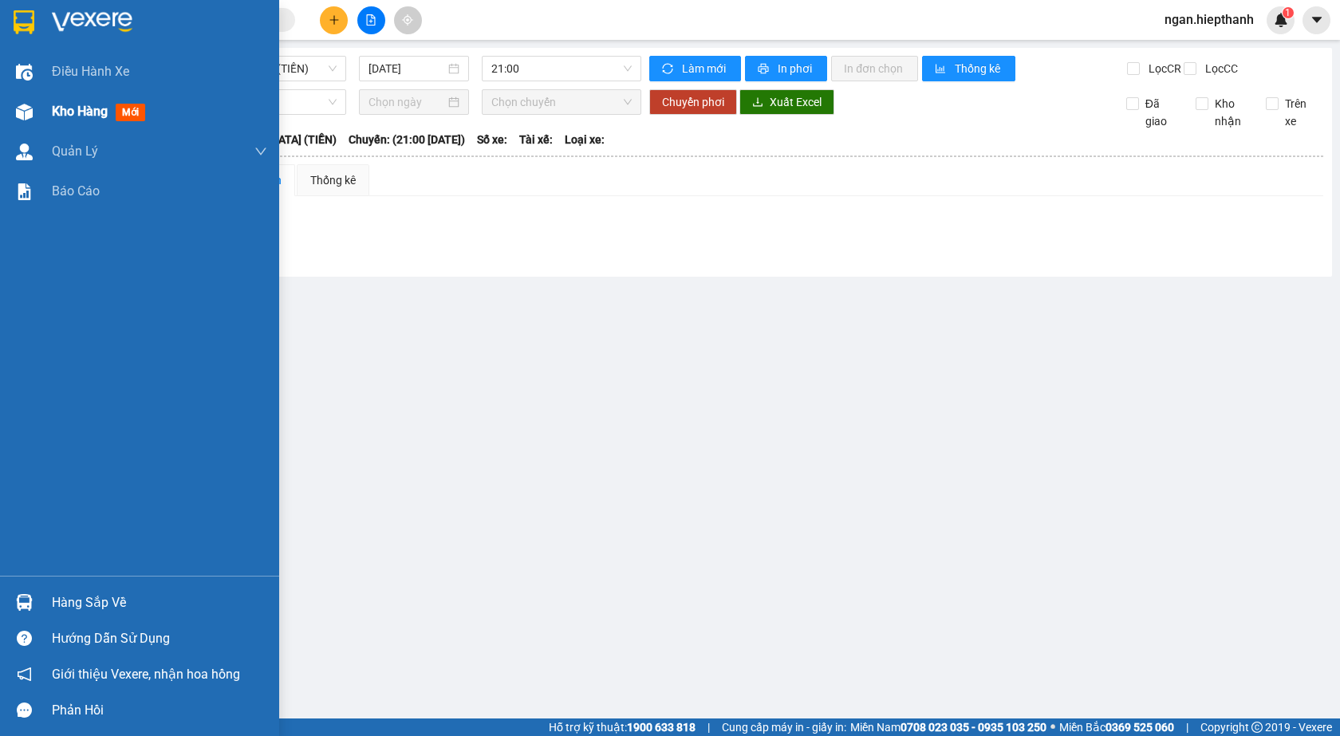
click at [56, 125] on div "Kho hàng mới" at bounding box center [159, 112] width 215 height 40
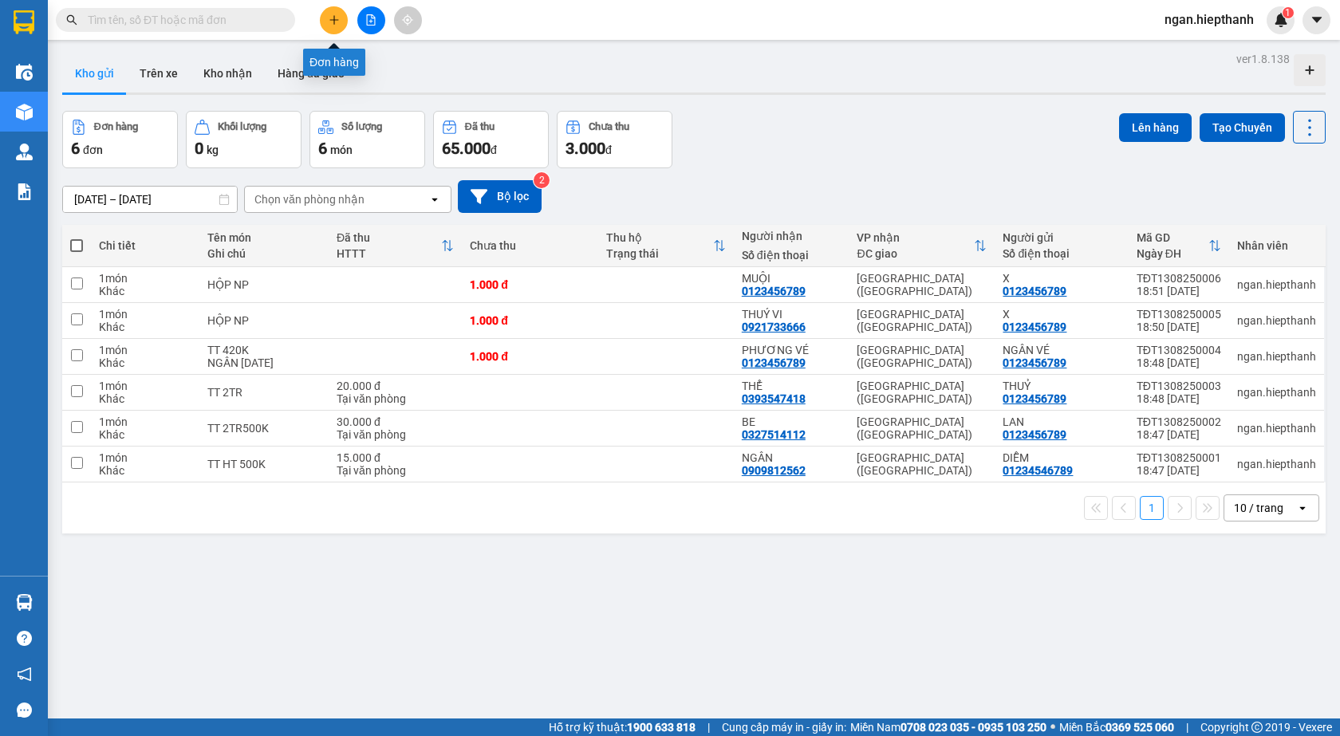
click at [330, 33] on button at bounding box center [334, 20] width 28 height 28
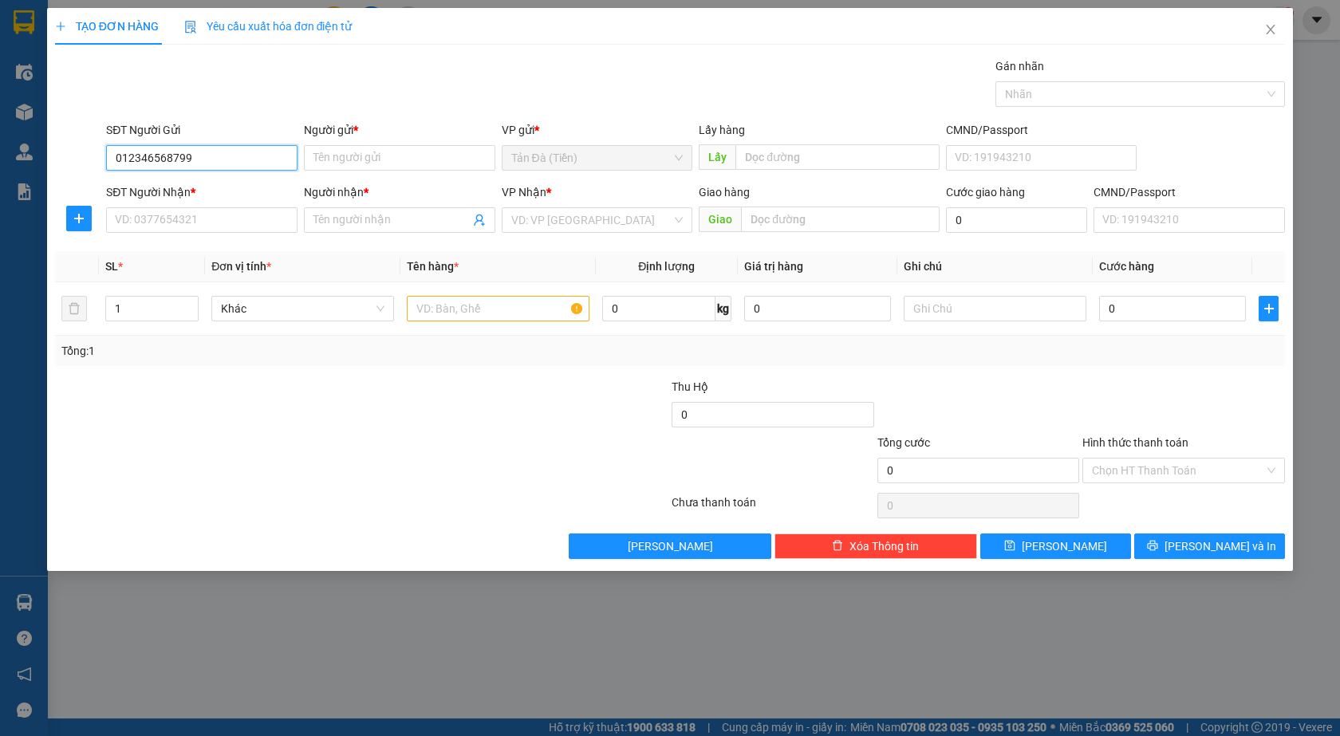
click at [170, 164] on input "012346568799" at bounding box center [201, 158] width 191 height 26
type input "01234656799"
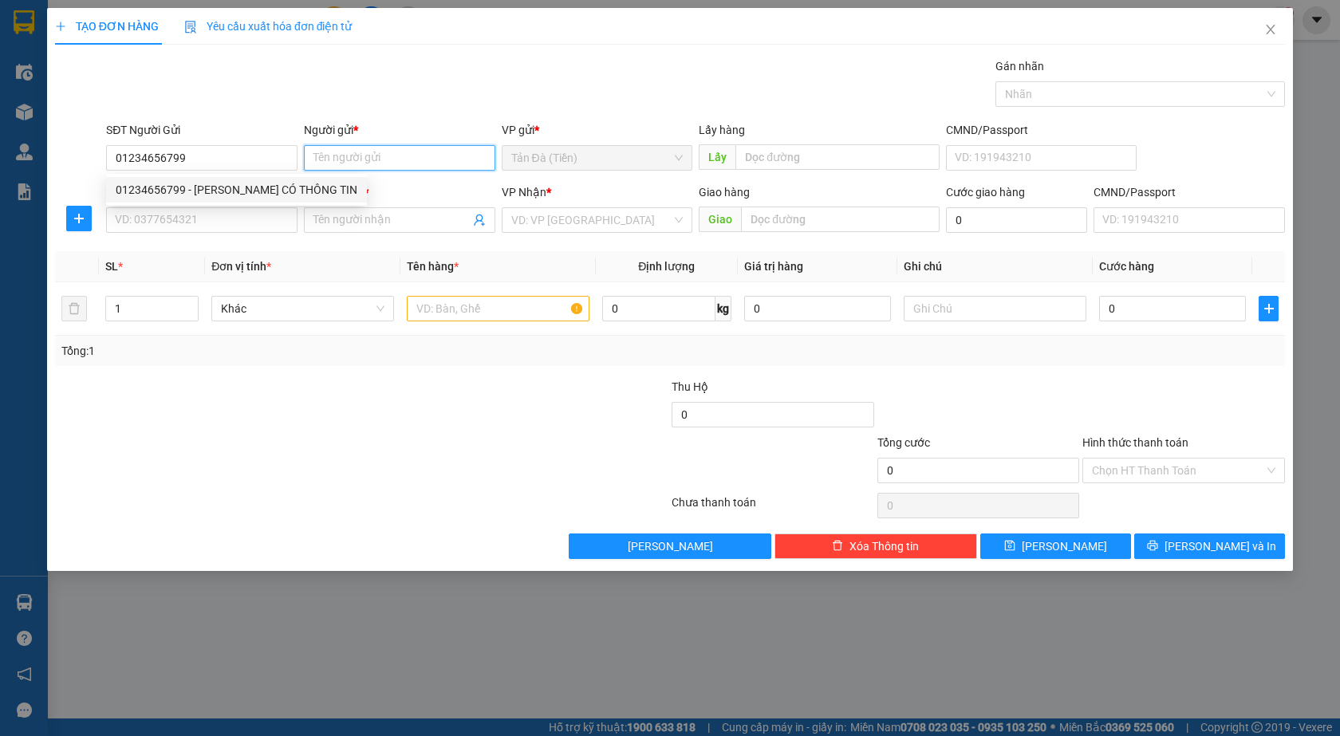
click at [327, 160] on input "Người gửi *" at bounding box center [399, 158] width 191 height 26
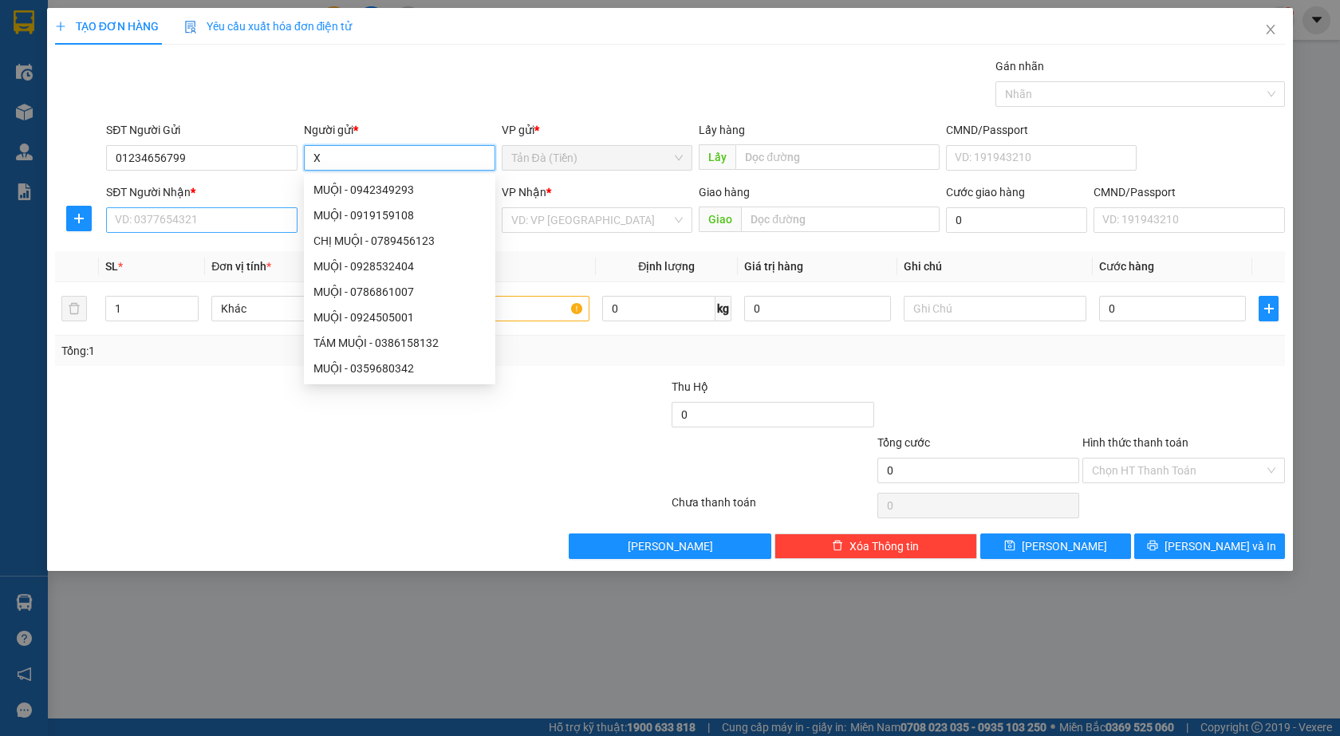
type input "X"
click at [267, 229] on input "SĐT Người Nhận *" at bounding box center [201, 220] width 191 height 26
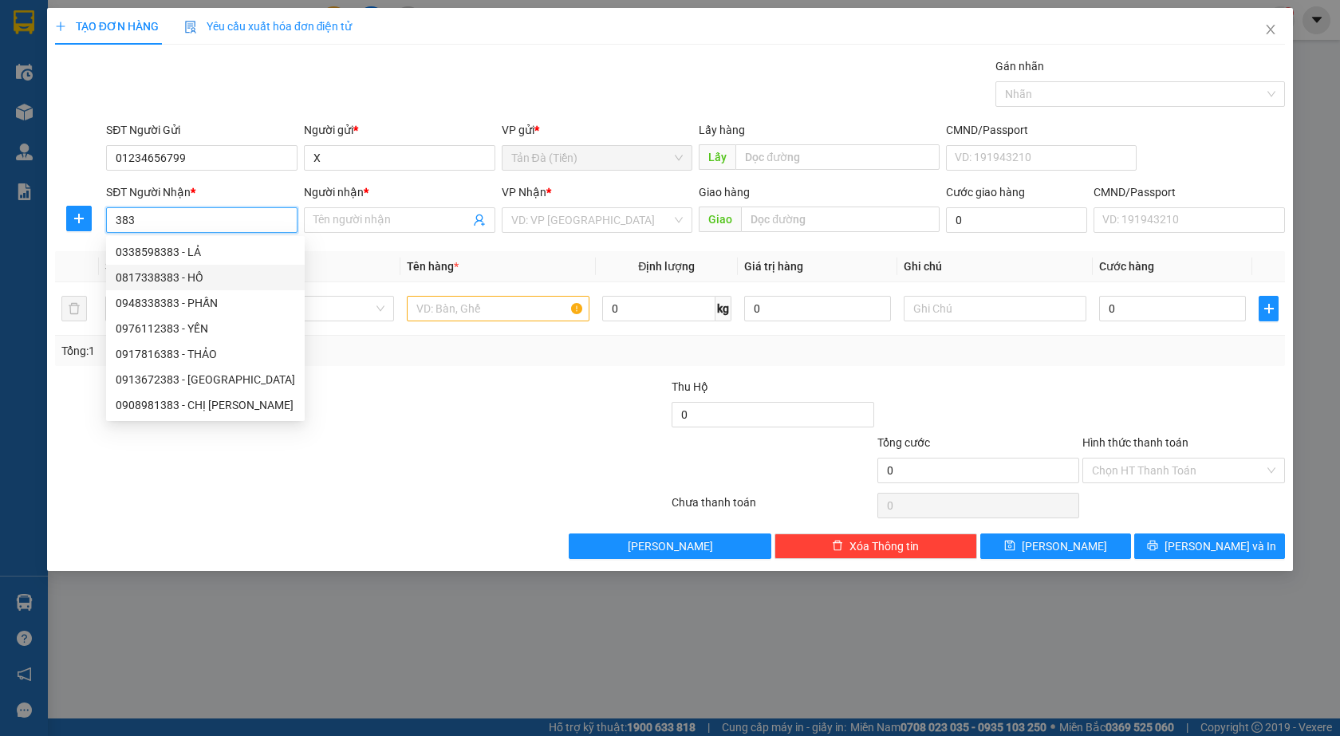
click at [230, 277] on div "0817338383 - HỒ" at bounding box center [205, 278] width 179 height 18
type input "0817338383"
type input "HỒ"
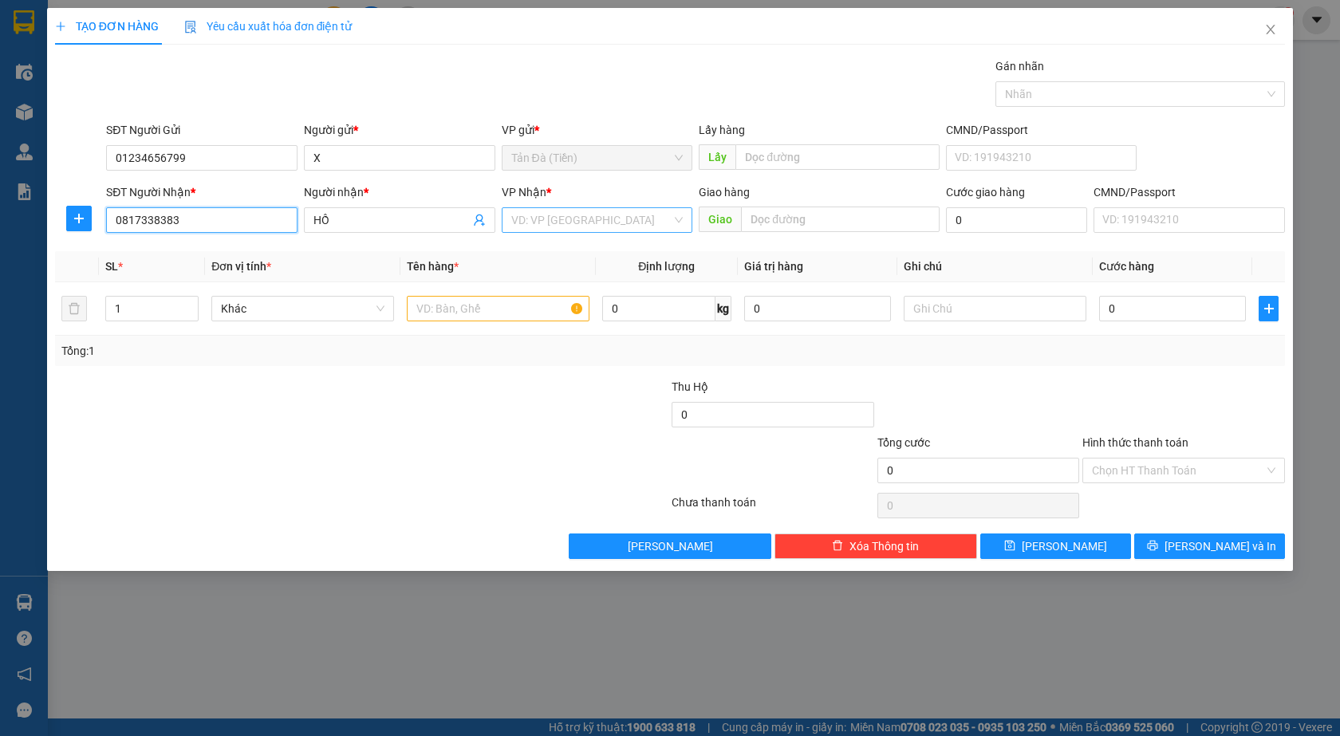
type input "0817338383"
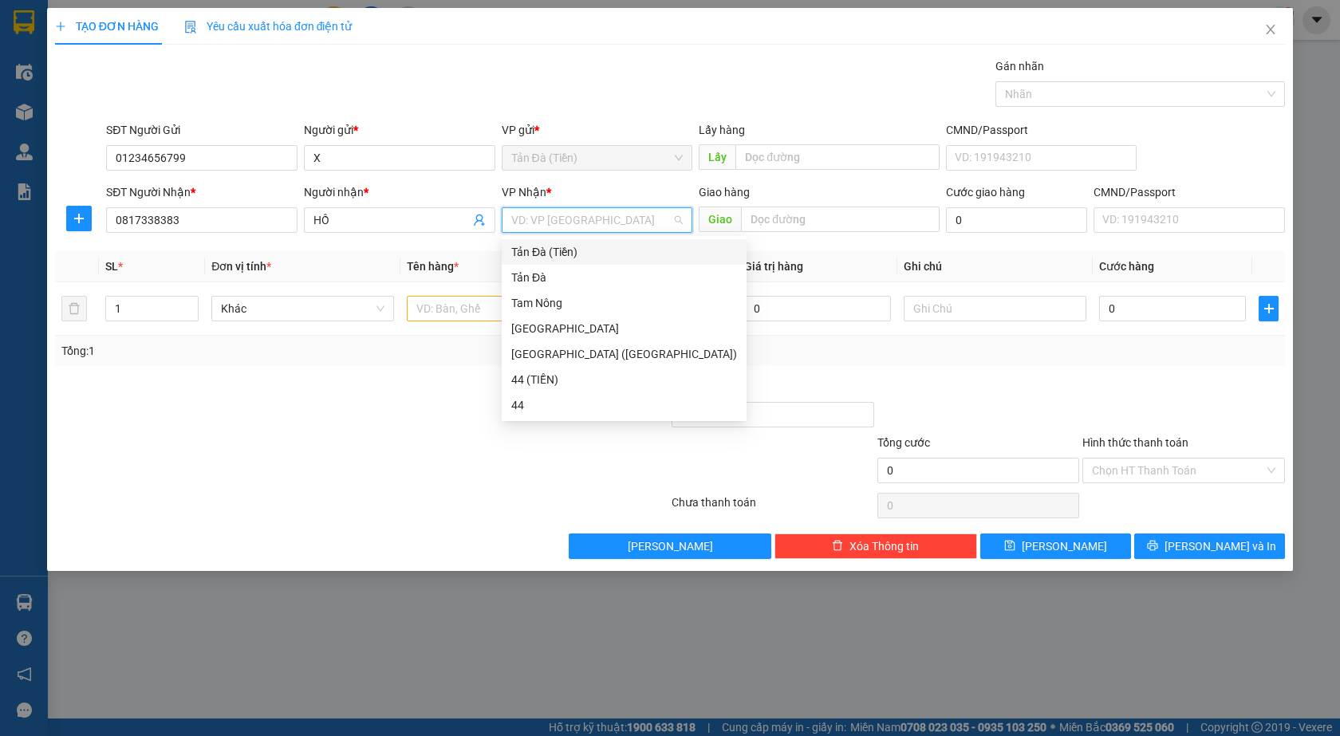
click at [568, 229] on input "search" at bounding box center [591, 220] width 161 height 24
click at [535, 357] on div "[GEOGRAPHIC_DATA] ([GEOGRAPHIC_DATA])" at bounding box center [624, 354] width 226 height 18
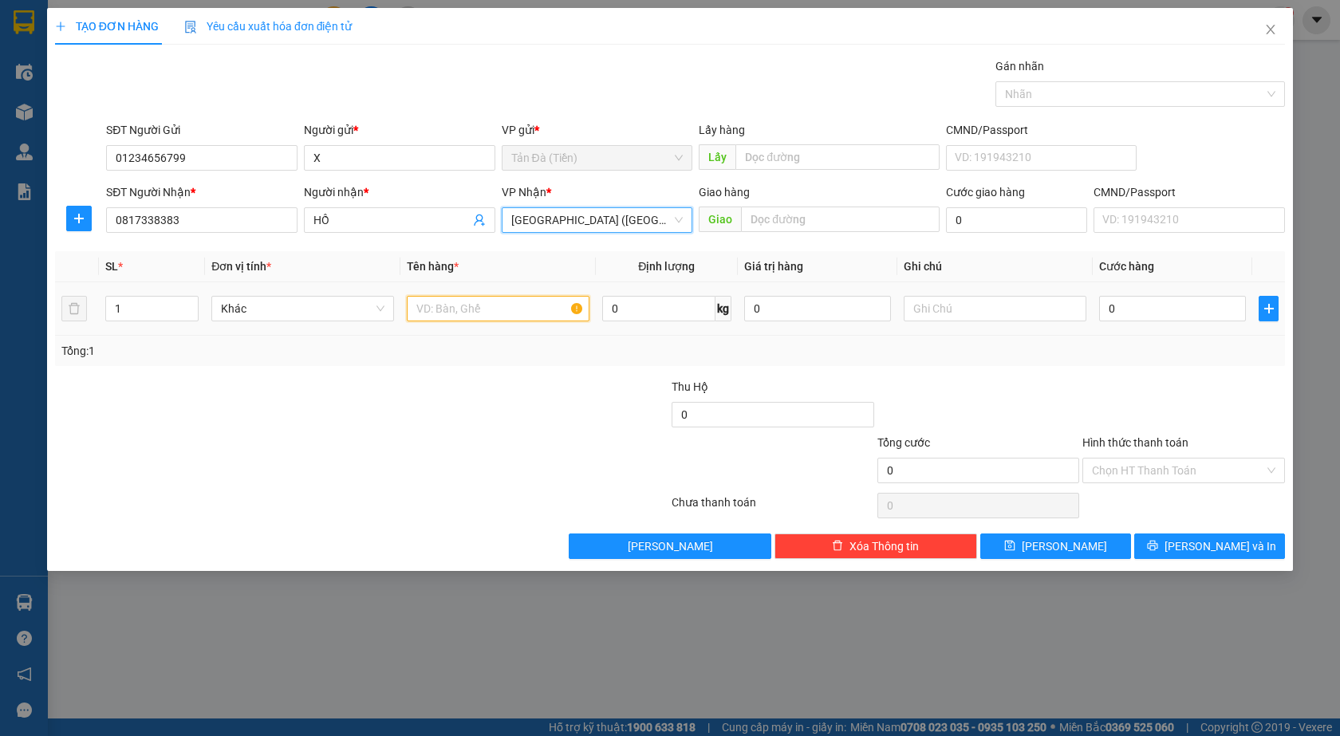
click at [483, 302] on input "text" at bounding box center [498, 309] width 183 height 26
type input "GÓI NP"
click at [1126, 311] on input "0" at bounding box center [1172, 309] width 147 height 26
type input "1"
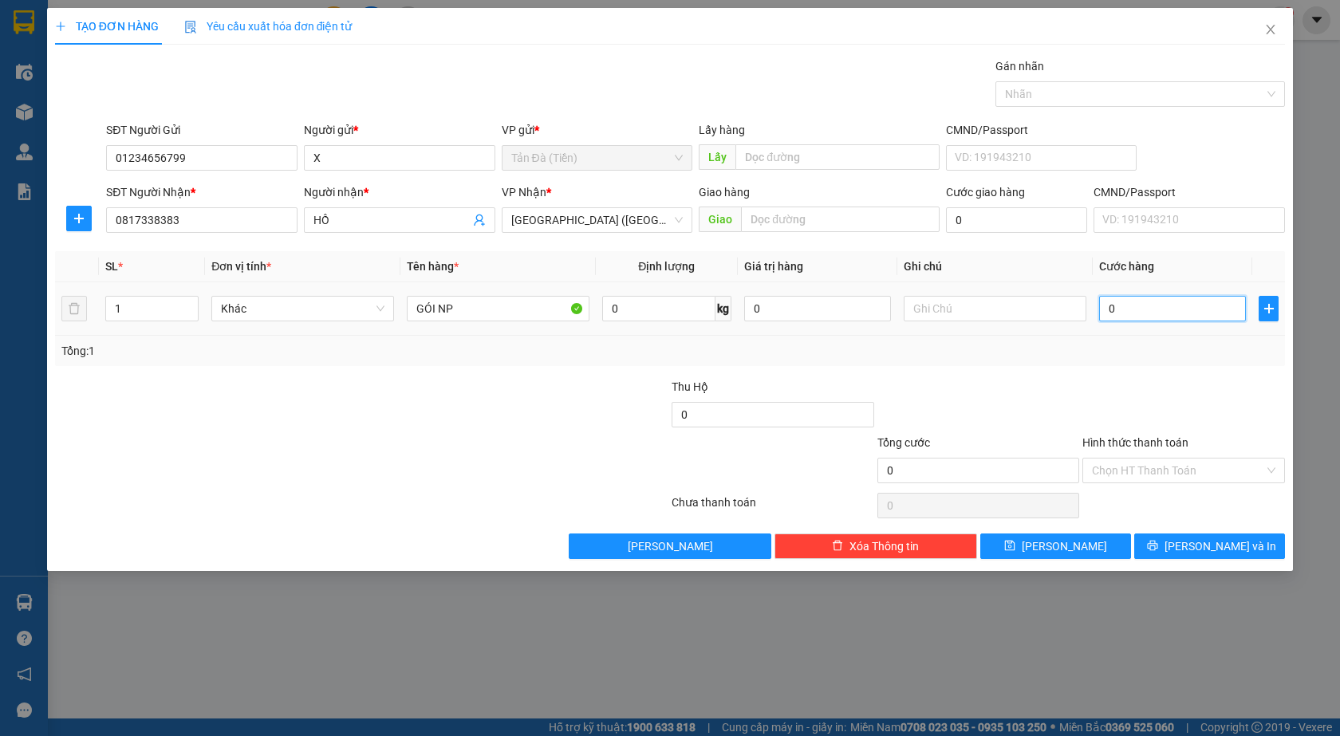
type input "1"
type input "1.000"
click at [1116, 354] on div "Tổng: 1" at bounding box center [669, 351] width 1217 height 18
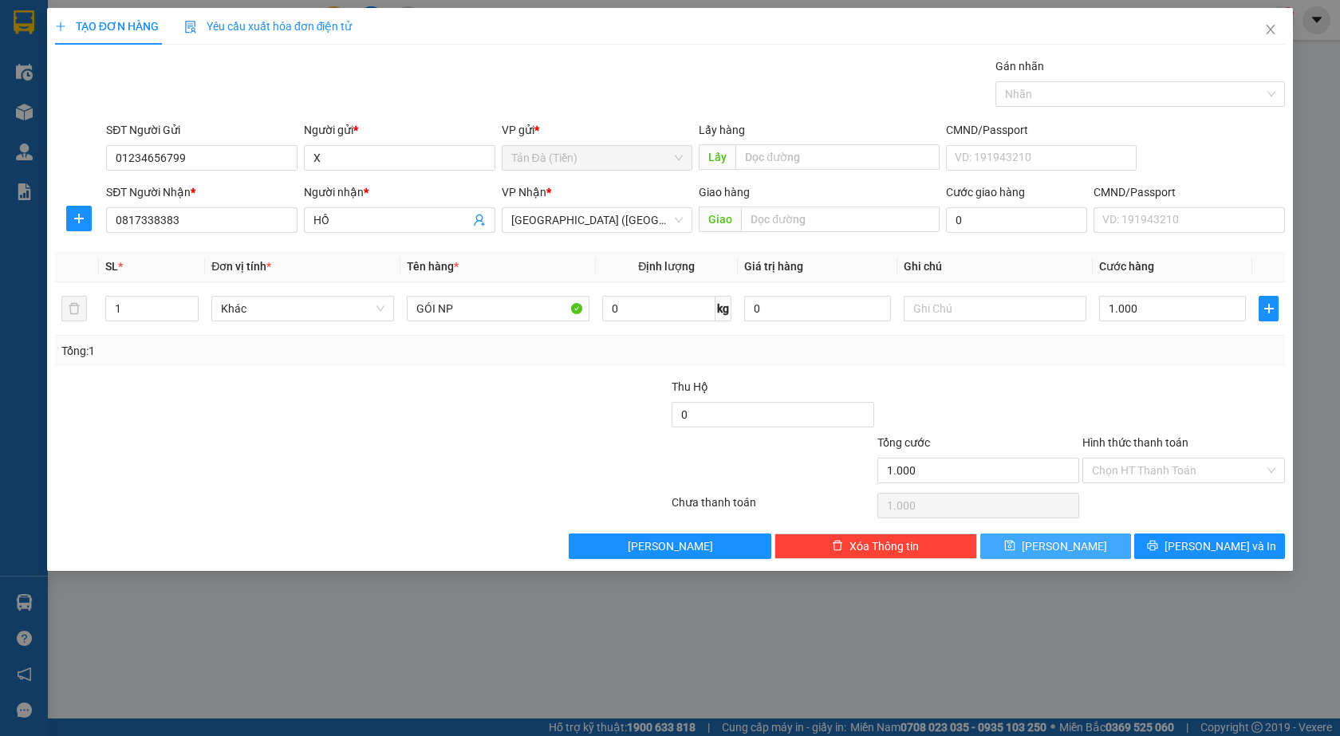
click at [1058, 550] on span "[PERSON_NAME]" at bounding box center [1063, 546] width 85 height 18
type input "0"
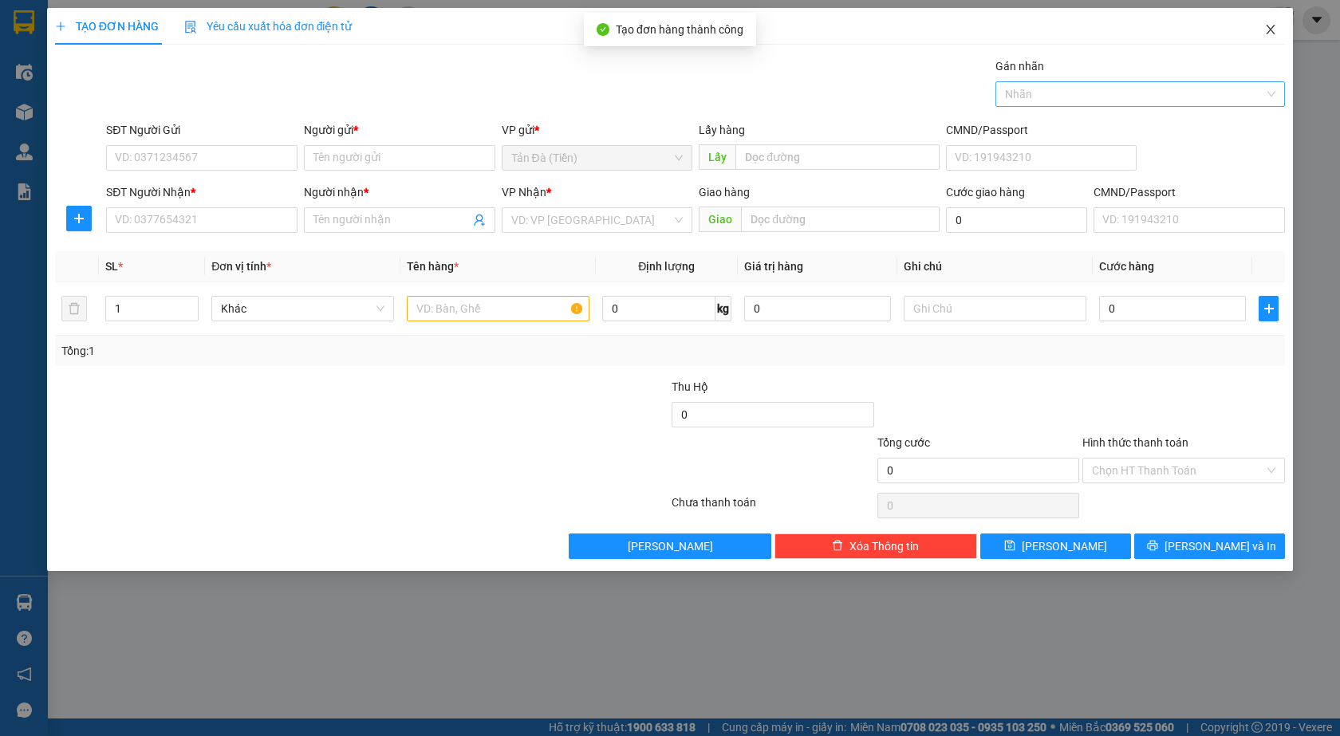
drag, startPoint x: 1279, startPoint y: 31, endPoint x: 1232, endPoint y: 88, distance: 73.6
click at [1273, 59] on div "TẠO ĐƠN HÀNG Yêu cầu xuất hóa đơn điện tử Transit Pickup Surcharge Ids Transit …" at bounding box center [670, 289] width 1246 height 563
click at [1261, 26] on span "Close" at bounding box center [1270, 30] width 45 height 45
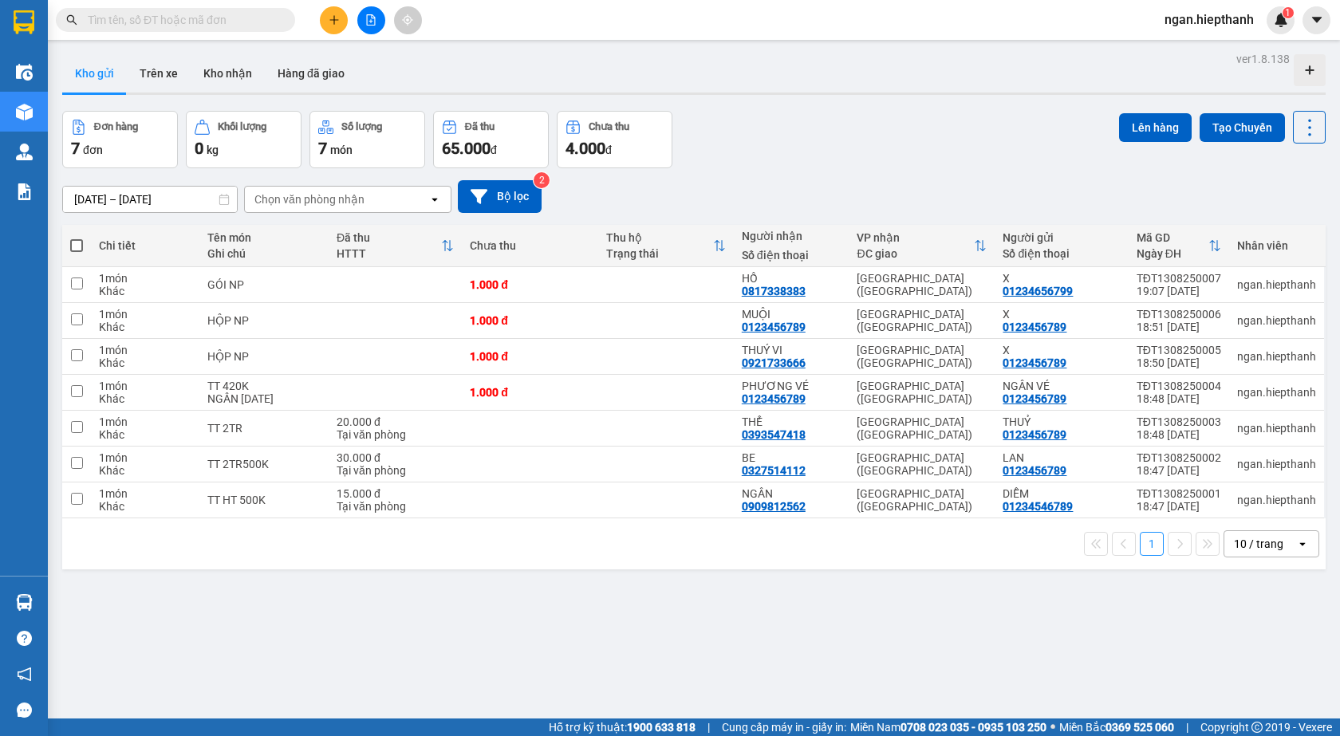
click at [412, 577] on div "ver 1.8.138 Kho gửi Trên xe Kho nhận Hàng đã giao Đơn hàng 7 đơn Khối lượng 0 k…" at bounding box center [694, 416] width 1276 height 736
click at [333, 28] on button at bounding box center [334, 20] width 28 height 28
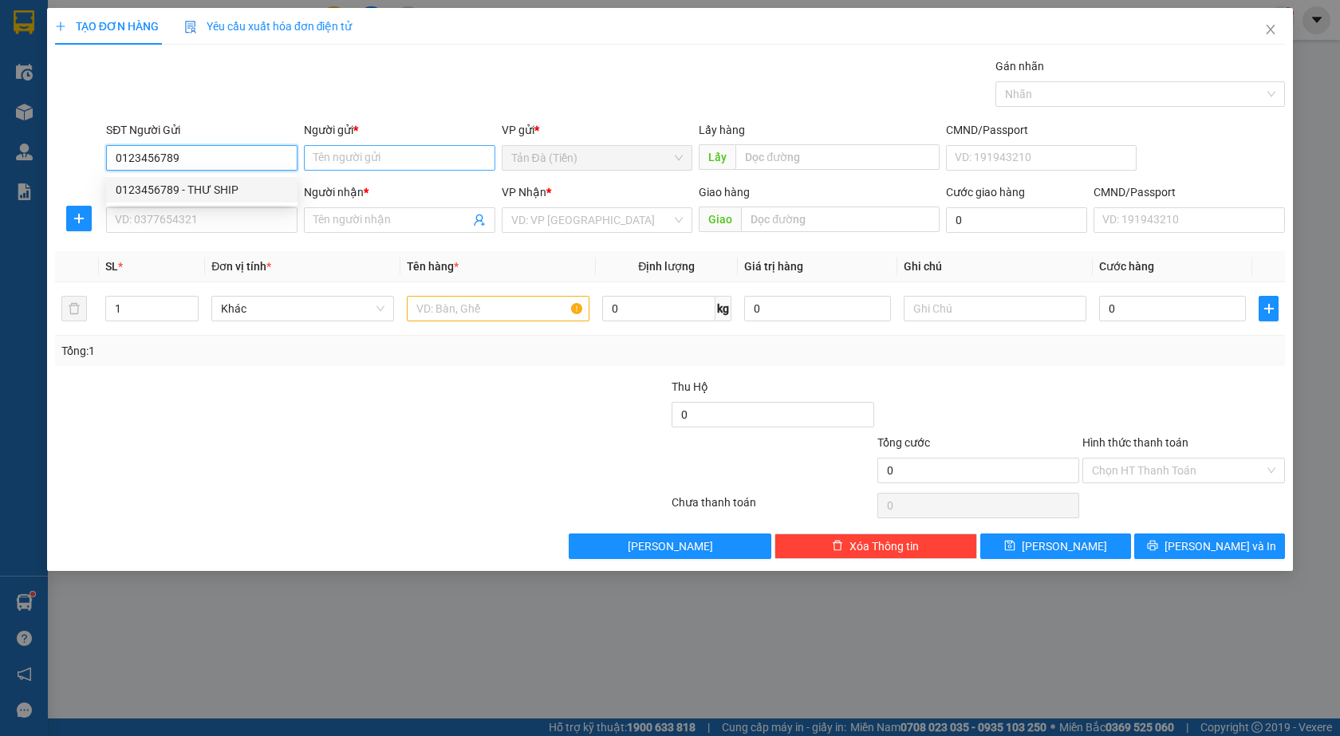
type input "0123456789"
click at [330, 147] on input "Người gửi *" at bounding box center [399, 158] width 191 height 26
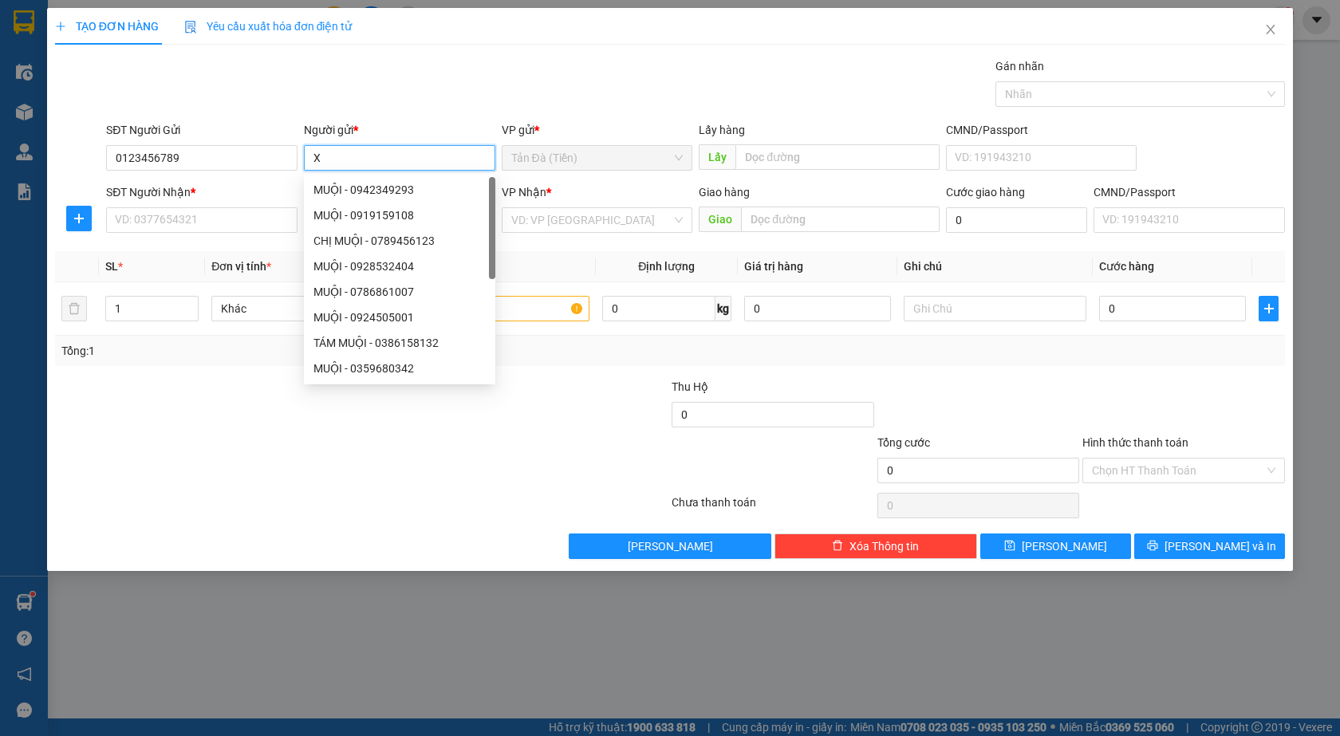
type input "X"
click at [210, 235] on div "SĐT Người Nhận * VD: 0377654321" at bounding box center [201, 211] width 191 height 56
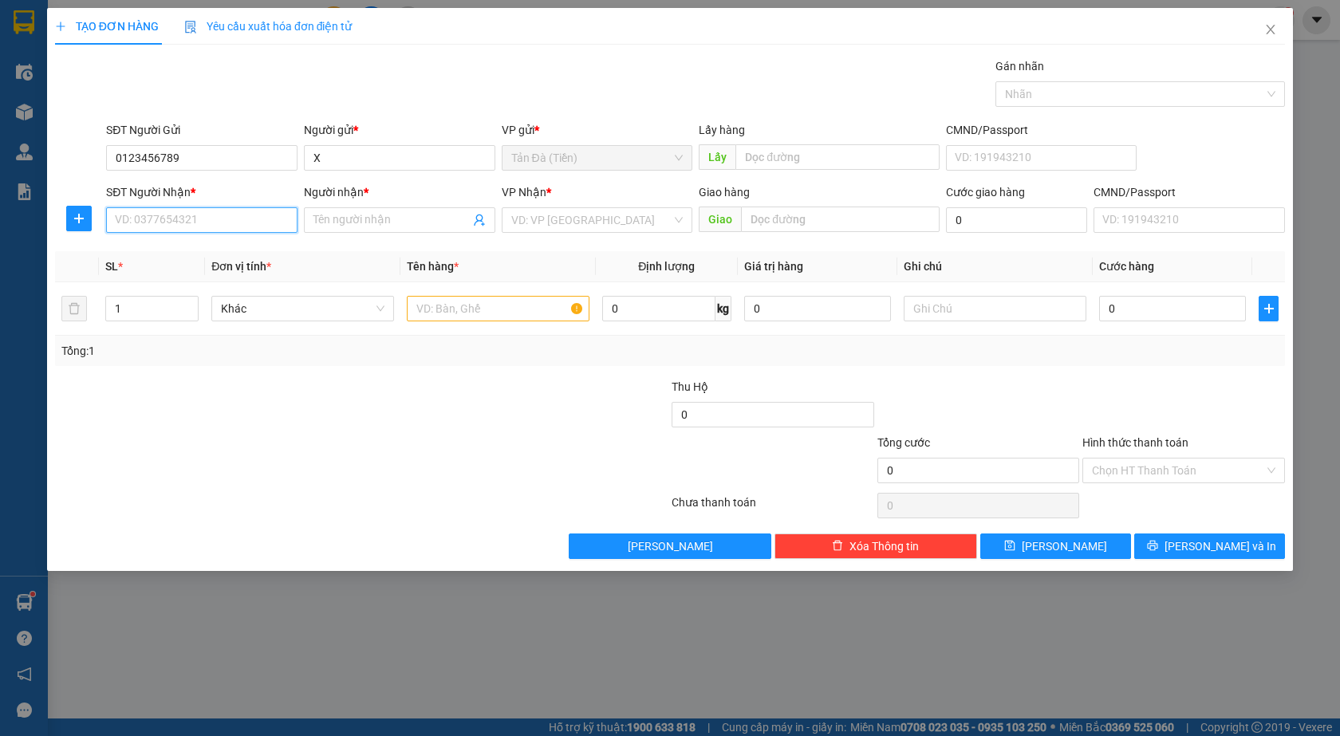
click at [208, 221] on input "SĐT Người Nhận *" at bounding box center [201, 220] width 191 height 26
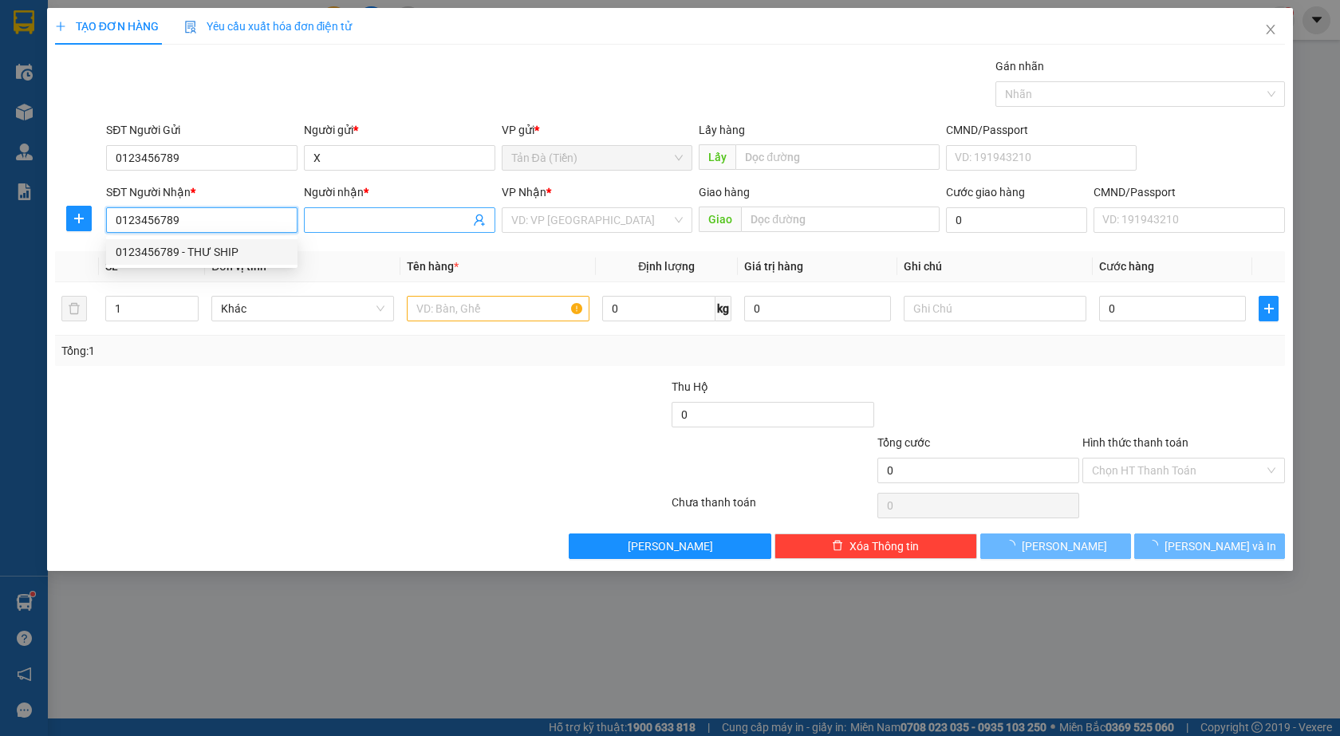
type input "0123456789"
click at [348, 222] on input "Người nhận *" at bounding box center [391, 220] width 156 height 18
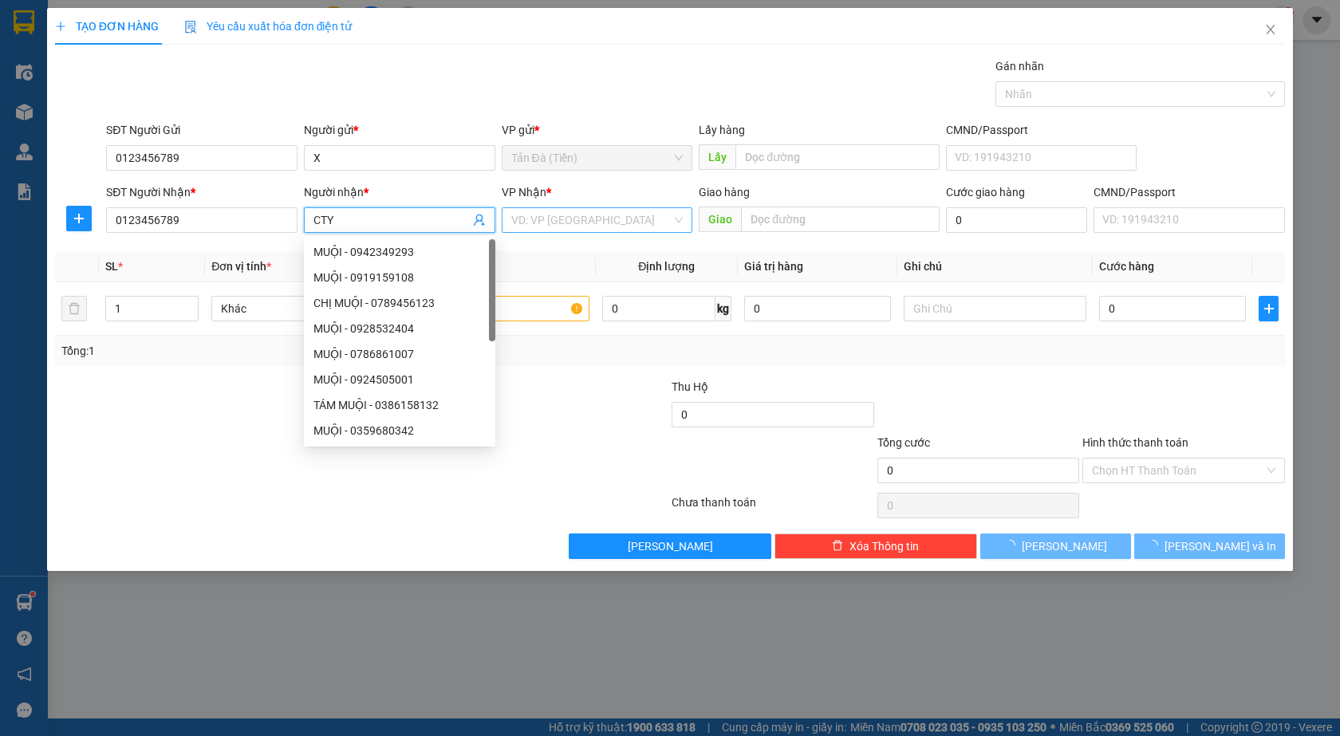
type input "CTY"
click at [611, 230] on input "search" at bounding box center [591, 220] width 161 height 24
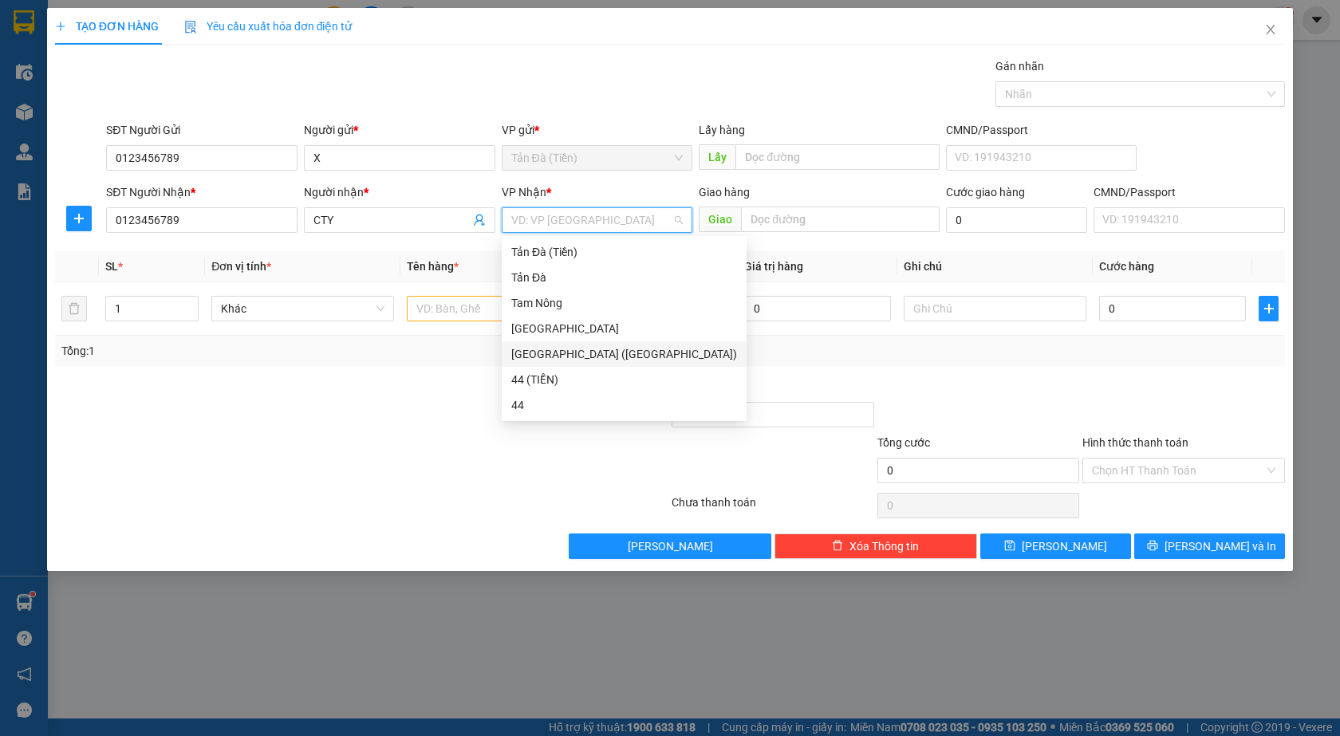
drag, startPoint x: 573, startPoint y: 356, endPoint x: 503, endPoint y: 324, distance: 76.4
click at [572, 356] on div "[GEOGRAPHIC_DATA] ([GEOGRAPHIC_DATA])" at bounding box center [624, 354] width 226 height 18
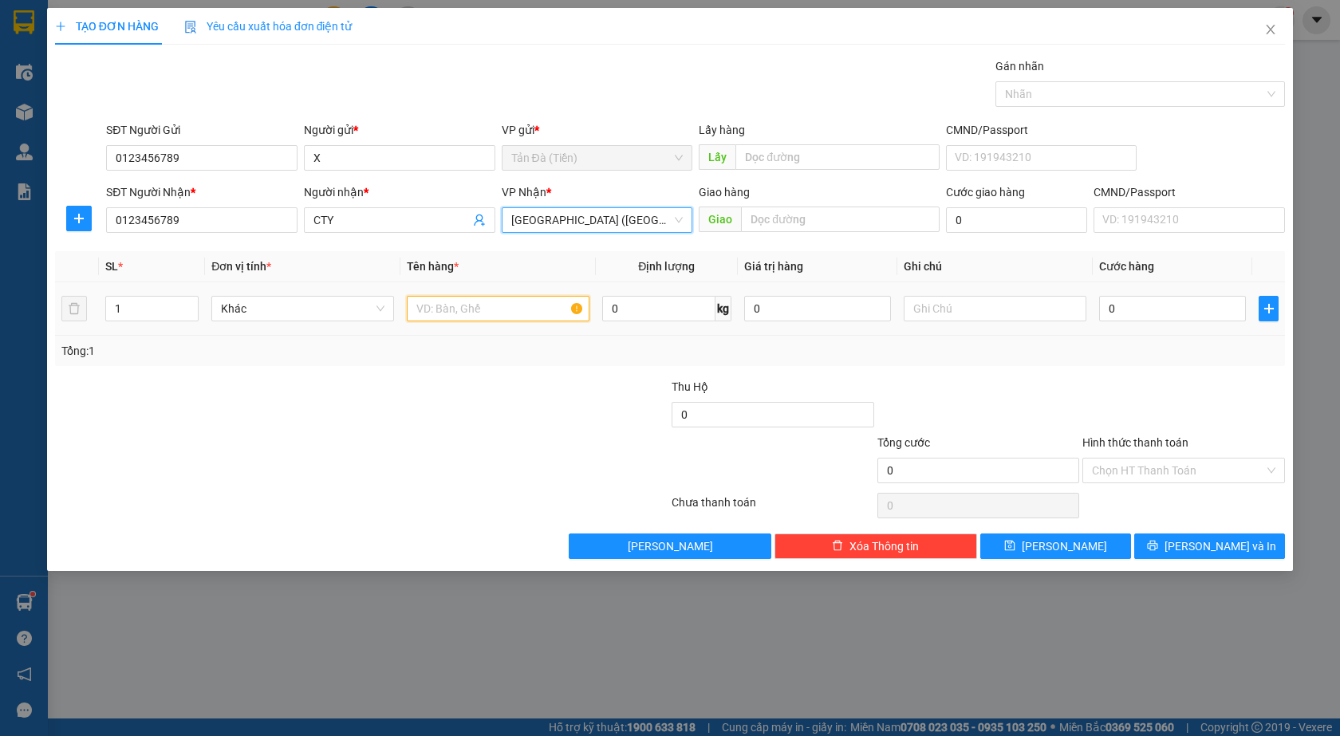
click at [474, 304] on input "text" at bounding box center [498, 309] width 183 height 26
type input "GIẤY TỜ"
click at [1190, 300] on input "0" at bounding box center [1172, 309] width 147 height 26
type input "1"
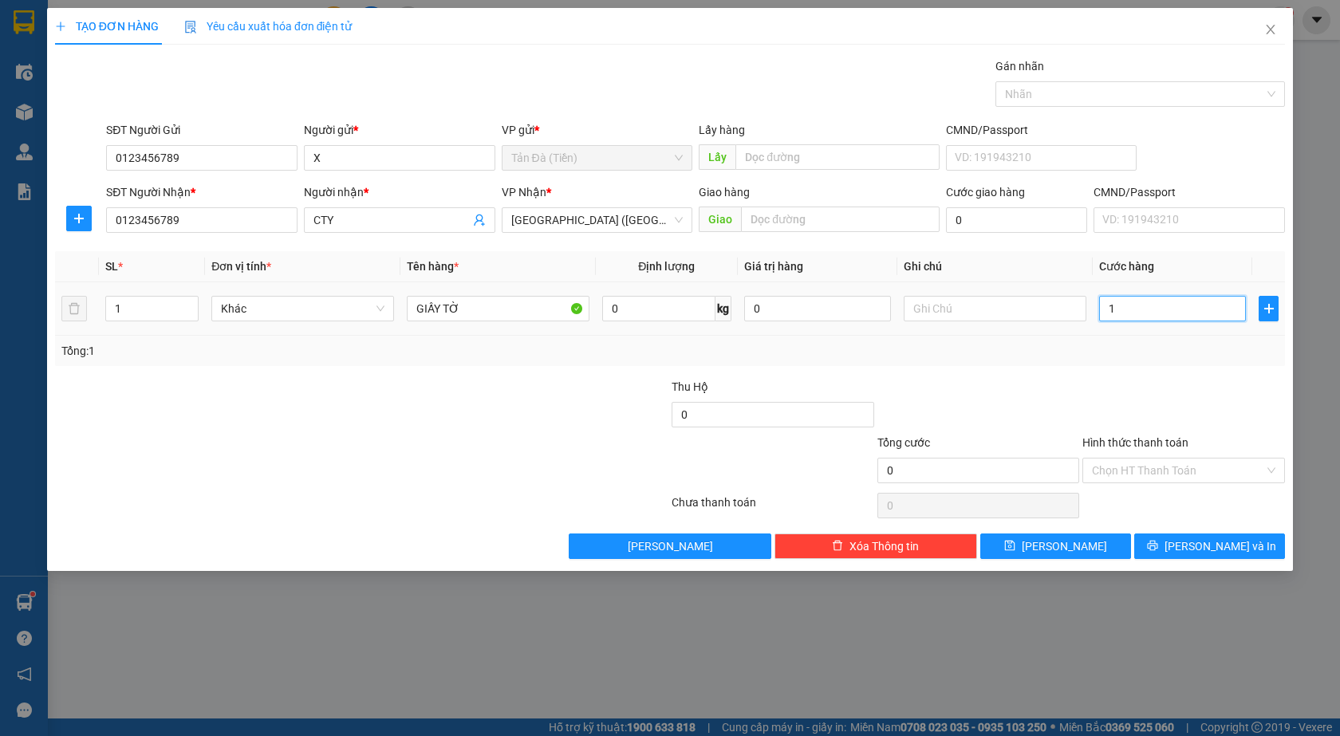
type input "1"
type input "1.000"
click at [1186, 349] on div "Tổng: 1" at bounding box center [669, 351] width 1217 height 18
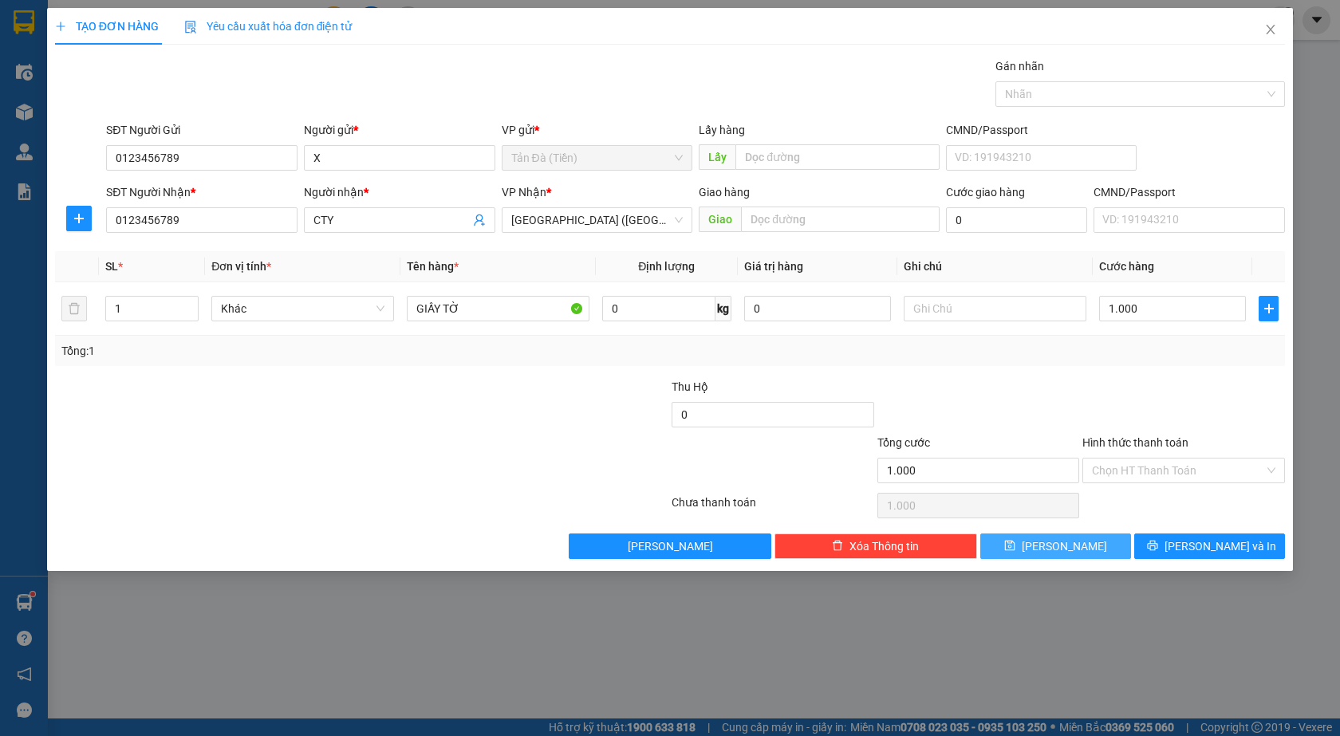
click at [1116, 537] on button "[PERSON_NAME]" at bounding box center [1055, 546] width 151 height 26
type input "0"
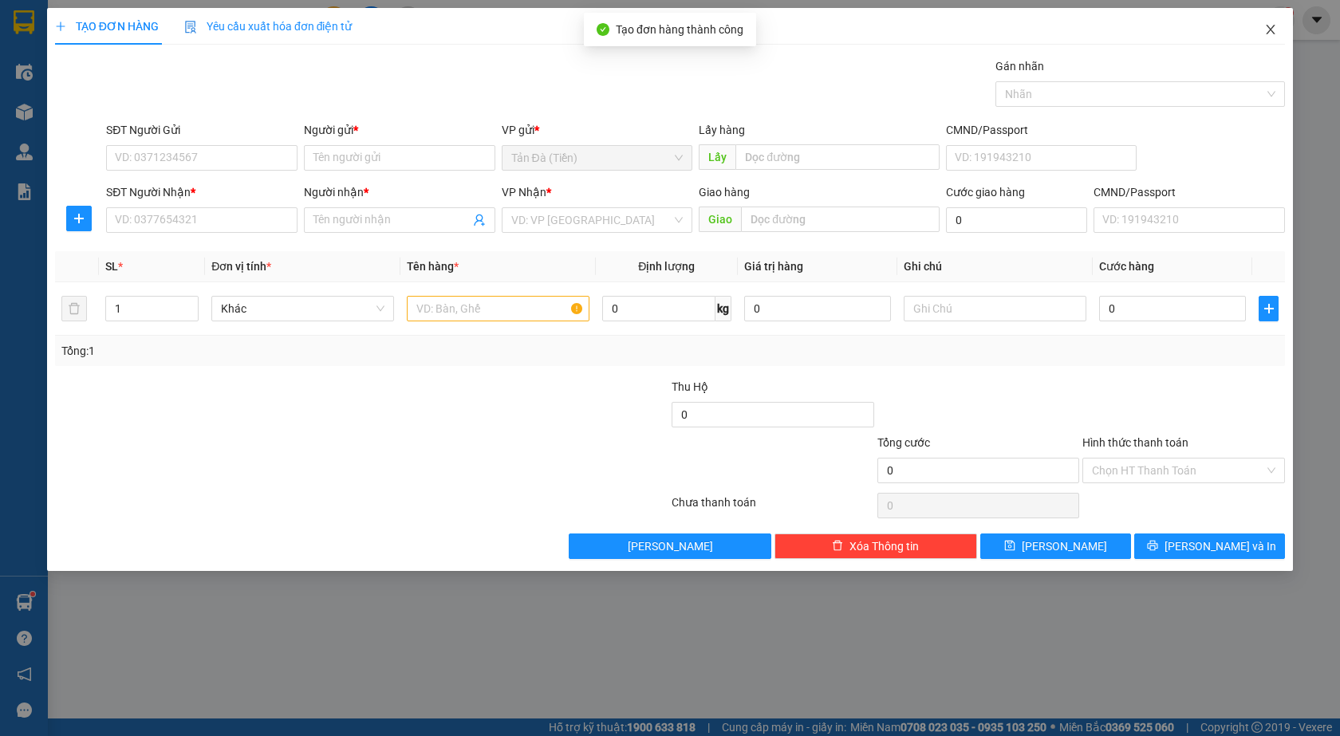
click at [1278, 29] on span "Close" at bounding box center [1270, 30] width 45 height 45
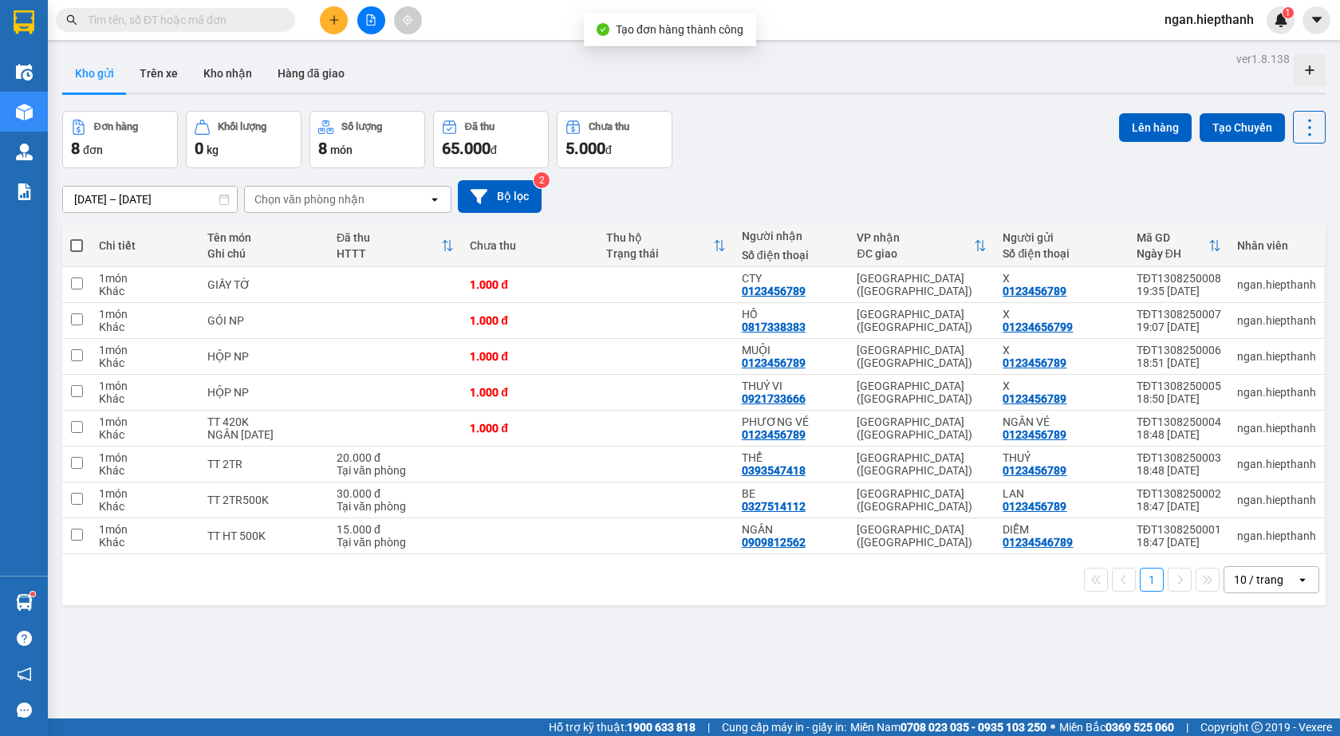
click at [74, 242] on span at bounding box center [76, 245] width 13 height 13
click at [77, 238] on input "checkbox" at bounding box center [77, 238] width 0 height 0
checkbox input "true"
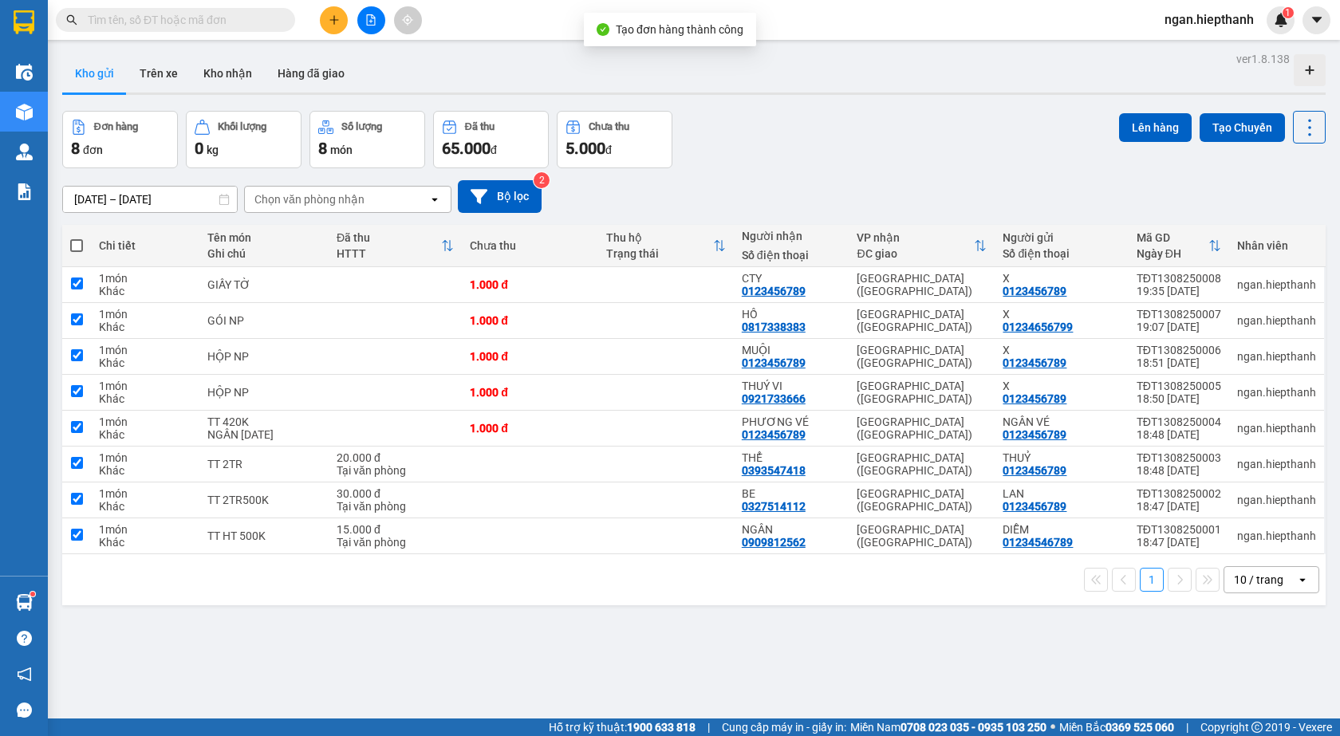
checkbox input "true"
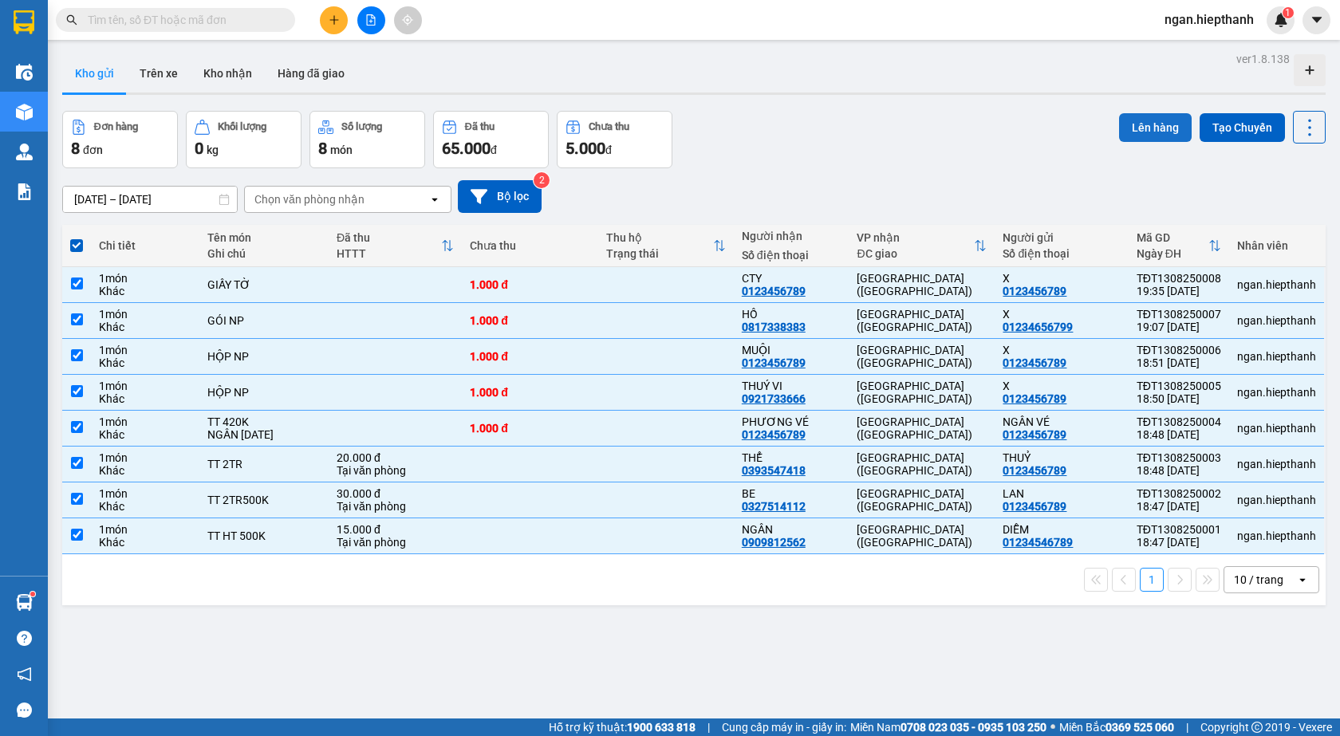
click at [1133, 120] on button "Lên hàng" at bounding box center [1155, 127] width 73 height 29
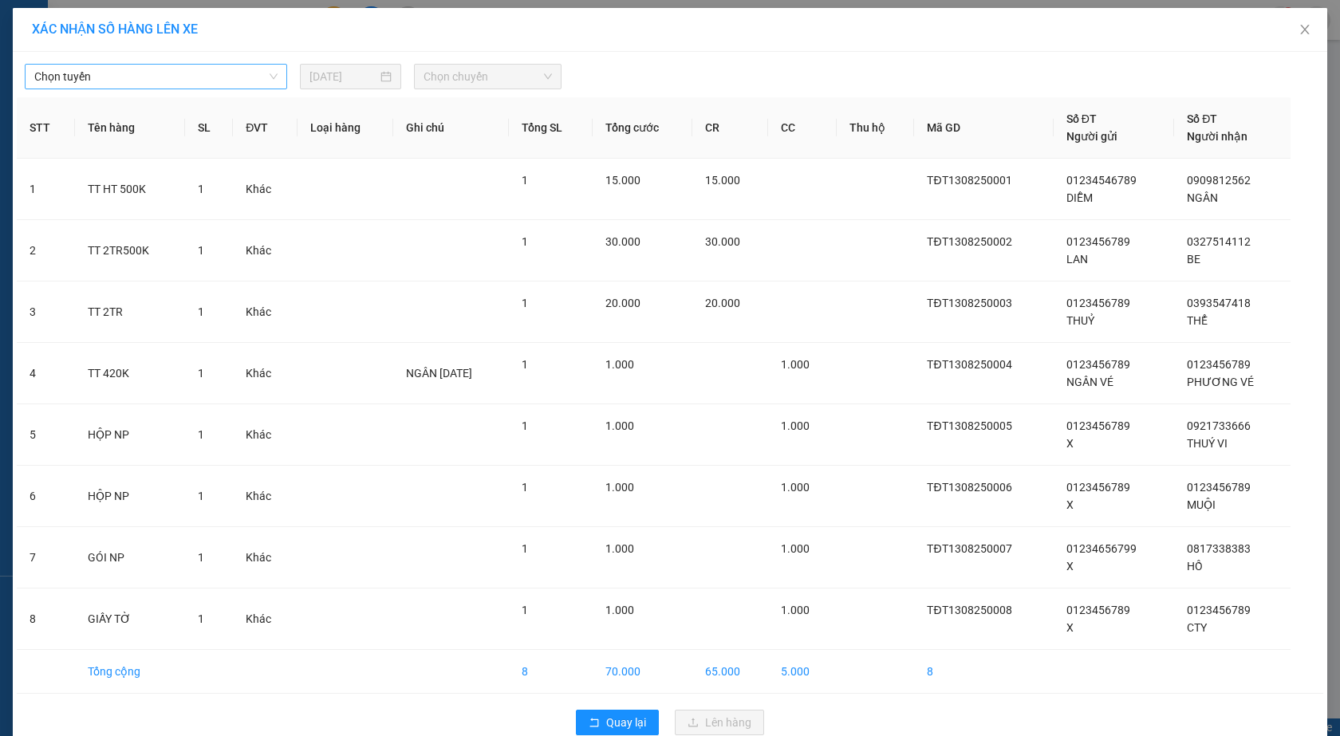
click at [89, 75] on span "Chọn tuyến" at bounding box center [155, 77] width 243 height 24
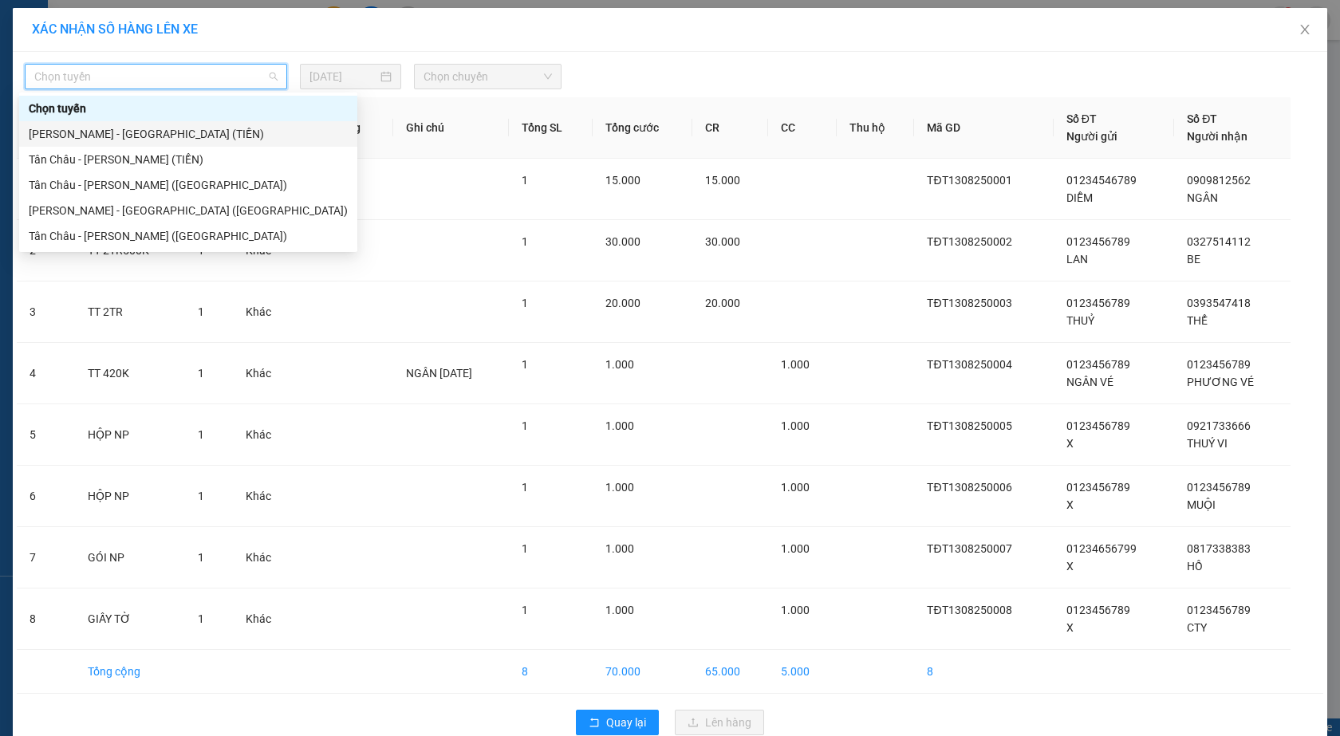
click at [73, 136] on div "[PERSON_NAME] - [GEOGRAPHIC_DATA] (TIỀN)" at bounding box center [188, 134] width 319 height 18
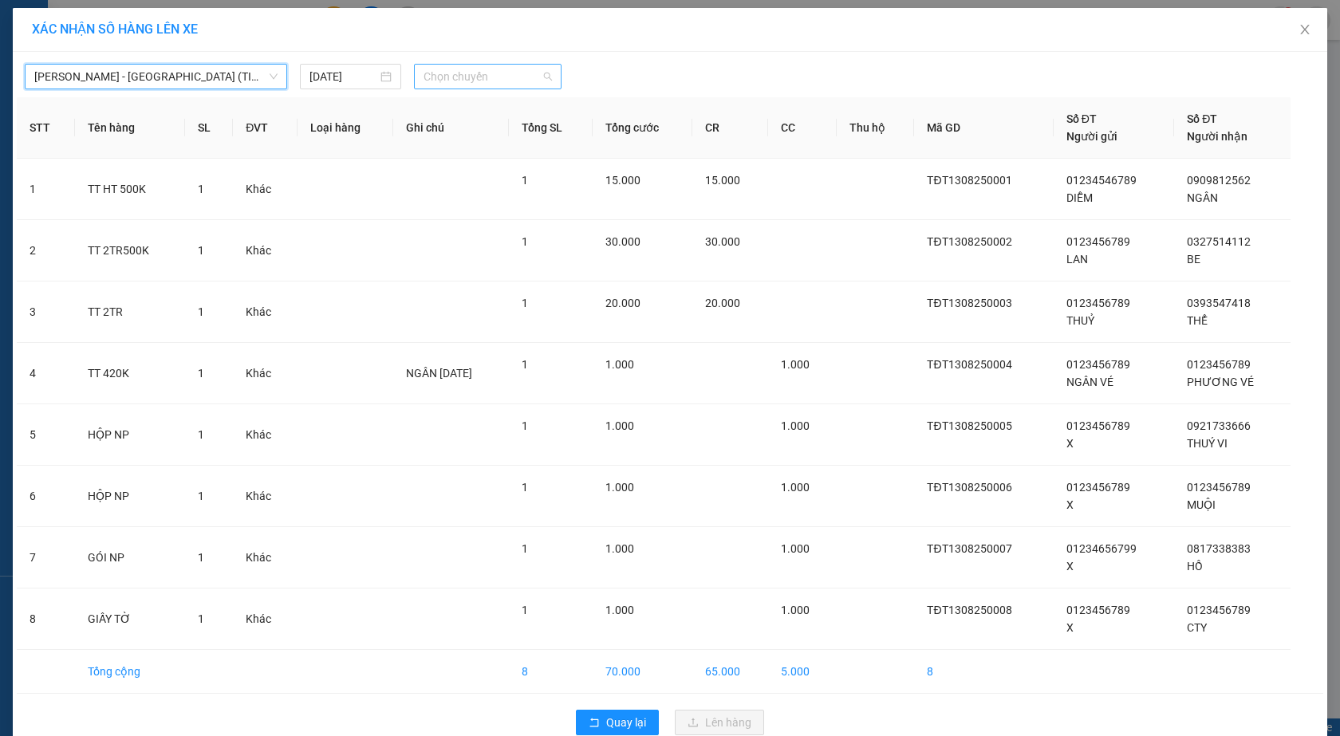
click at [447, 76] on span "Chọn chuyến" at bounding box center [487, 77] width 128 height 24
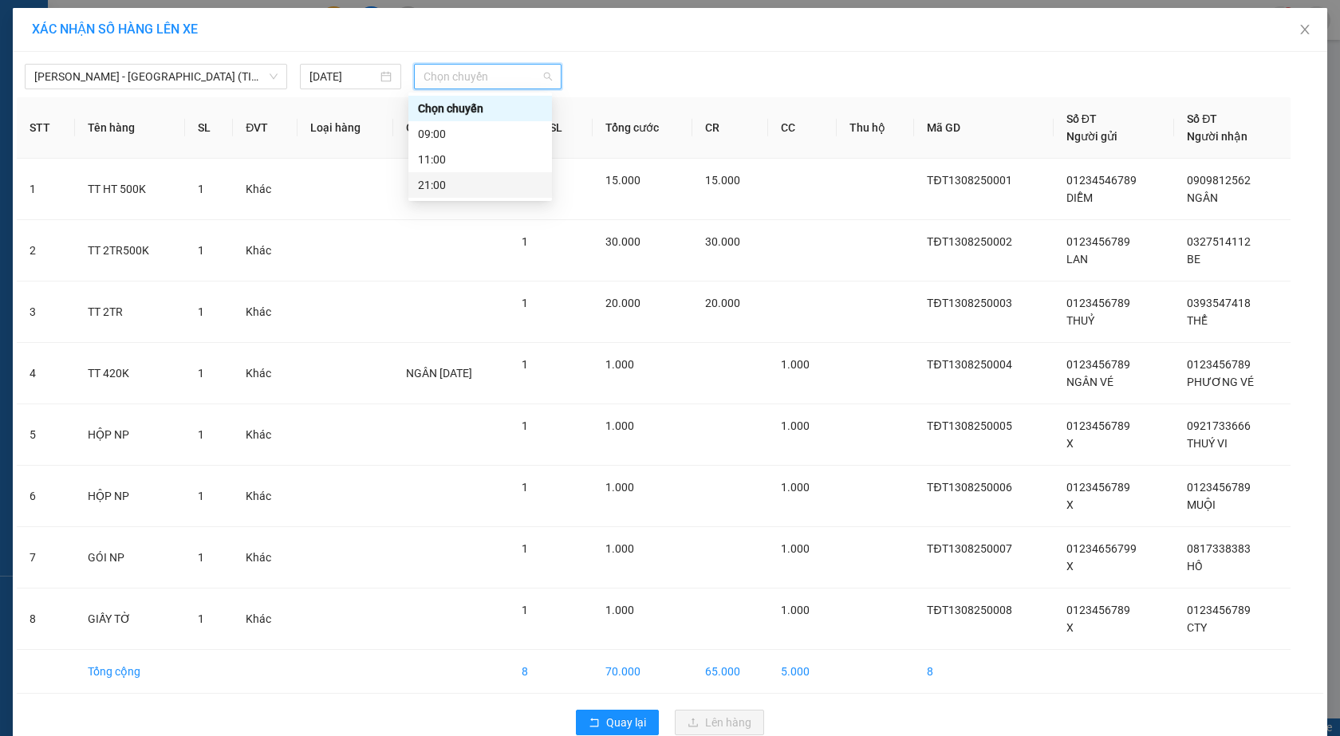
click at [443, 183] on div "21:00" at bounding box center [480, 185] width 124 height 18
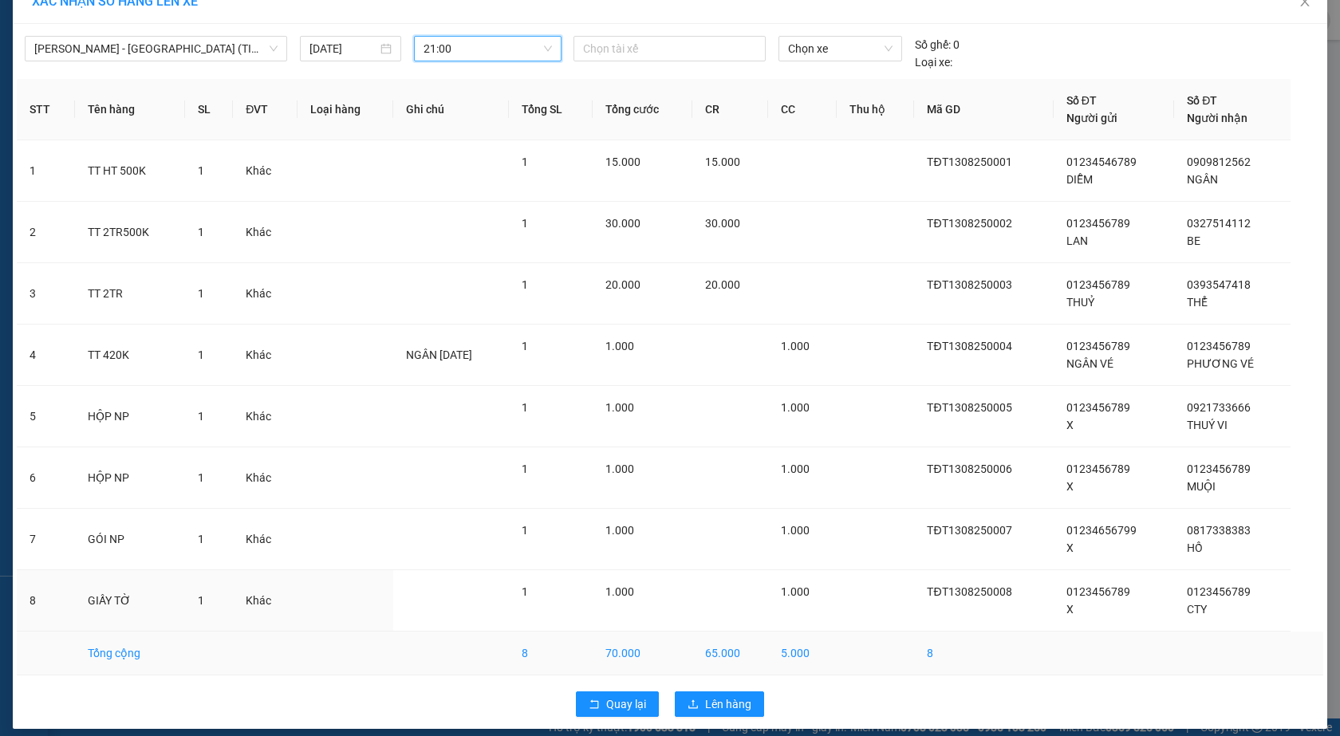
scroll to position [40, 0]
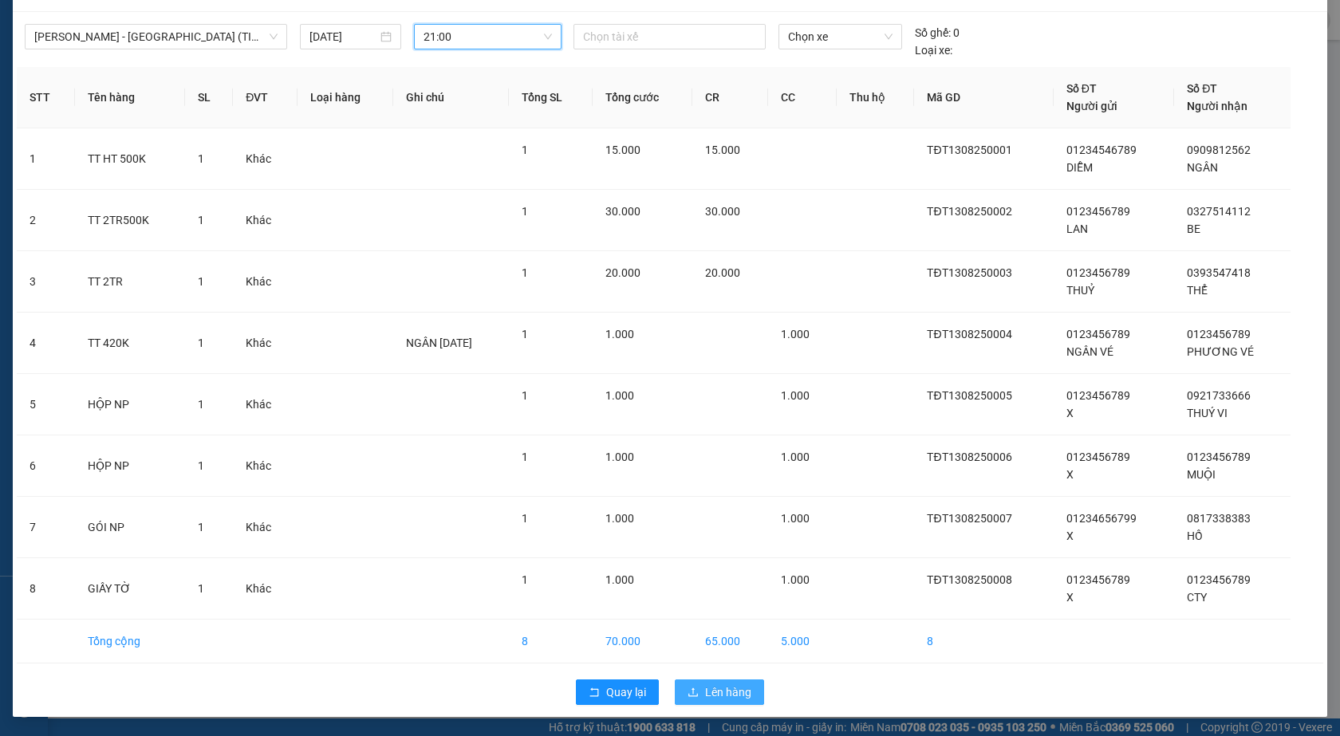
click at [705, 691] on span "Lên hàng" at bounding box center [728, 692] width 46 height 18
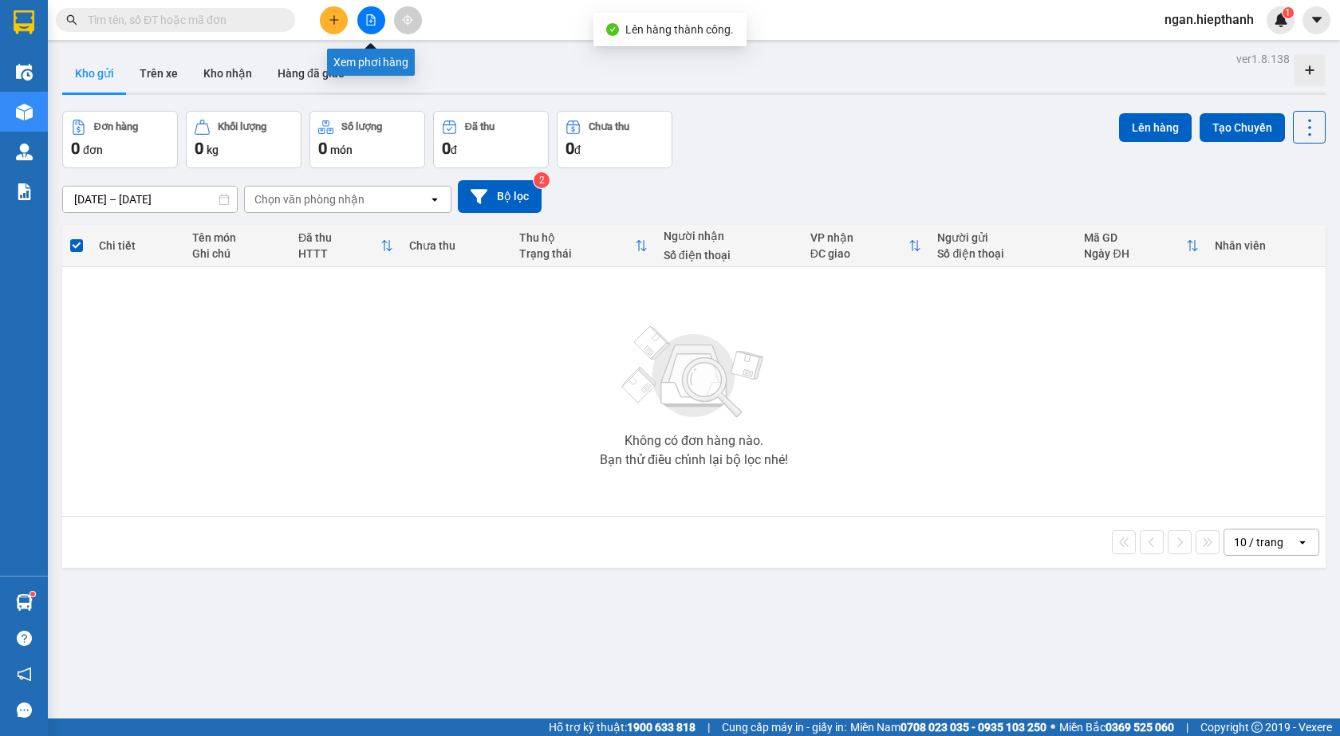
click at [376, 25] on button at bounding box center [371, 20] width 28 height 28
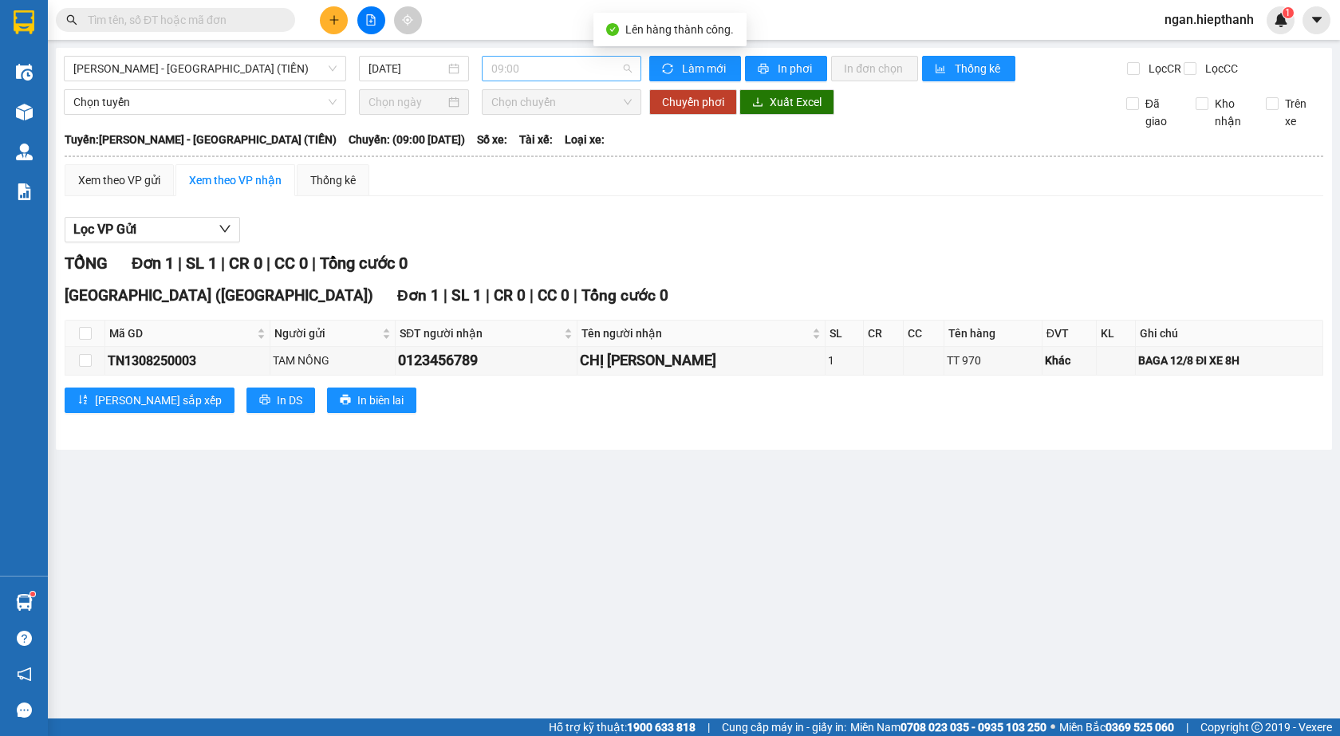
click at [529, 67] on span "09:00" at bounding box center [561, 69] width 140 height 24
click at [514, 166] on div "21:00" at bounding box center [554, 177] width 144 height 26
